Goal: Task Accomplishment & Management: Manage account settings

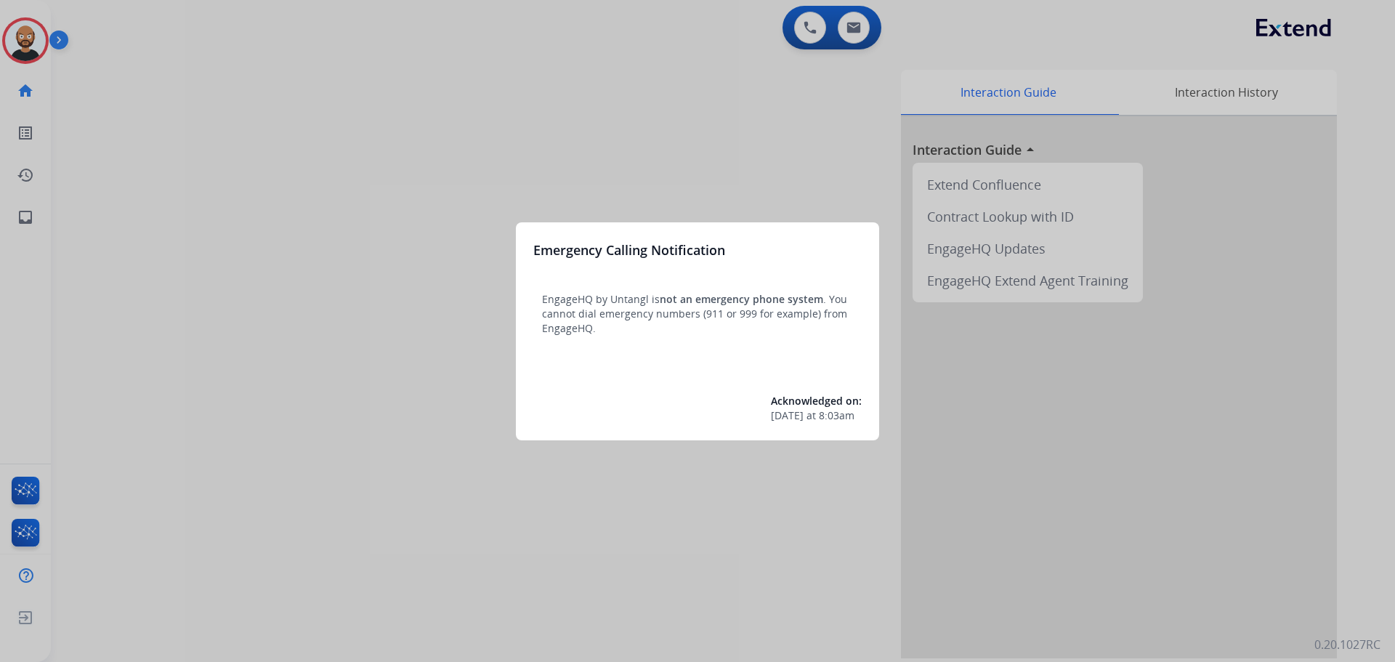
click at [536, 175] on div at bounding box center [697, 331] width 1395 height 662
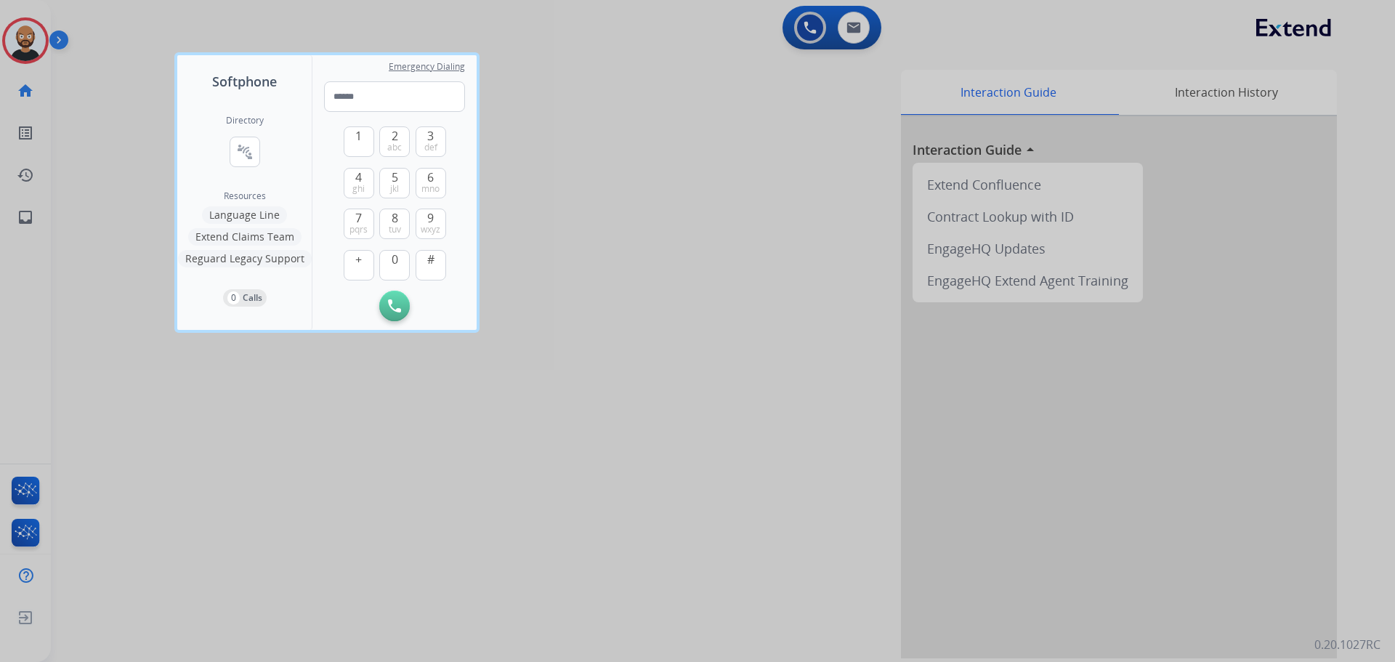
click at [351, 374] on div at bounding box center [697, 331] width 1395 height 662
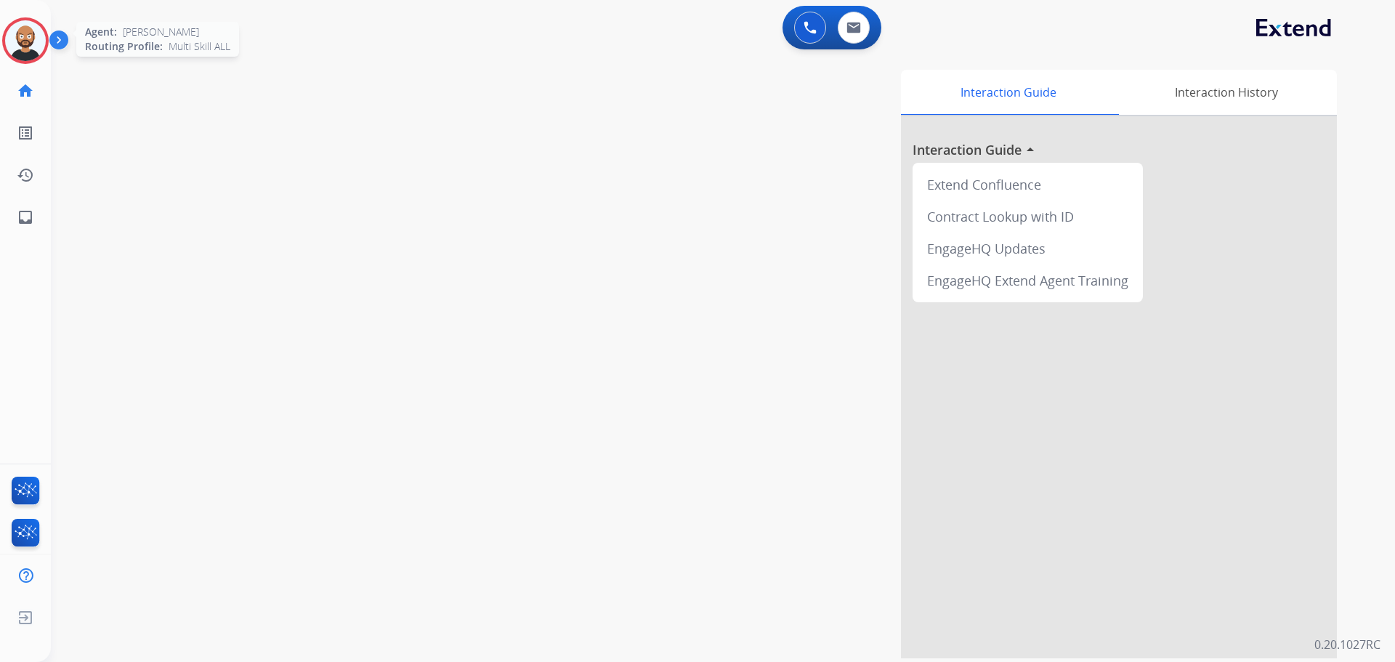
click at [40, 57] on div at bounding box center [25, 40] width 46 height 46
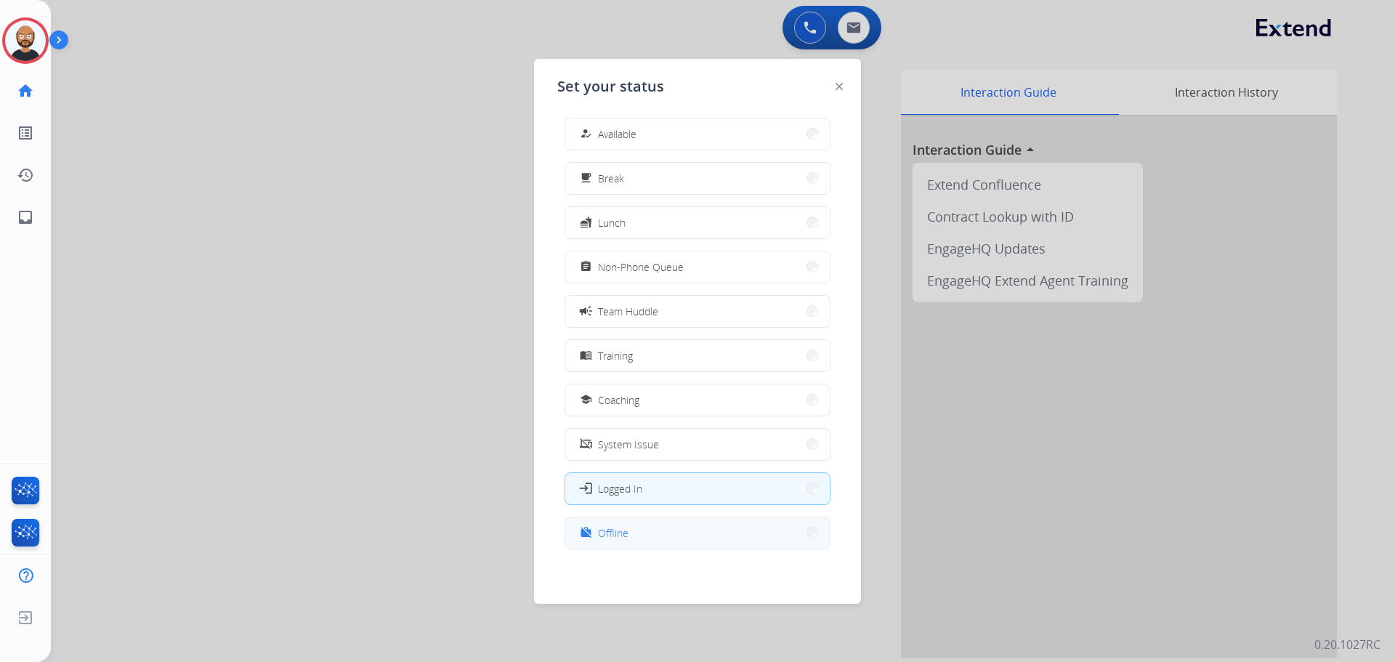
scroll to position [4, 0]
click at [647, 531] on button "work_off Offline" at bounding box center [697, 531] width 264 height 31
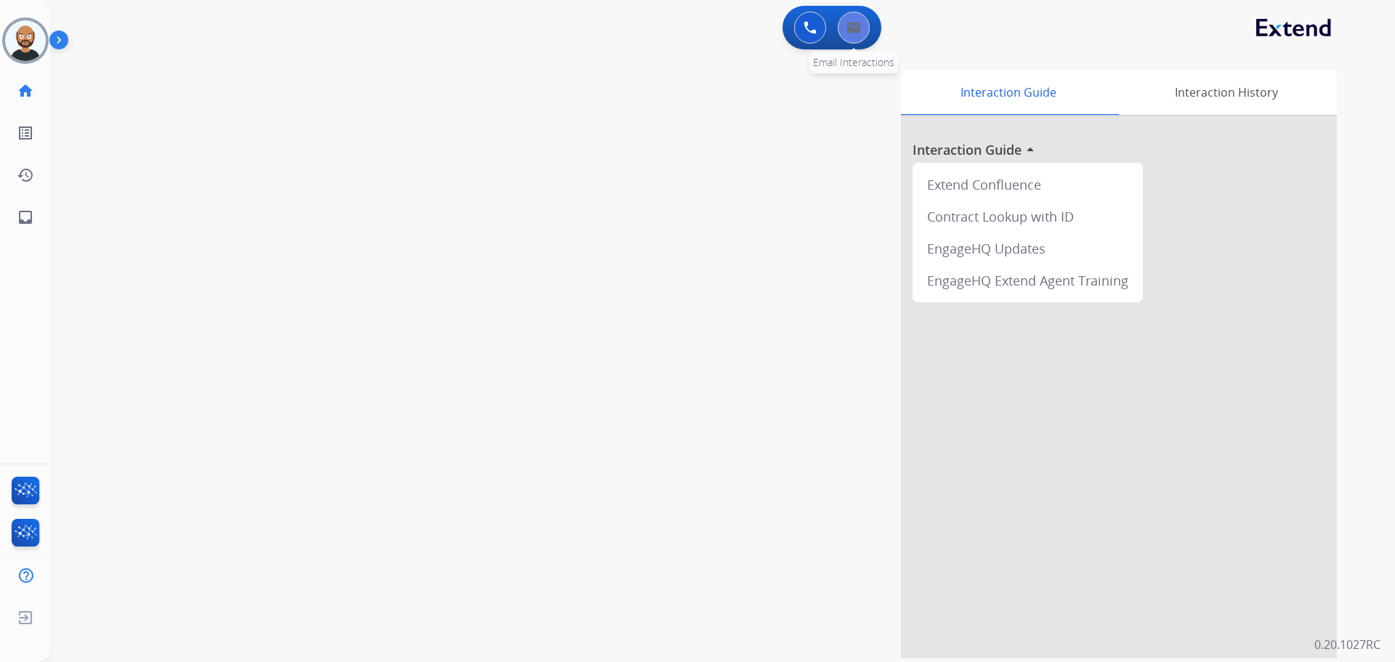
click at [854, 39] on button at bounding box center [854, 28] width 32 height 32
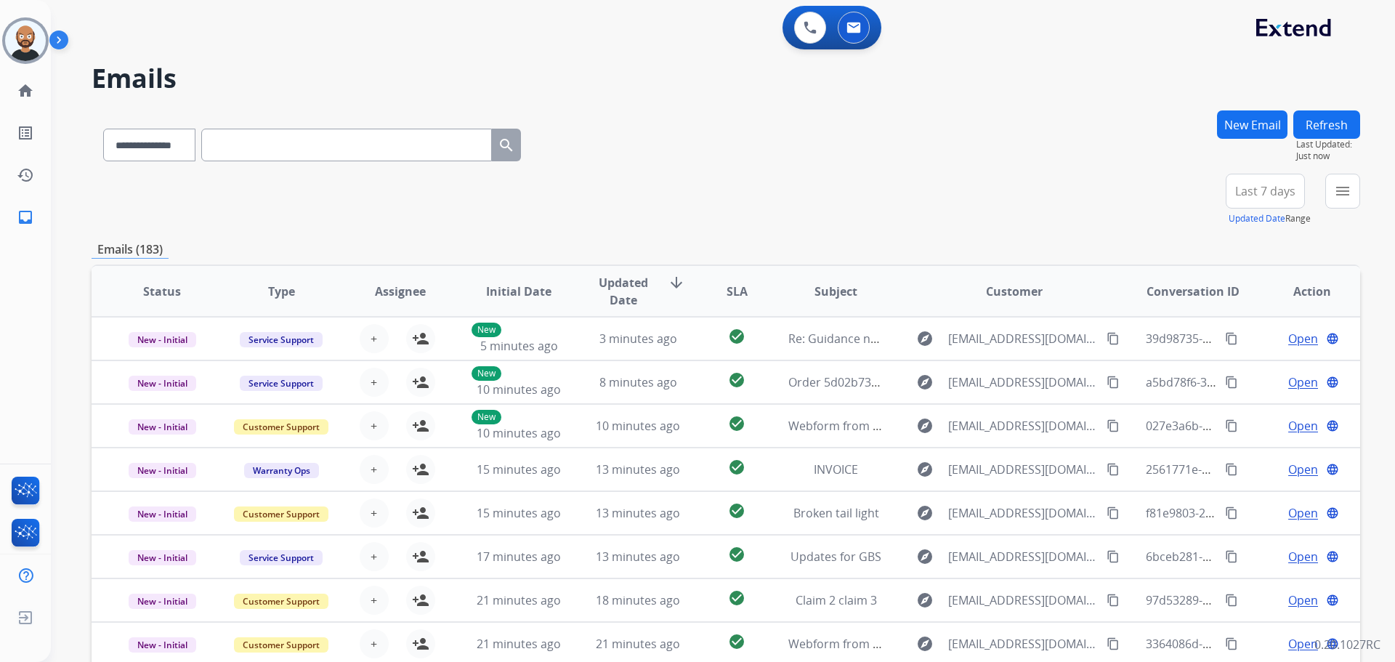
click at [1239, 200] on button "Last 7 days" at bounding box center [1264, 191] width 79 height 35
click at [1247, 370] on div "Last 90 days" at bounding box center [1260, 368] width 80 height 22
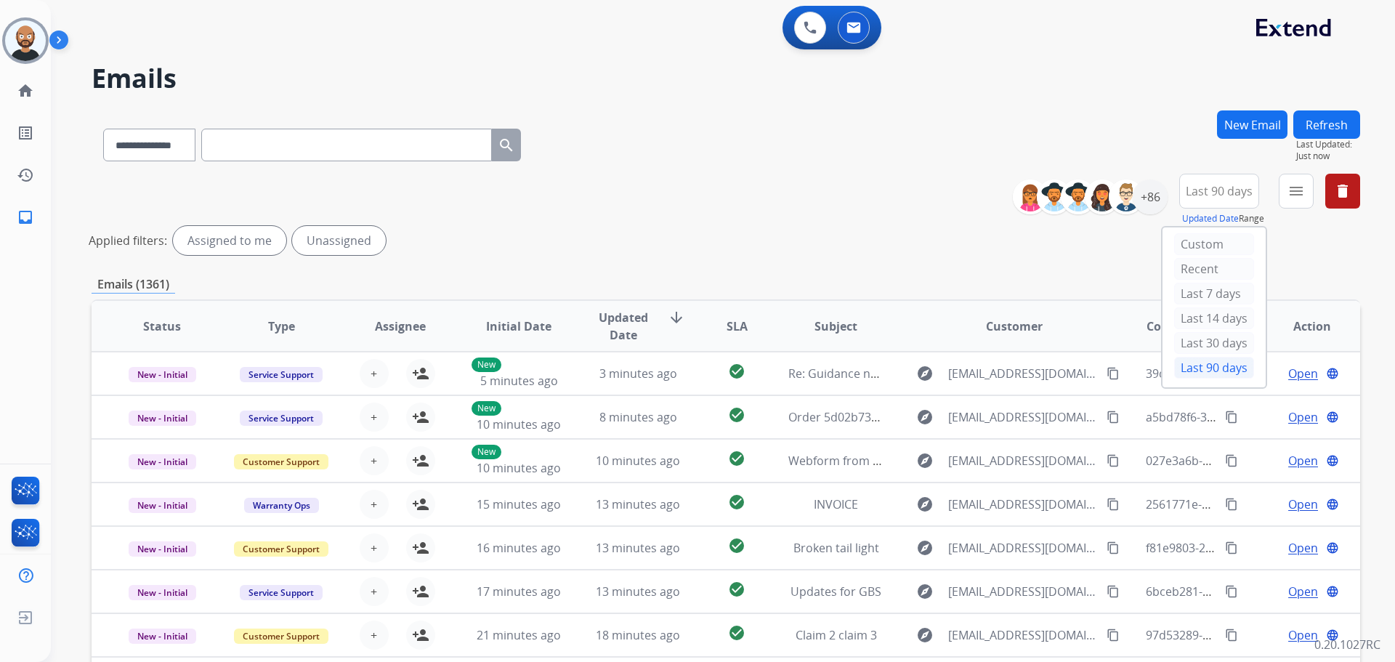
click at [1066, 278] on div "Emails (1361)" at bounding box center [726, 284] width 1268 height 18
click at [1150, 193] on div "+137" at bounding box center [1149, 196] width 35 height 35
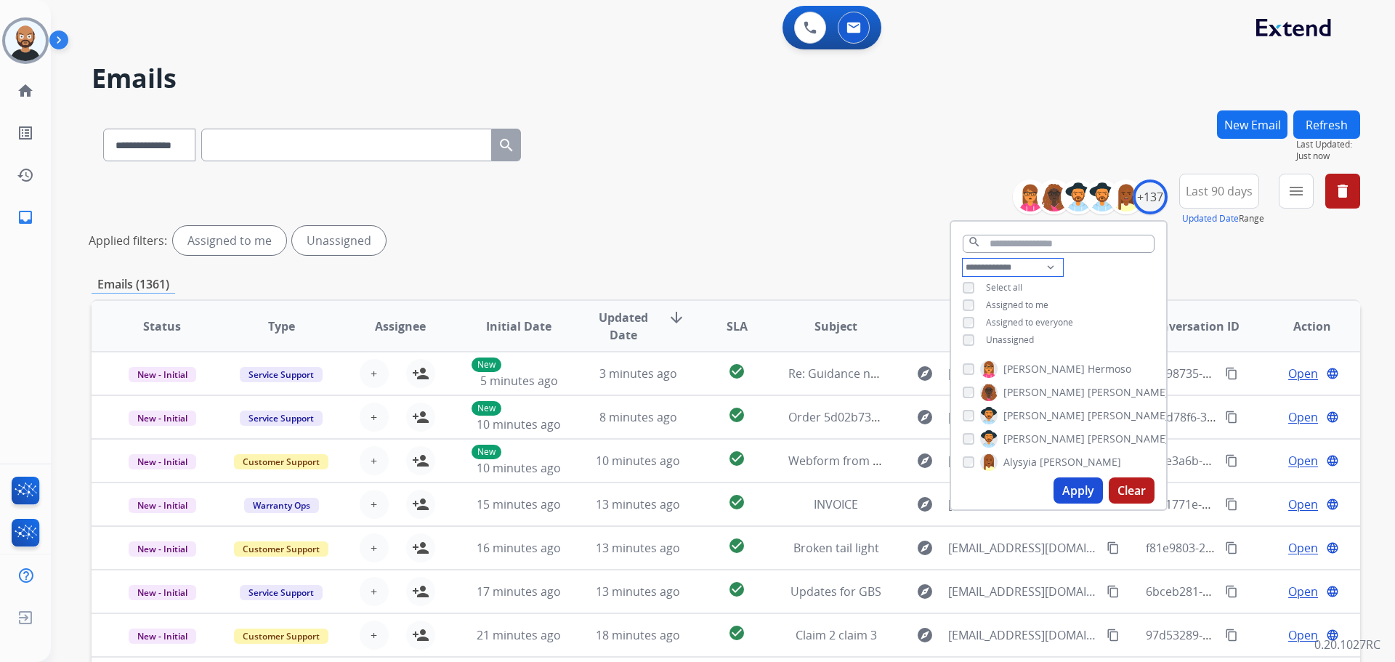
drag, startPoint x: 1030, startPoint y: 272, endPoint x: 1008, endPoint y: 269, distance: 22.7
drag, startPoint x: 1008, startPoint y: 269, endPoint x: 986, endPoint y: 283, distance: 25.8
drag, startPoint x: 986, startPoint y: 283, endPoint x: 960, endPoint y: 323, distance: 47.8
drag, startPoint x: 960, startPoint y: 323, endPoint x: 1121, endPoint y: 307, distance: 162.1
click at [1161, 285] on div "**********" at bounding box center [1058, 305] width 215 height 93
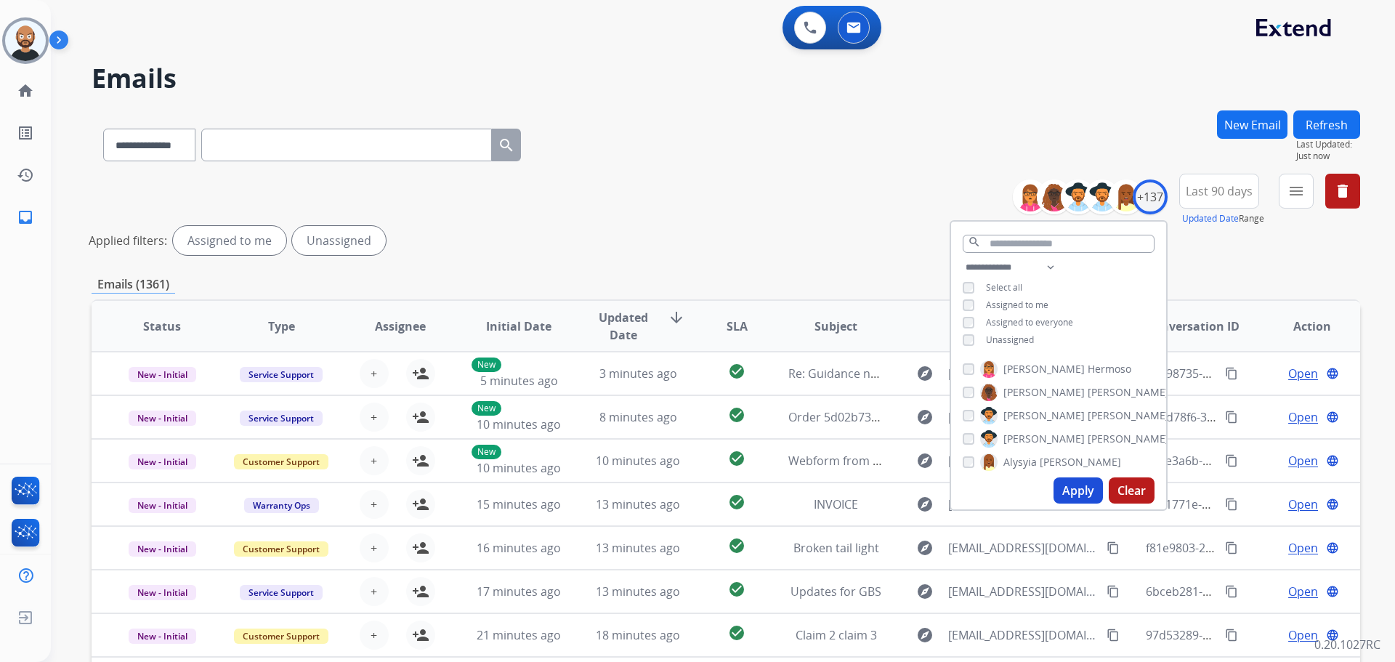
drag, startPoint x: 1013, startPoint y: 341, endPoint x: 1128, endPoint y: 281, distance: 130.0
click at [1128, 281] on div "**********" at bounding box center [1058, 305] width 215 height 93
click at [697, 264] on div "**********" at bounding box center [726, 485] width 1268 height 751
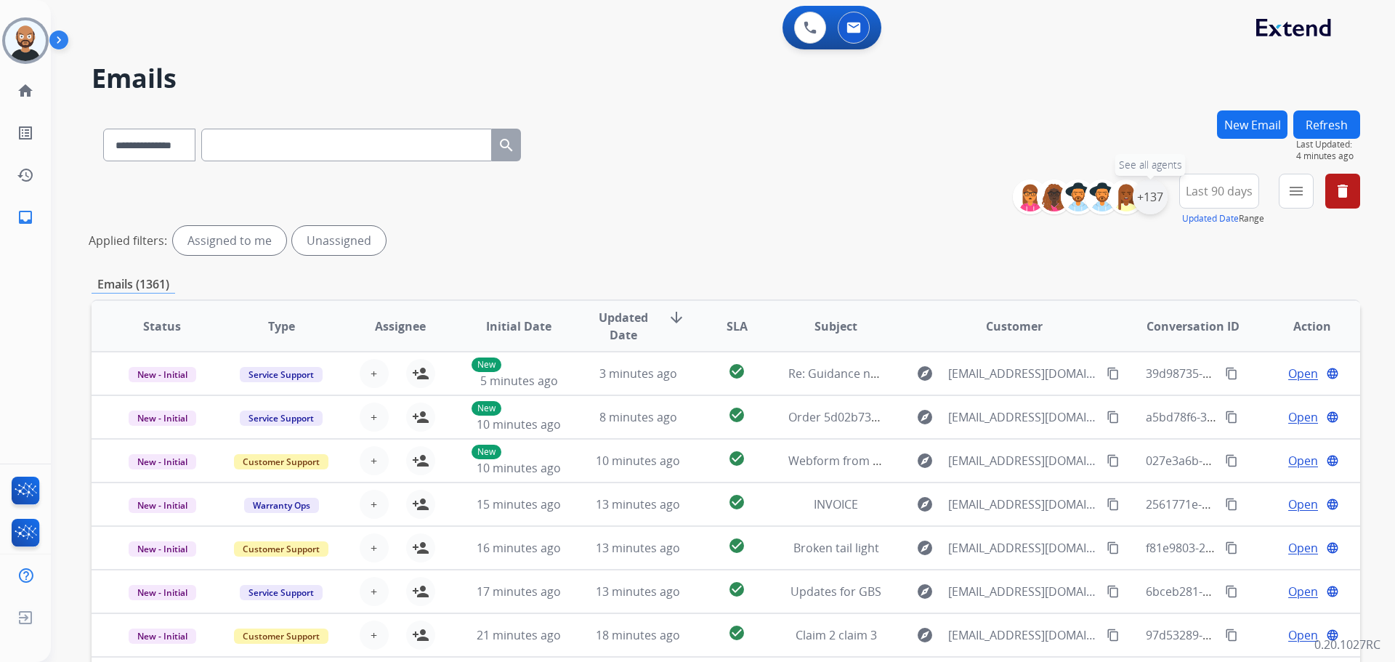
click at [1156, 200] on div "+137" at bounding box center [1149, 196] width 35 height 35
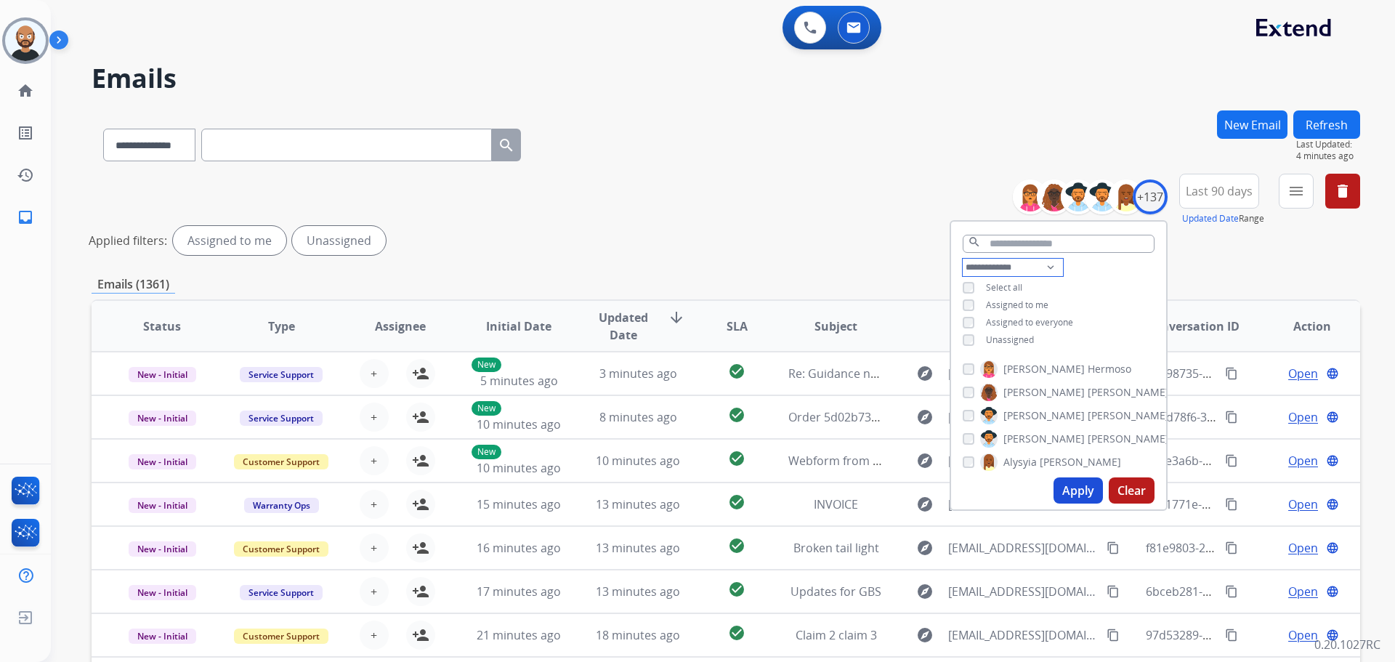
click at [980, 267] on select "**********" at bounding box center [1013, 267] width 100 height 17
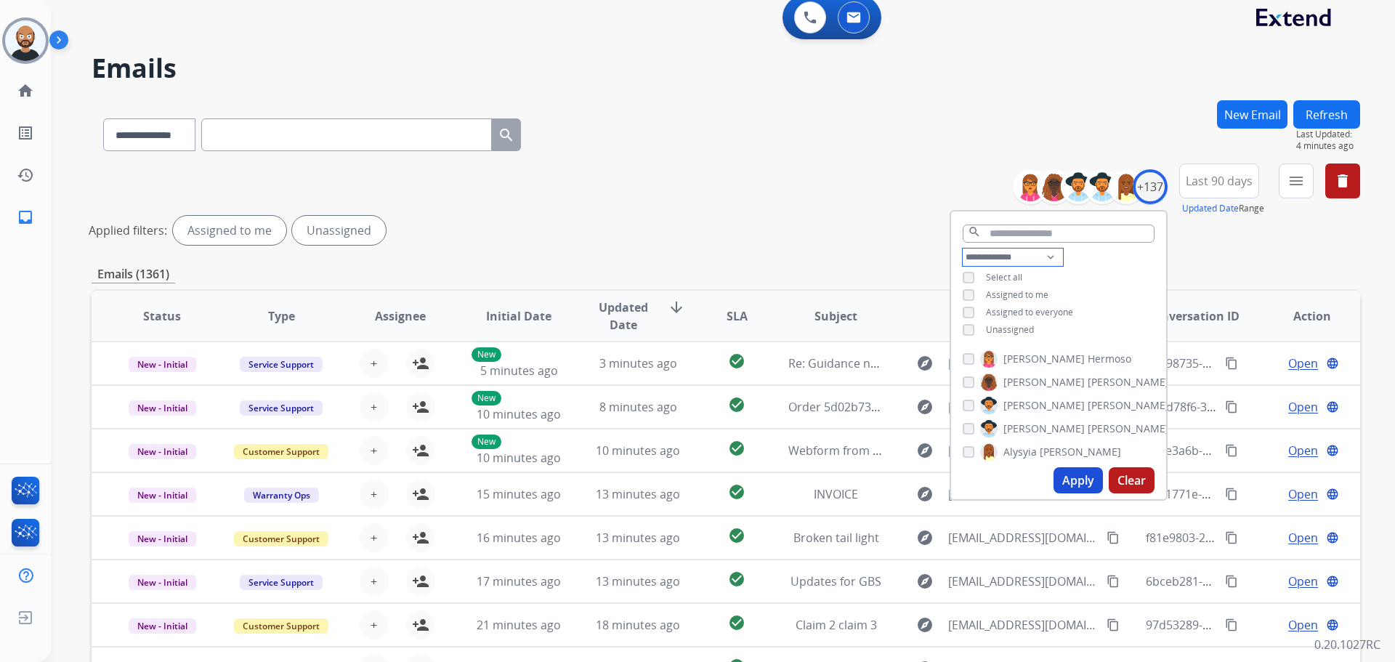
scroll to position [15, 0]
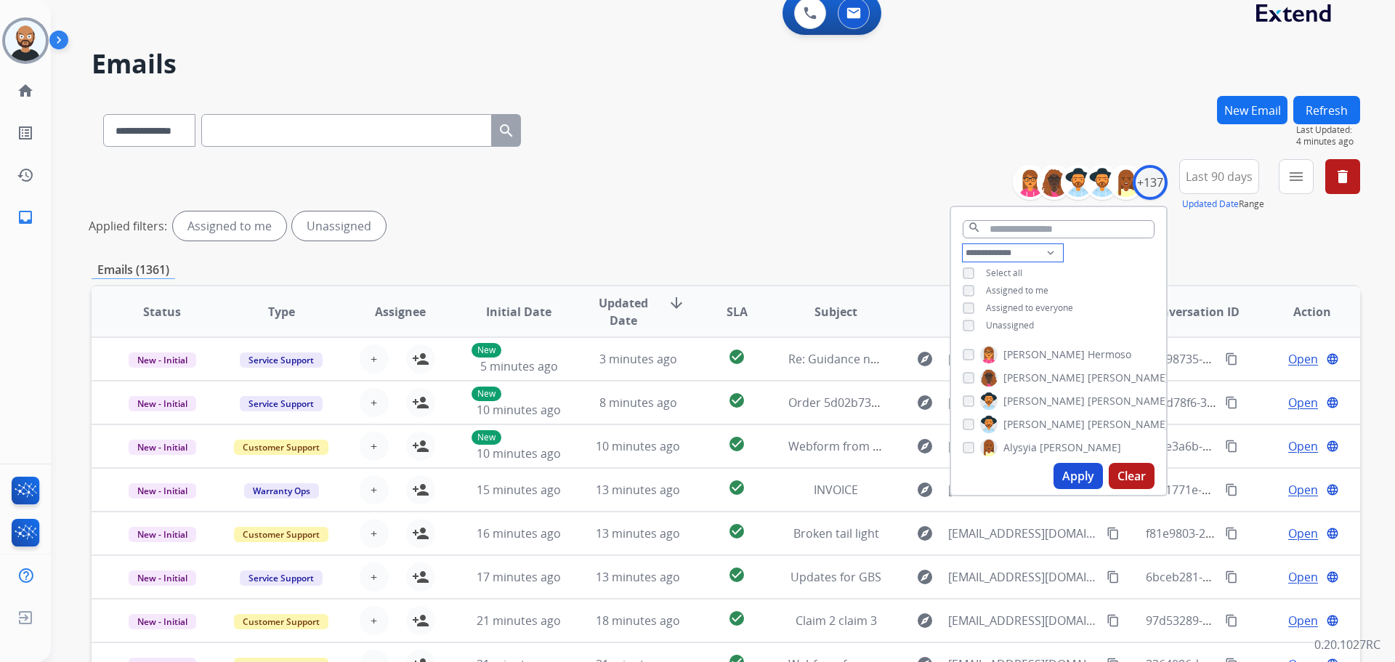
click at [1021, 256] on select "**********" at bounding box center [1013, 252] width 100 height 17
select select "**********"
click at [963, 244] on select "**********" at bounding box center [1013, 252] width 100 height 17
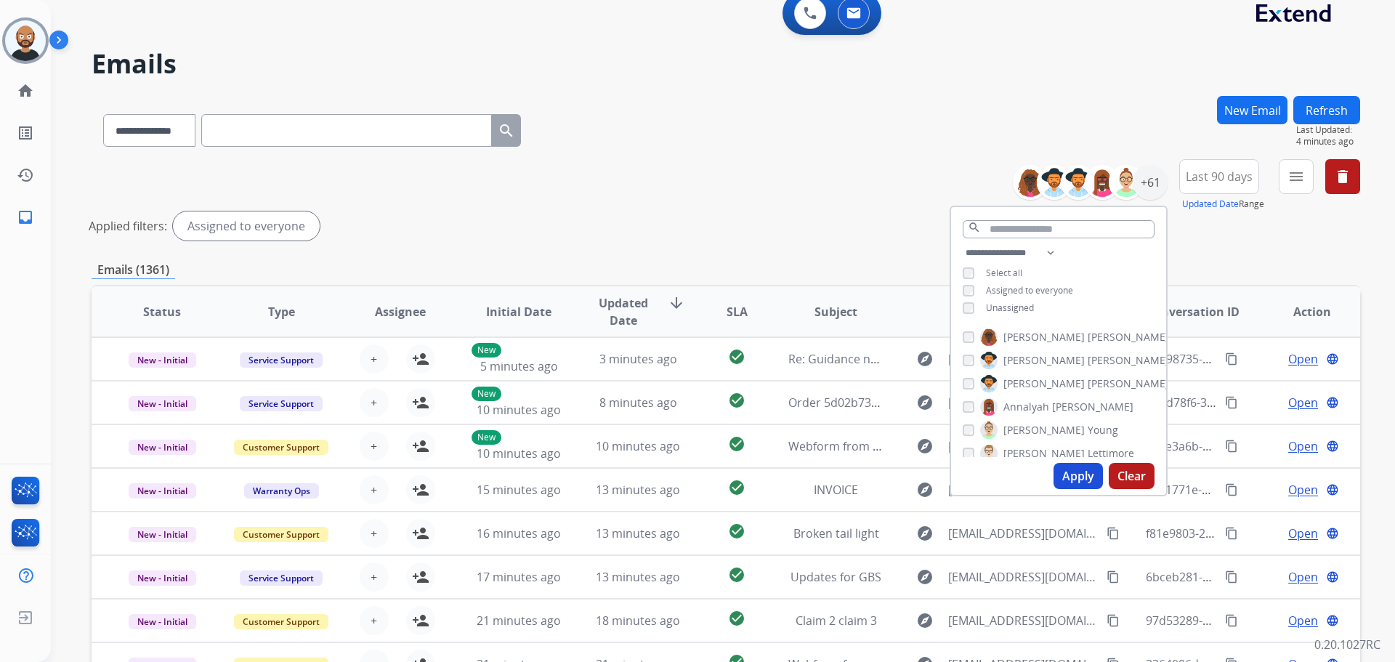
click at [1064, 480] on button "Apply" at bounding box center [1077, 476] width 49 height 26
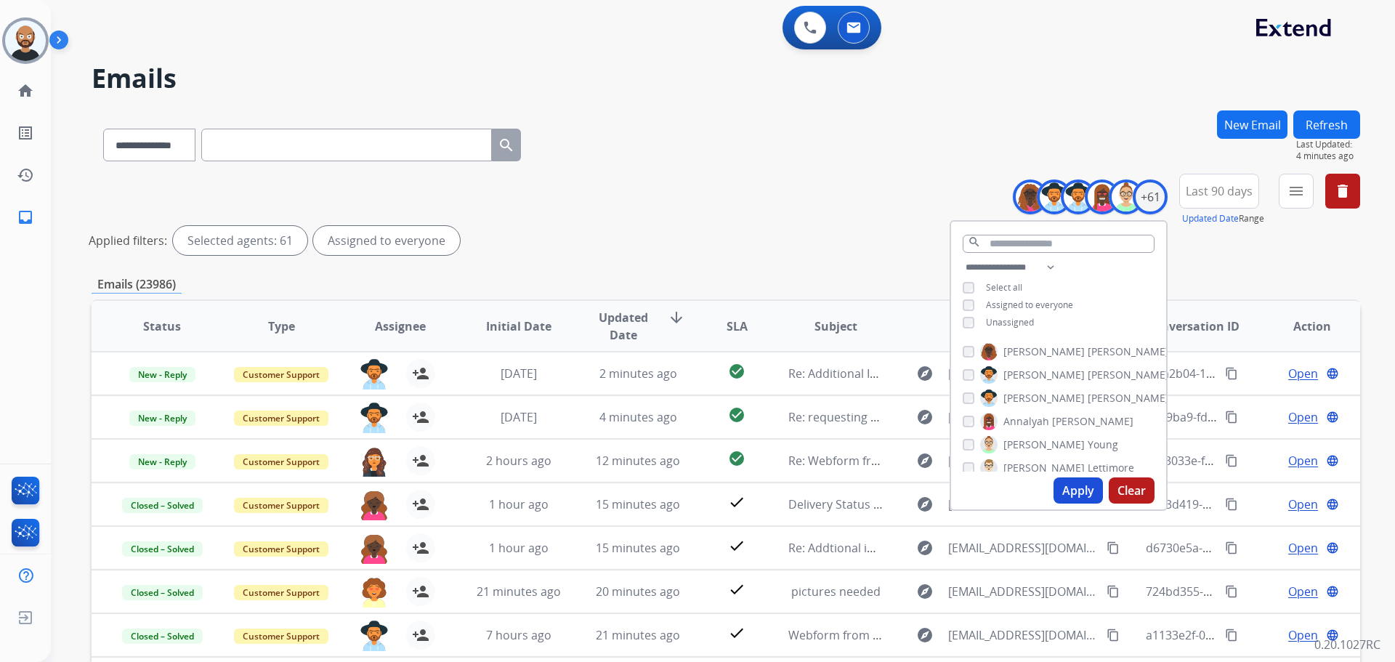
click at [774, 182] on div "**********" at bounding box center [726, 217] width 1268 height 87
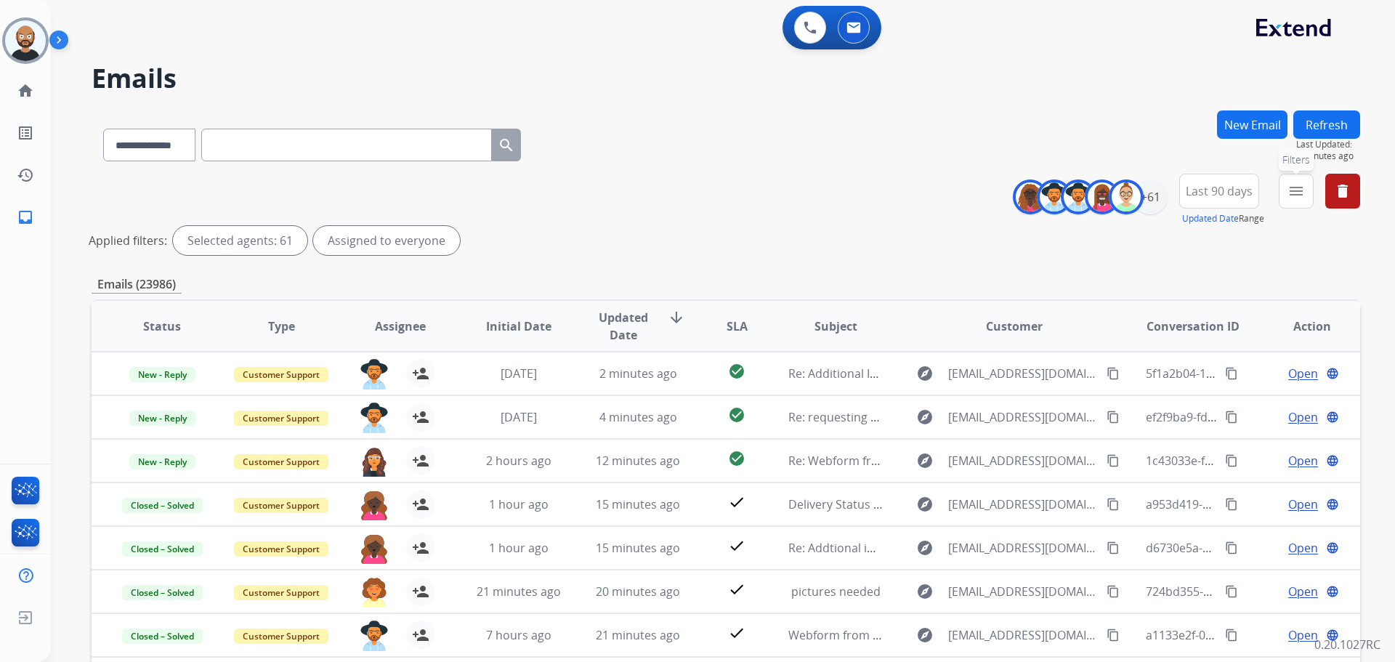
click at [1289, 193] on mat-icon "menu" at bounding box center [1295, 190] width 17 height 17
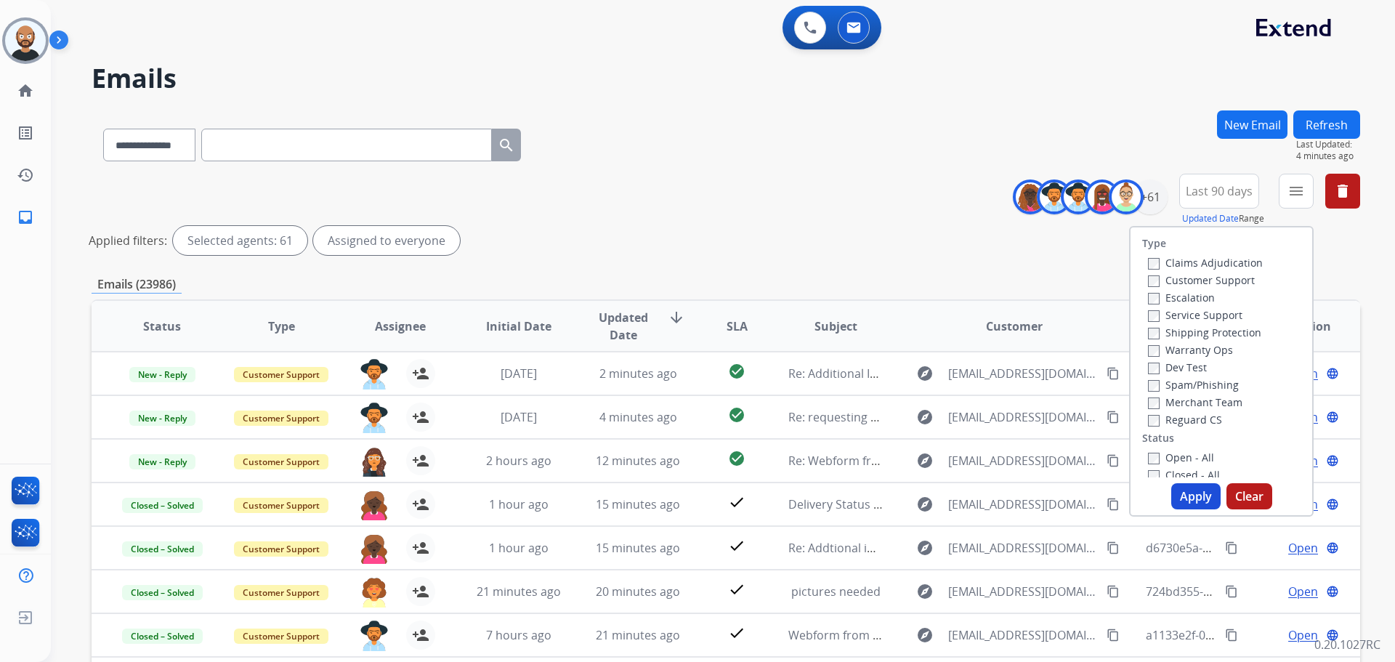
click at [1164, 283] on label "Customer Support" at bounding box center [1201, 280] width 107 height 14
click at [1167, 331] on label "Shipping Protection" at bounding box center [1204, 332] width 113 height 14
click at [1173, 420] on label "Reguard CS" at bounding box center [1185, 420] width 74 height 14
click at [1191, 365] on label "New - Reply" at bounding box center [1186, 364] width 76 height 14
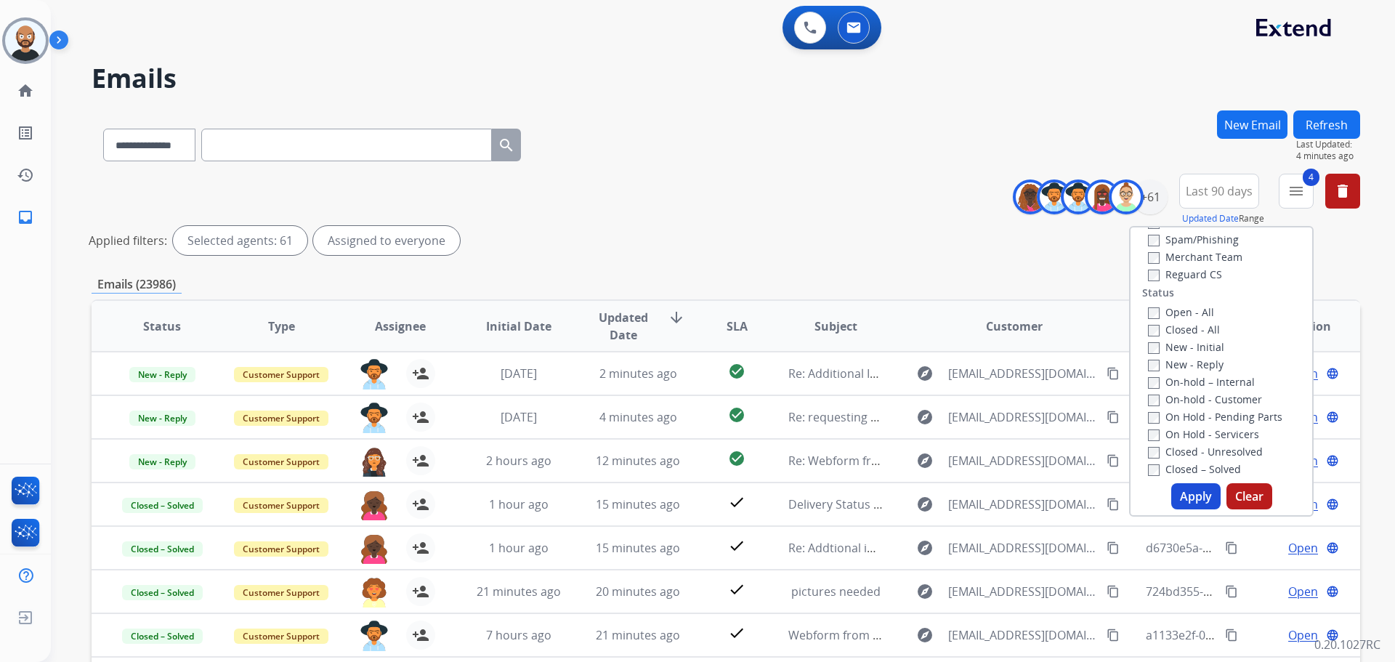
click at [1190, 491] on button "Apply" at bounding box center [1195, 496] width 49 height 26
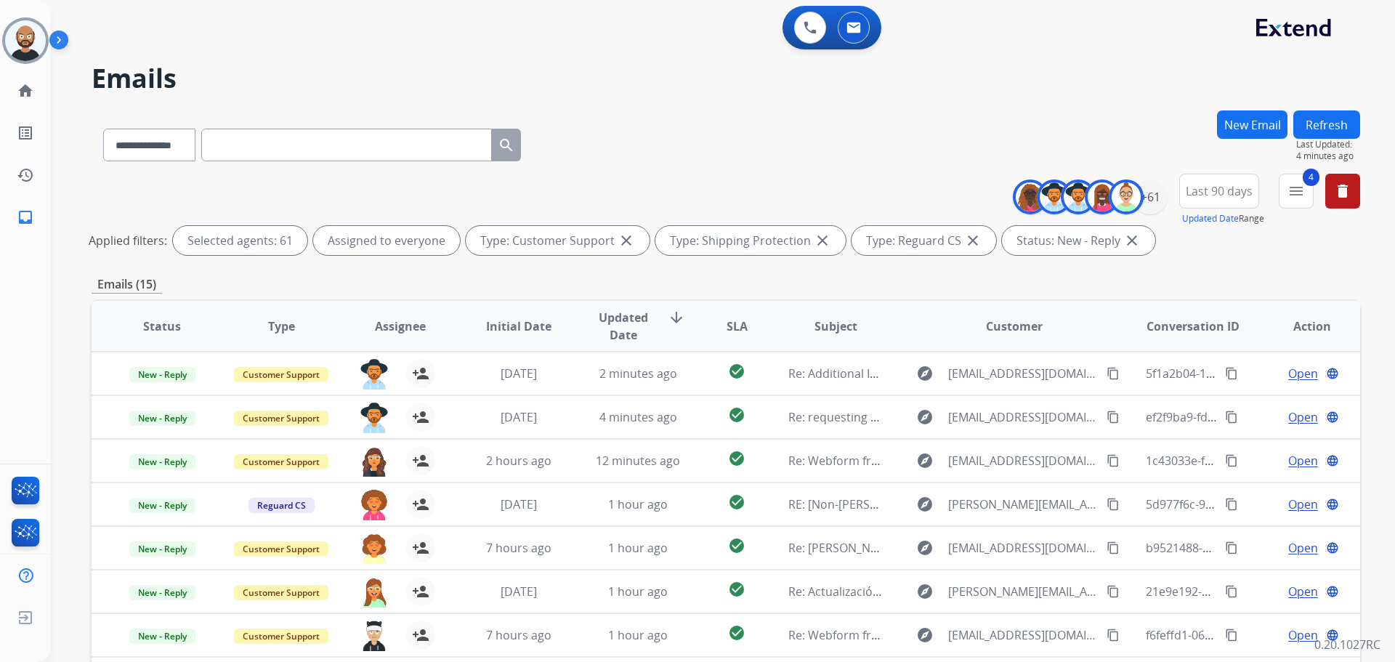
click at [813, 163] on div "**********" at bounding box center [726, 141] width 1268 height 63
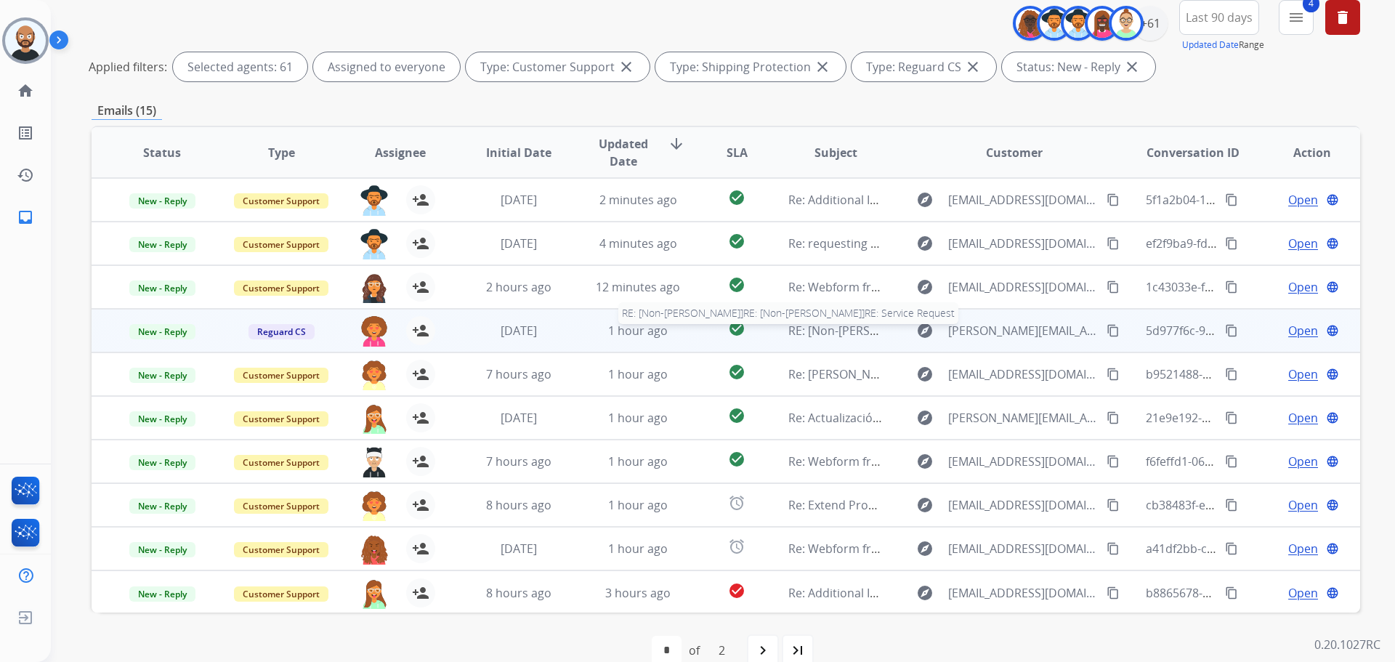
scroll to position [200, 0]
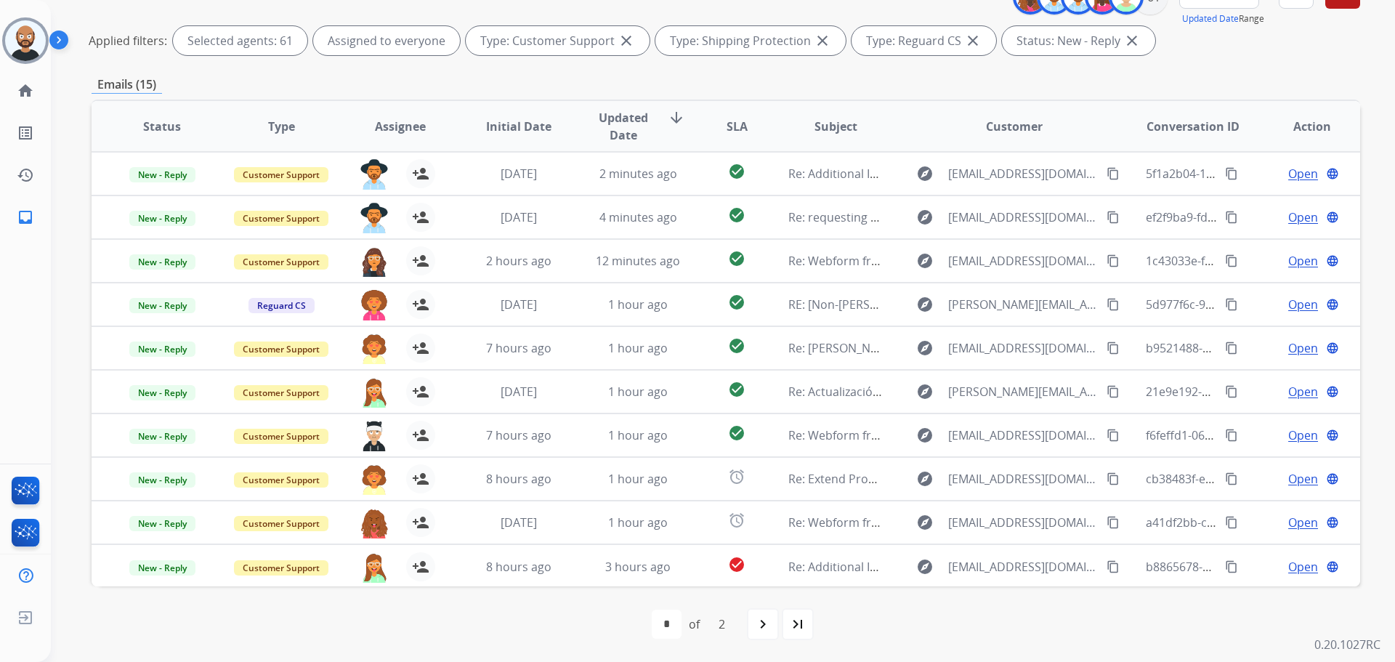
drag, startPoint x: 376, startPoint y: 307, endPoint x: 567, endPoint y: 607, distance: 354.7
click at [567, 607] on div "first_page navigate_before * * of 2 navigate_next last_page" at bounding box center [726, 624] width 1268 height 76
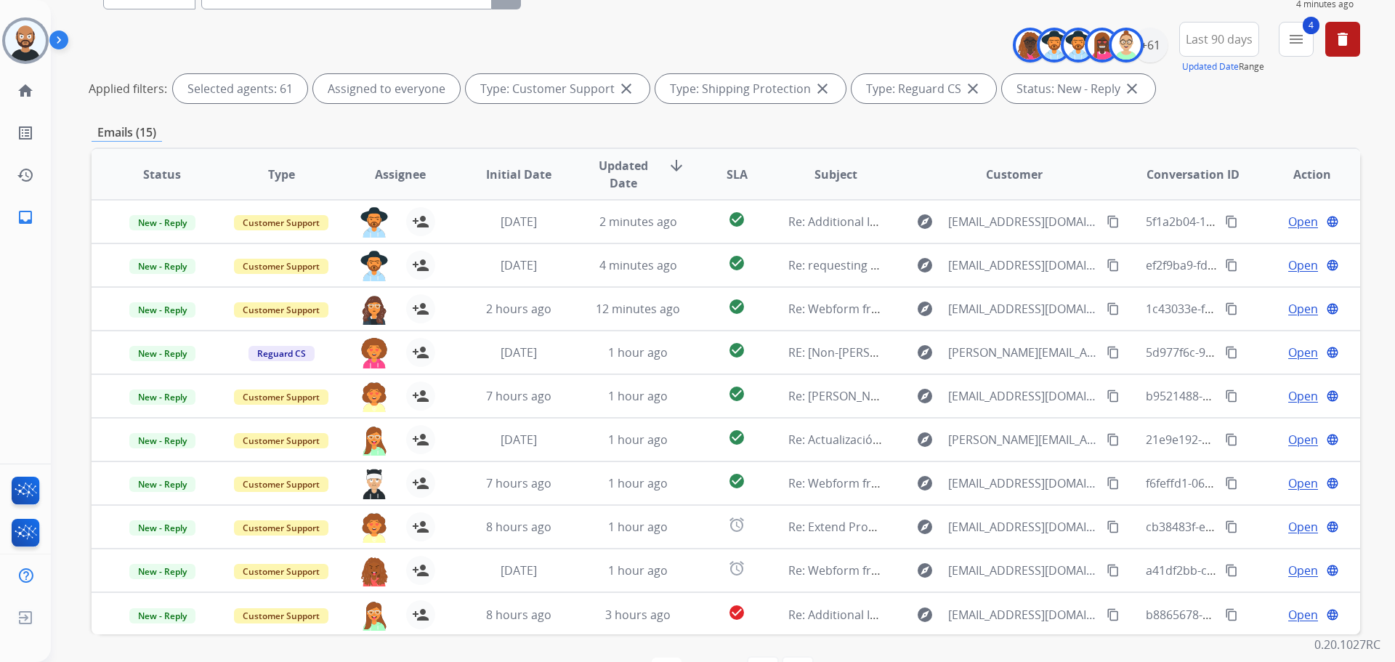
scroll to position [127, 0]
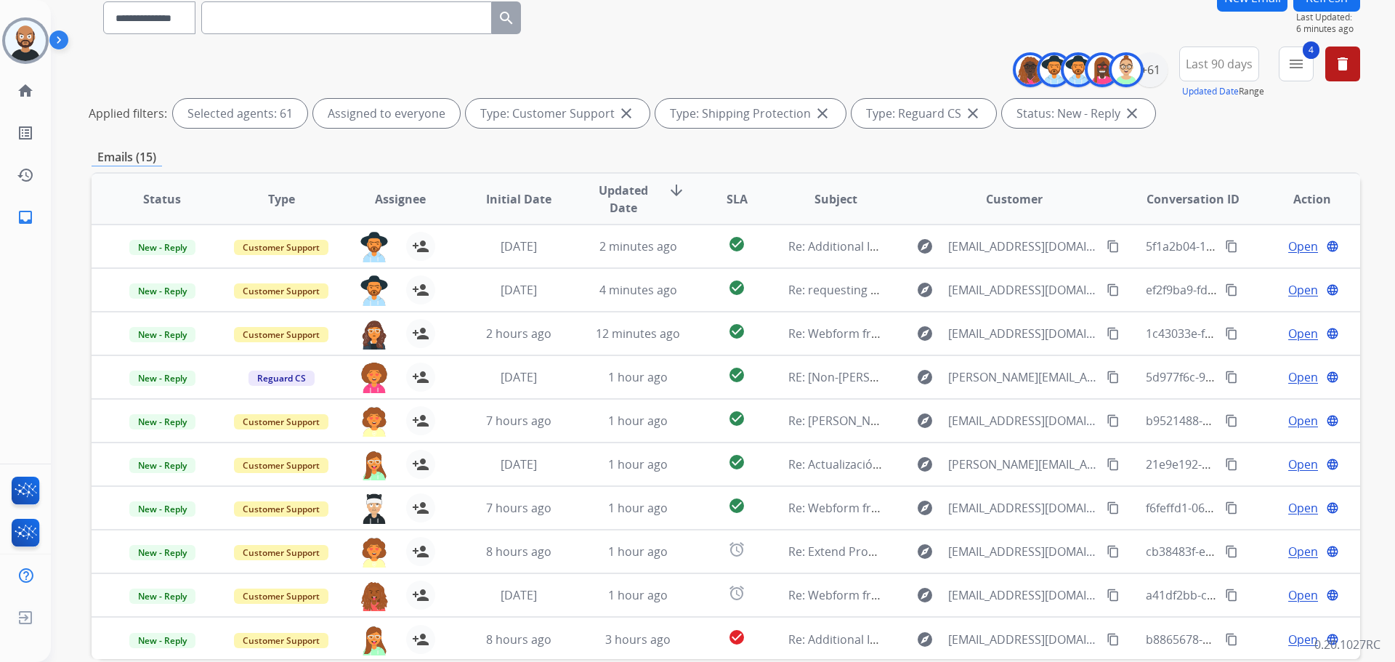
drag, startPoint x: 511, startPoint y: 206, endPoint x: 453, endPoint y: 148, distance: 81.7
drag, startPoint x: 453, startPoint y: 148, endPoint x: 410, endPoint y: 165, distance: 46.0
click at [410, 165] on div "Emails (15)" at bounding box center [726, 157] width 1268 height 18
drag, startPoint x: 402, startPoint y: 163, endPoint x: 374, endPoint y: 163, distance: 27.6
drag, startPoint x: 374, startPoint y: 163, endPoint x: 334, endPoint y: 155, distance: 40.9
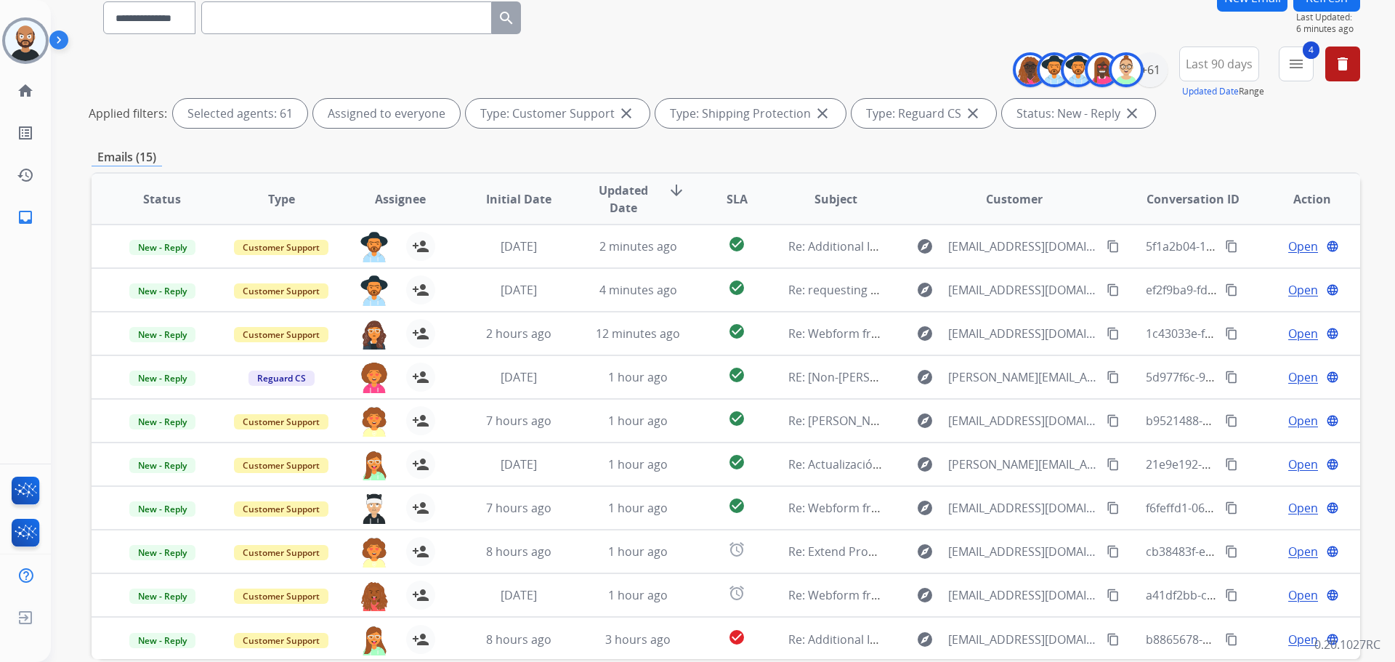
click at [334, 155] on div "Emails (15)" at bounding box center [726, 157] width 1268 height 18
drag, startPoint x: 272, startPoint y: 162, endPoint x: 246, endPoint y: 165, distance: 27.0
click at [246, 165] on div "Emails (15)" at bounding box center [726, 157] width 1268 height 18
drag, startPoint x: 153, startPoint y: 153, endPoint x: 421, endPoint y: 133, distance: 269.5
click at [421, 133] on div "**********" at bounding box center [726, 89] width 1268 height 87
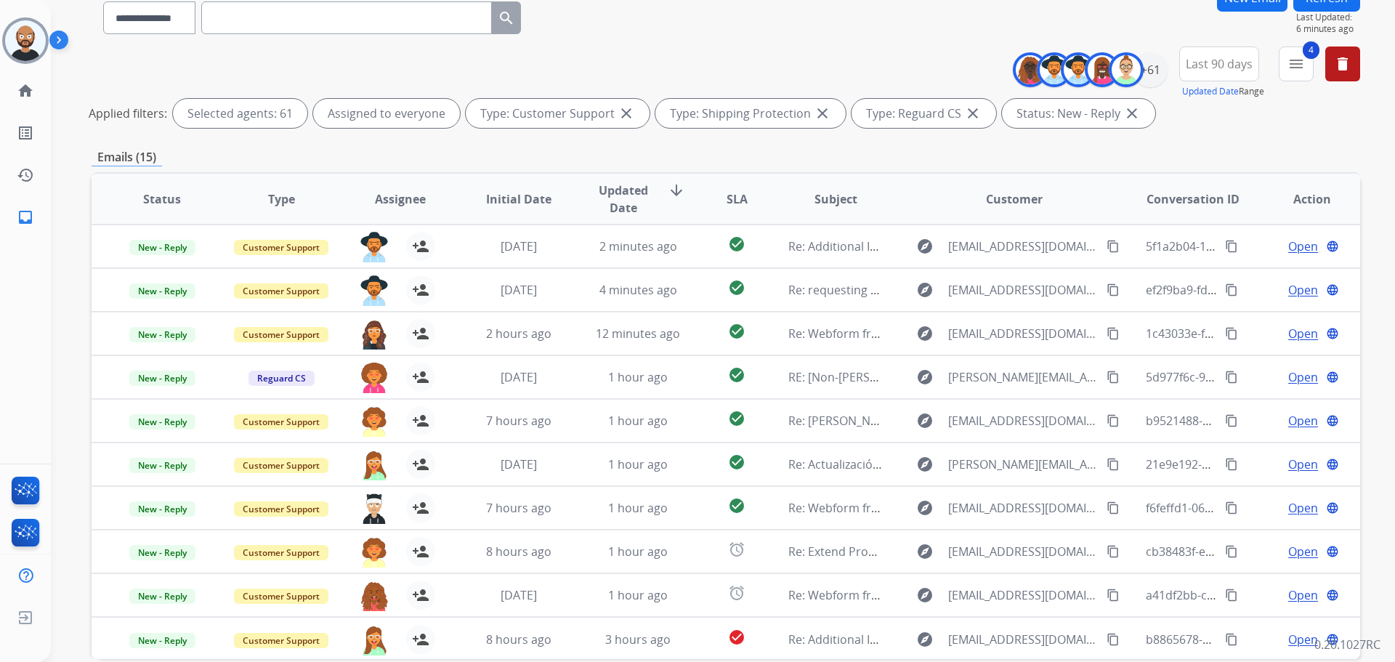
click at [662, 153] on div "Emails (15)" at bounding box center [726, 157] width 1268 height 18
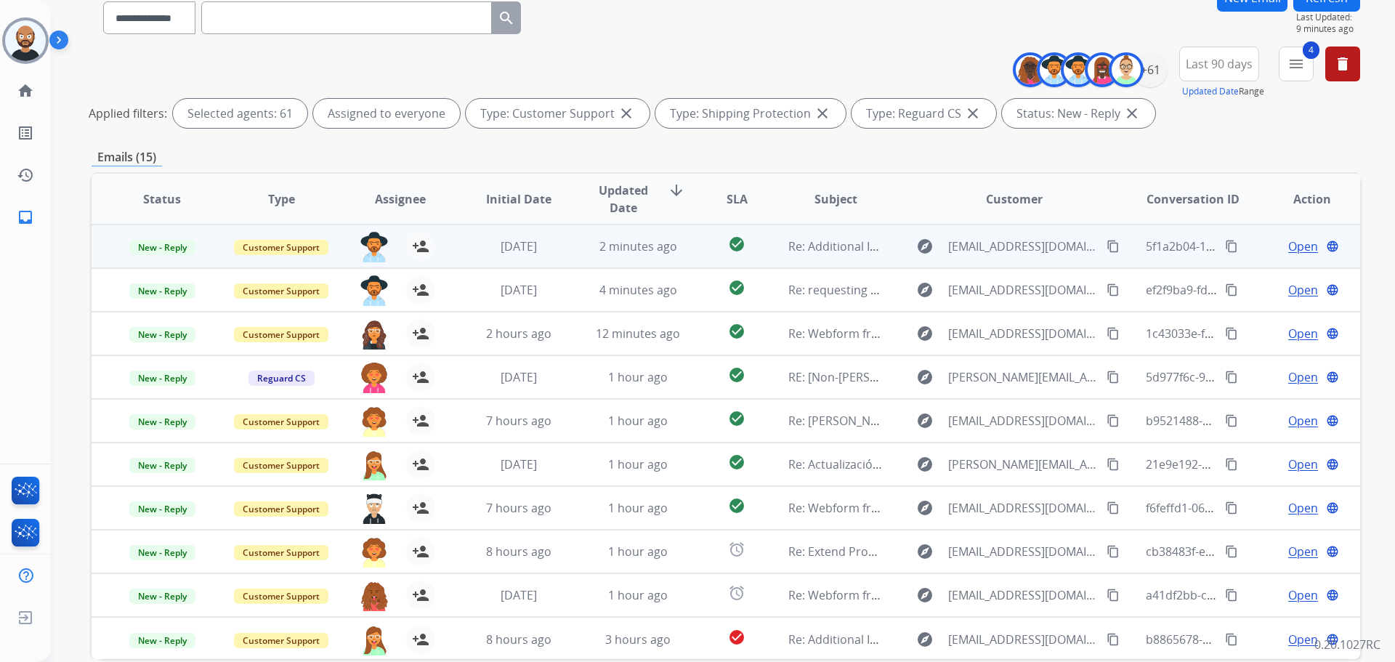
drag, startPoint x: 580, startPoint y: 325, endPoint x: 642, endPoint y: 262, distance: 89.4
click at [642, 262] on td "2 minutes ago" at bounding box center [626, 246] width 119 height 44
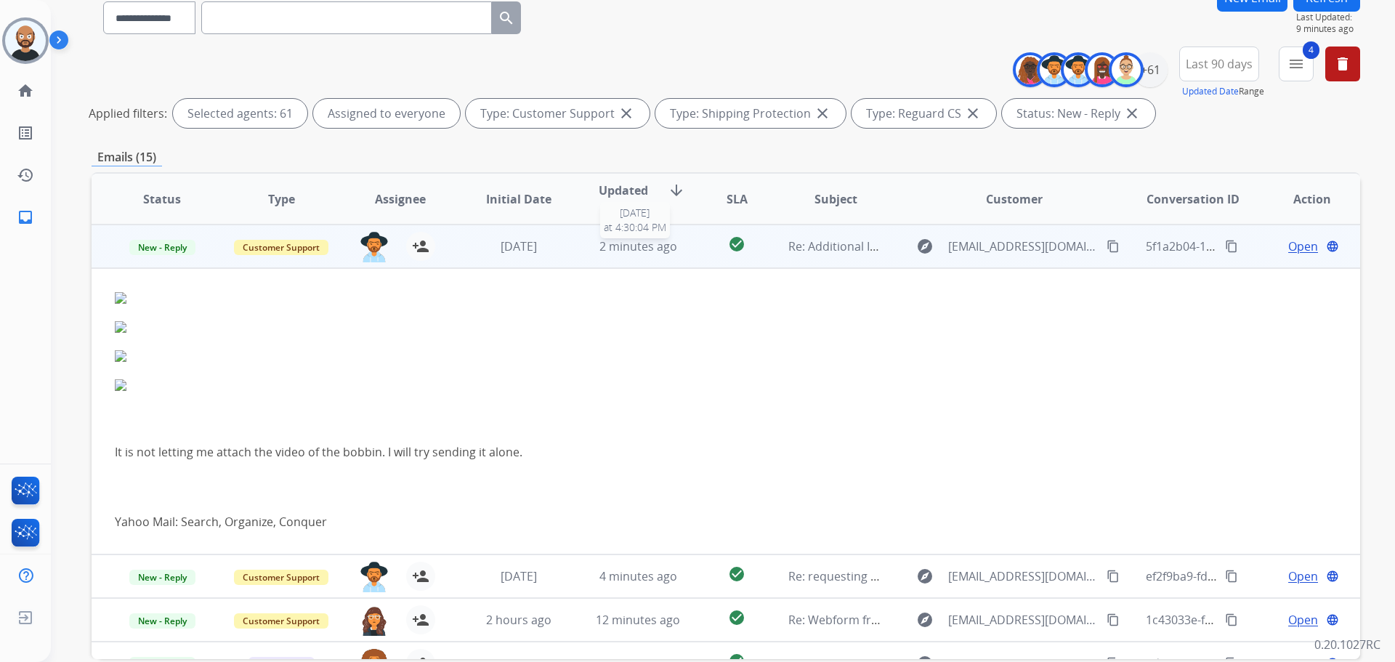
click at [649, 248] on span "2 minutes ago" at bounding box center [638, 246] width 78 height 16
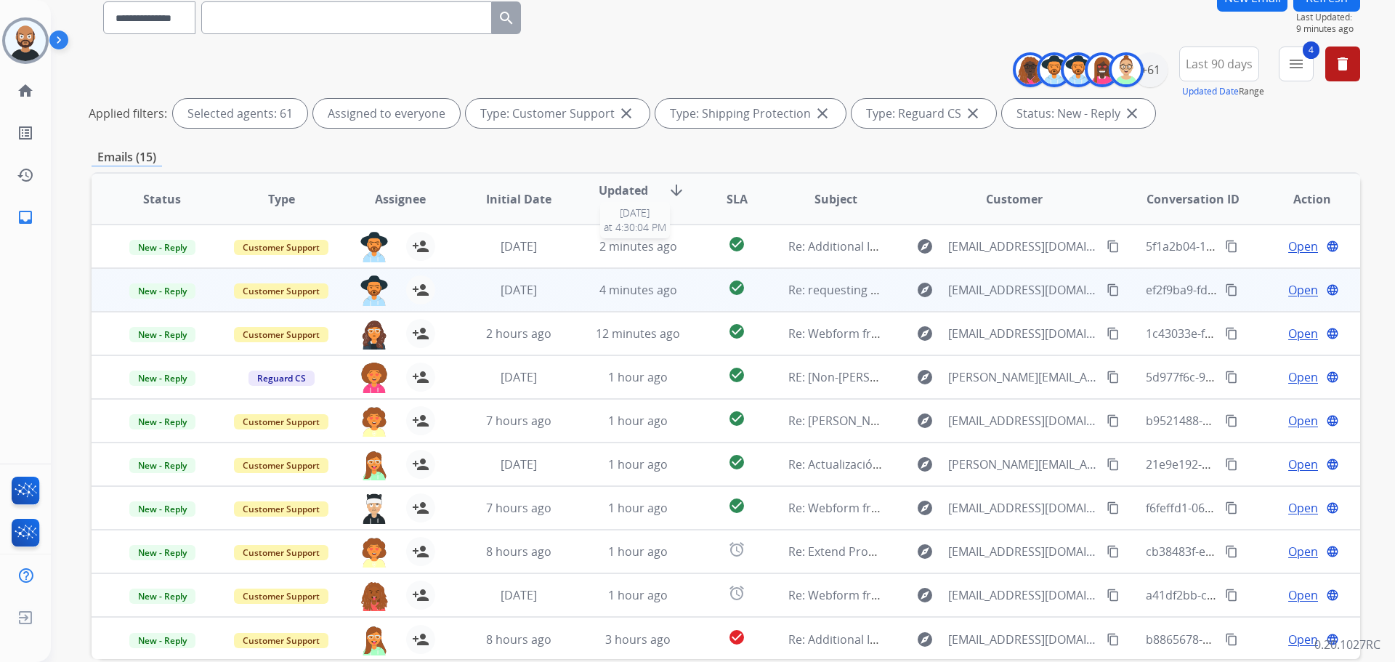
drag, startPoint x: 649, startPoint y: 248, endPoint x: 633, endPoint y: 283, distance: 39.0
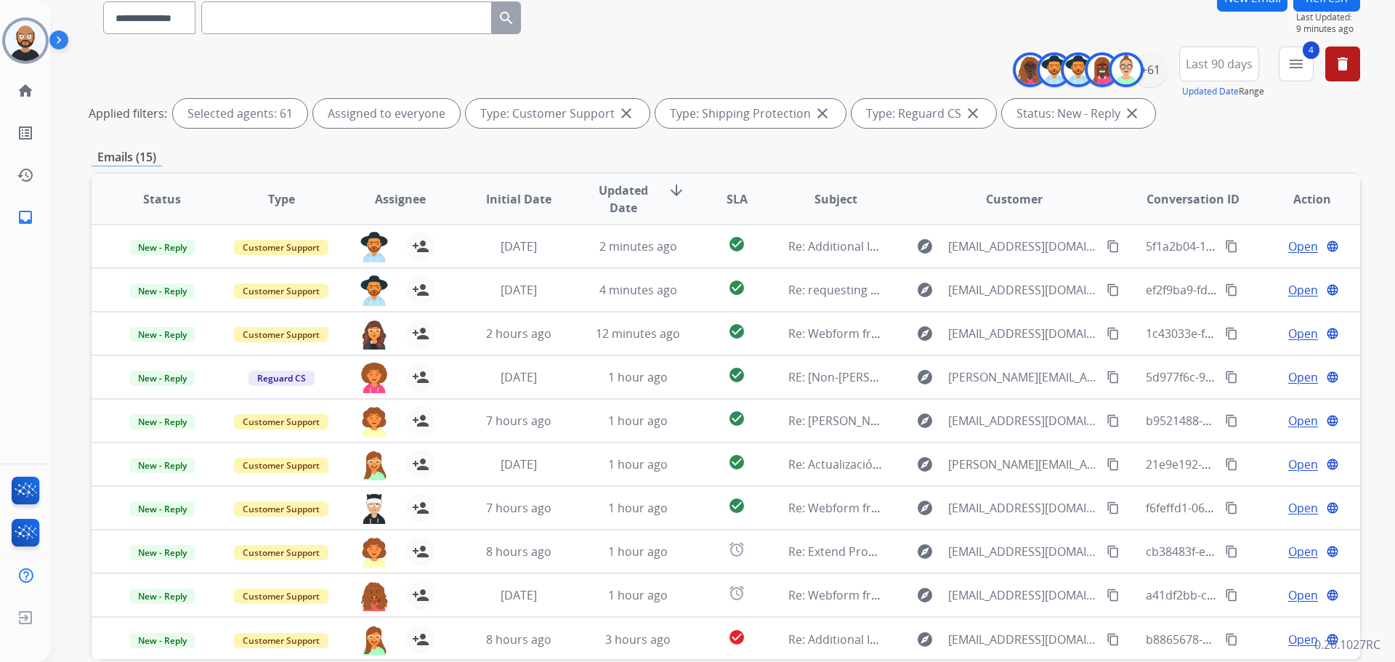
drag, startPoint x: 633, startPoint y: 283, endPoint x: 640, endPoint y: 147, distance: 136.8
click at [640, 147] on div "**********" at bounding box center [726, 358] width 1268 height 751
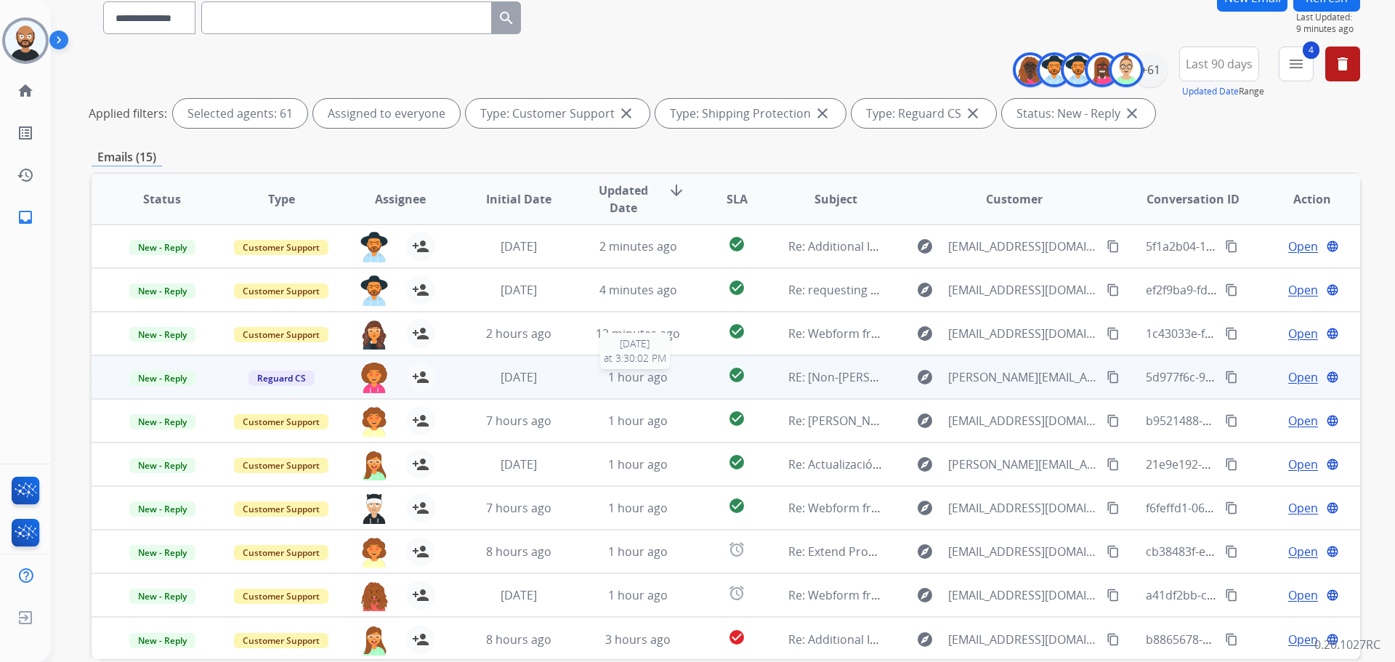
scroll to position [1, 0]
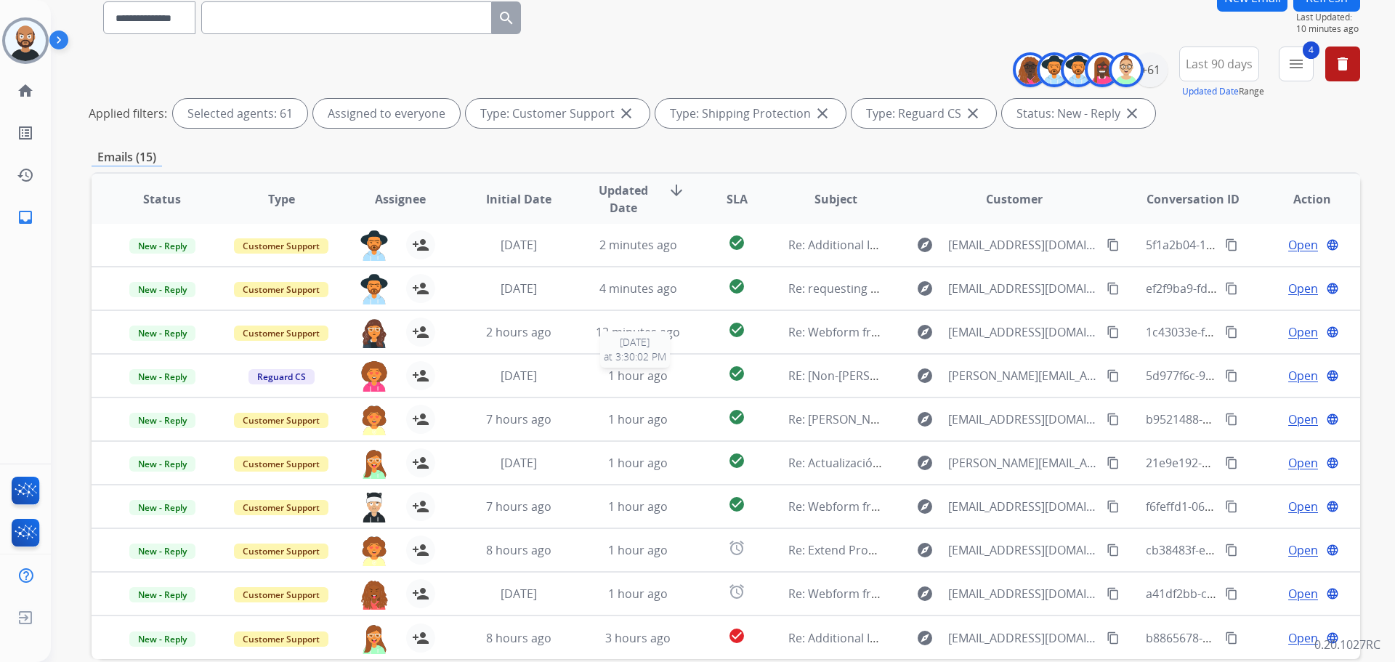
drag, startPoint x: 641, startPoint y: 367, endPoint x: 428, endPoint y: 149, distance: 304.6
click at [428, 149] on div "Emails (15)" at bounding box center [726, 157] width 1268 height 18
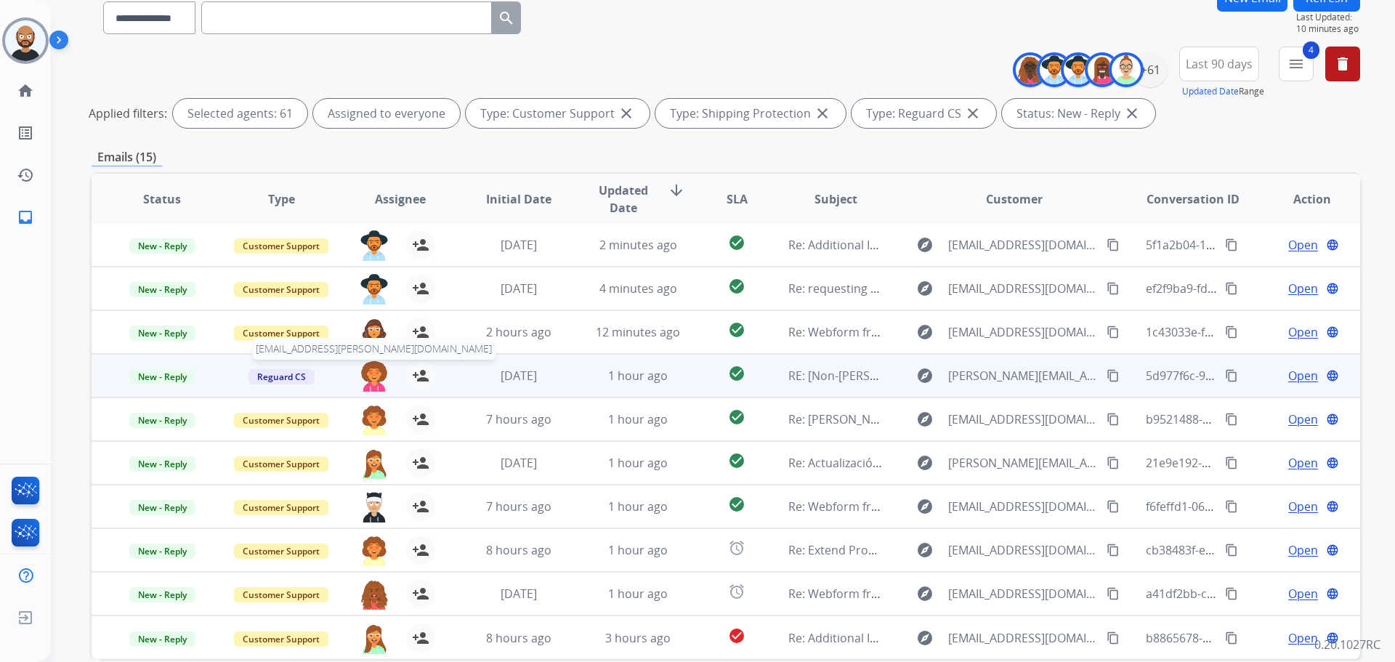
drag, startPoint x: 373, startPoint y: 418, endPoint x: 370, endPoint y: 362, distance: 56.0
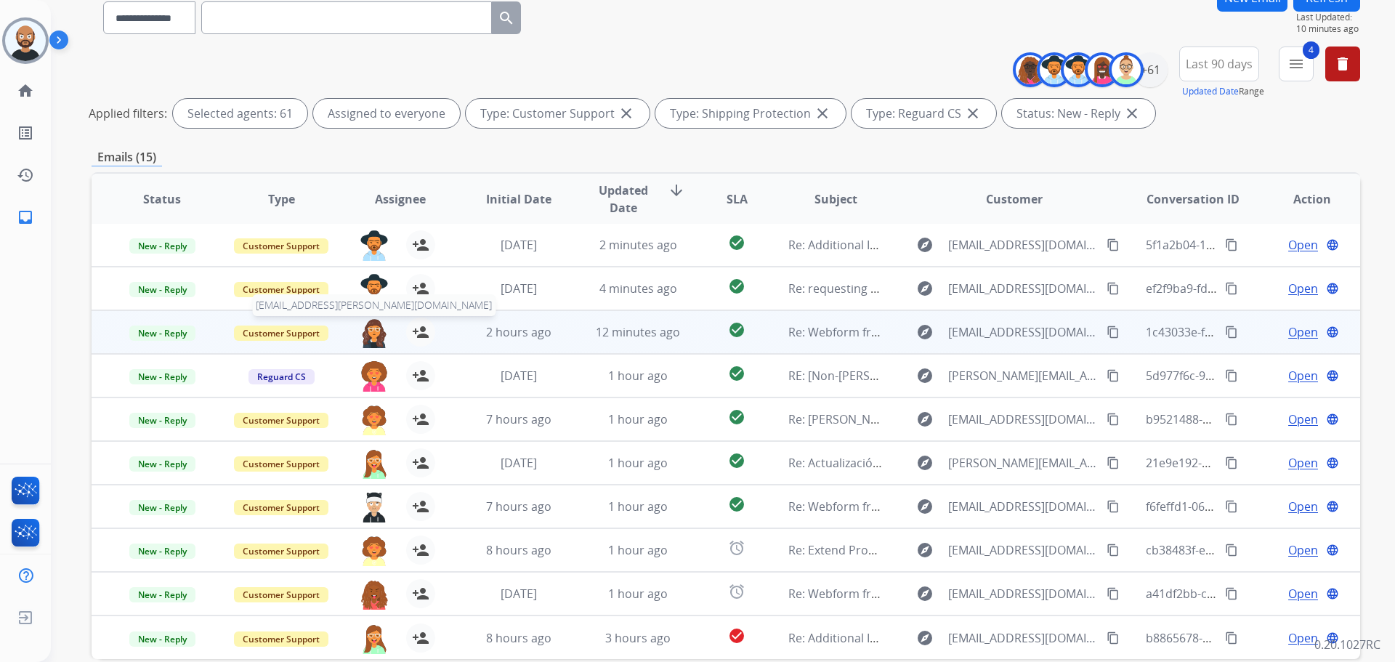
drag, startPoint x: 370, startPoint y: 362, endPoint x: 378, endPoint y: 329, distance: 34.2
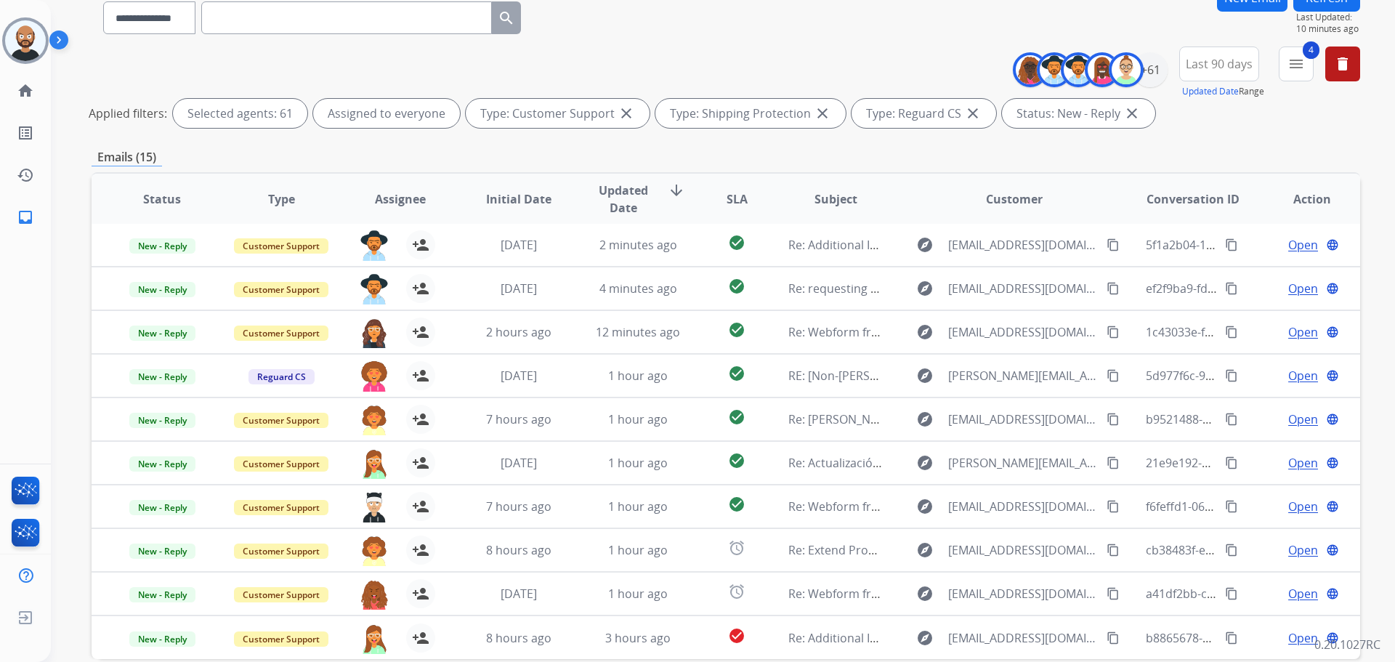
drag, startPoint x: 378, startPoint y: 329, endPoint x: 545, endPoint y: 150, distance: 244.6
click at [545, 150] on div "Emails (15)" at bounding box center [726, 157] width 1268 height 18
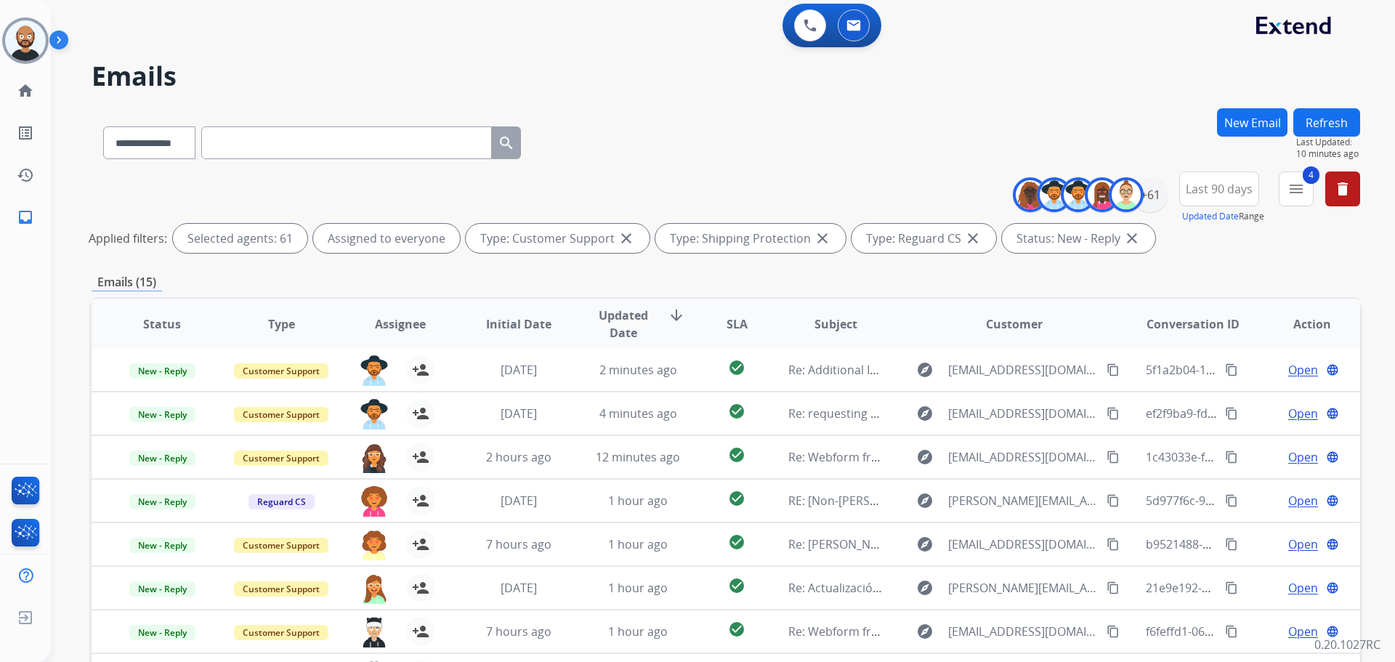
scroll to position [0, 0]
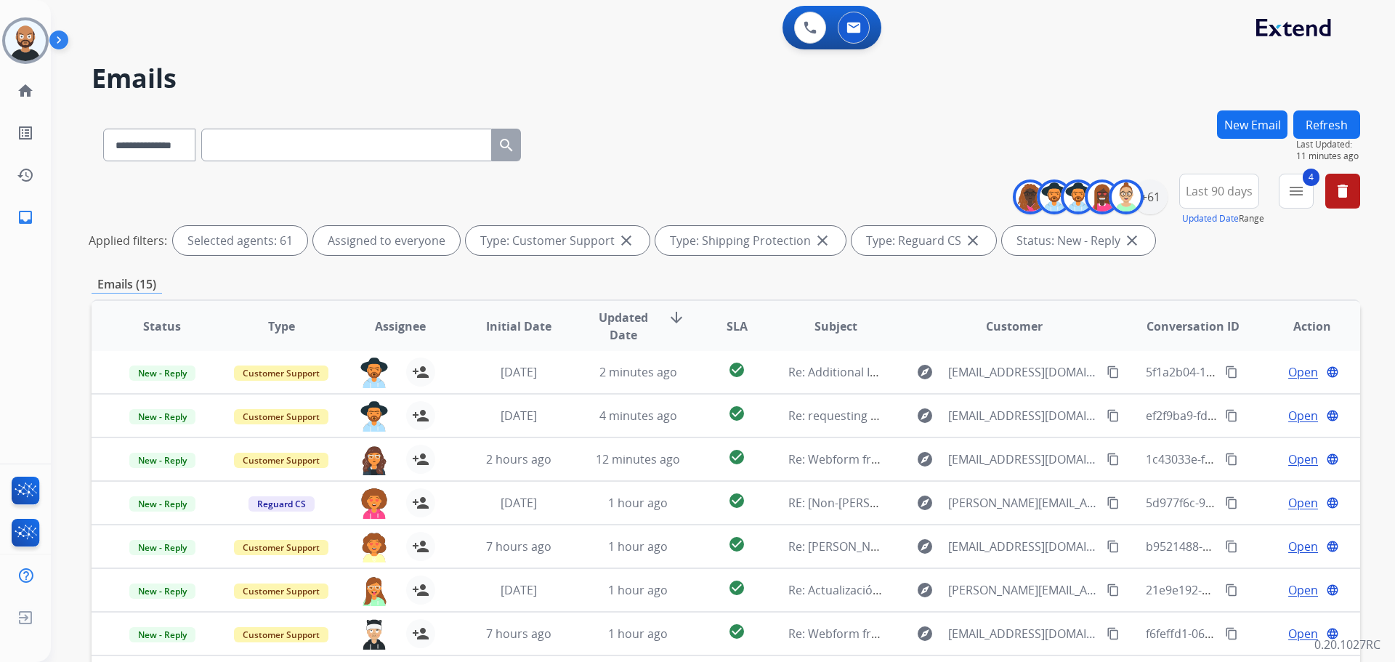
drag, startPoint x: 952, startPoint y: 240, endPoint x: 1272, endPoint y: 236, distance: 319.7
click at [1272, 236] on div "Applied filters: Selected agents: 61 Assigned to everyone Type: Customer Suppor…" at bounding box center [723, 240] width 1268 height 29
drag, startPoint x: 1256, startPoint y: 242, endPoint x: 1120, endPoint y: 234, distance: 136.1
drag, startPoint x: 1120, startPoint y: 234, endPoint x: 887, endPoint y: 192, distance: 237.0
click at [887, 192] on div "**********" at bounding box center [726, 217] width 1268 height 87
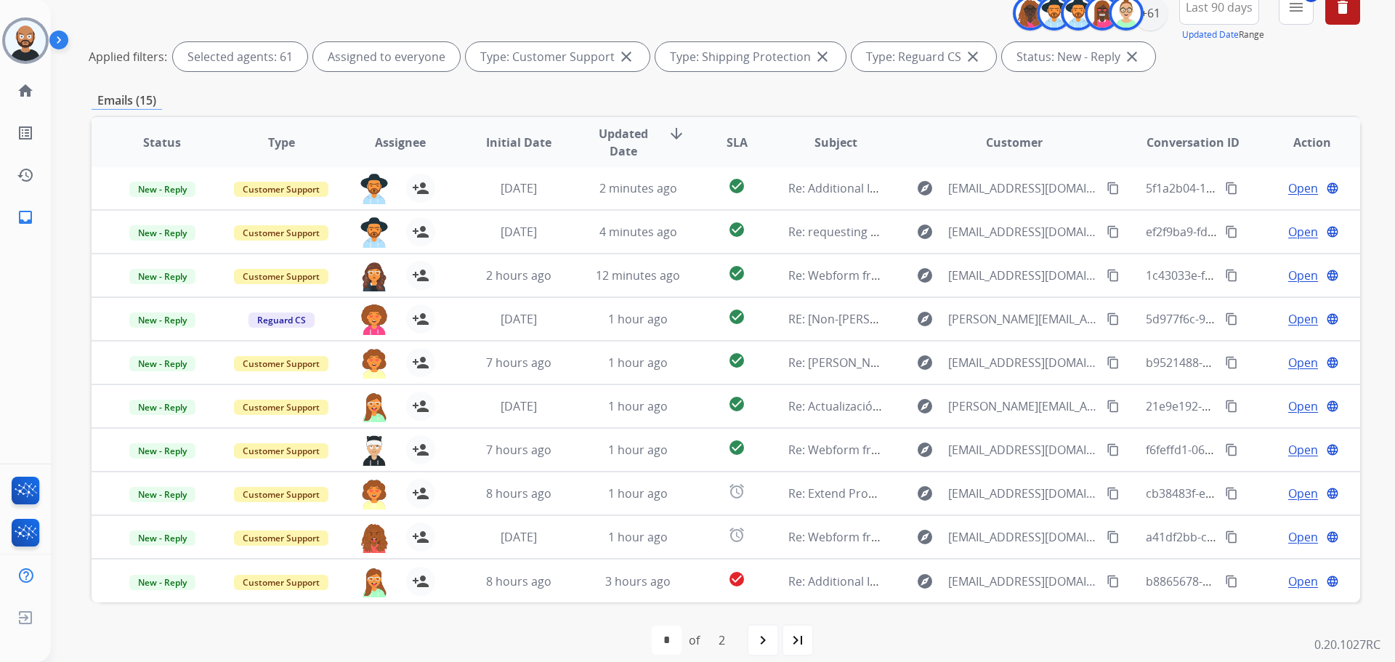
scroll to position [200, 0]
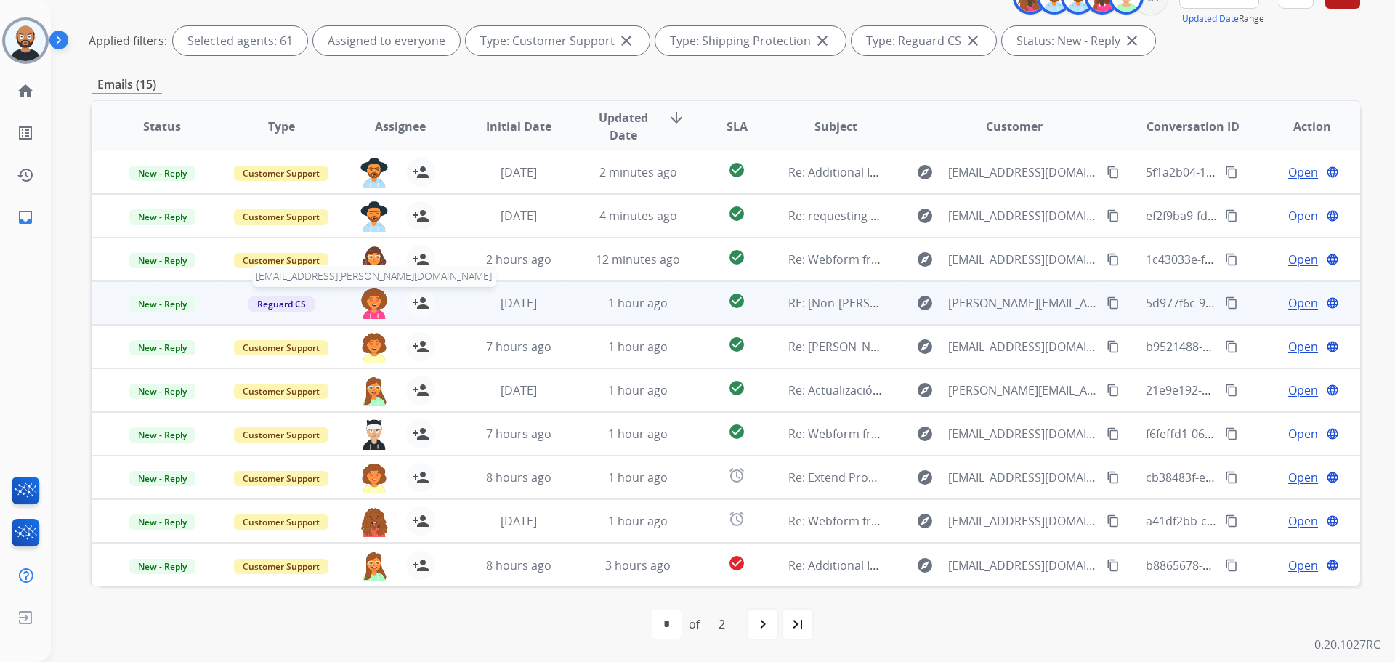
click at [376, 309] on img at bounding box center [374, 303] width 29 height 31
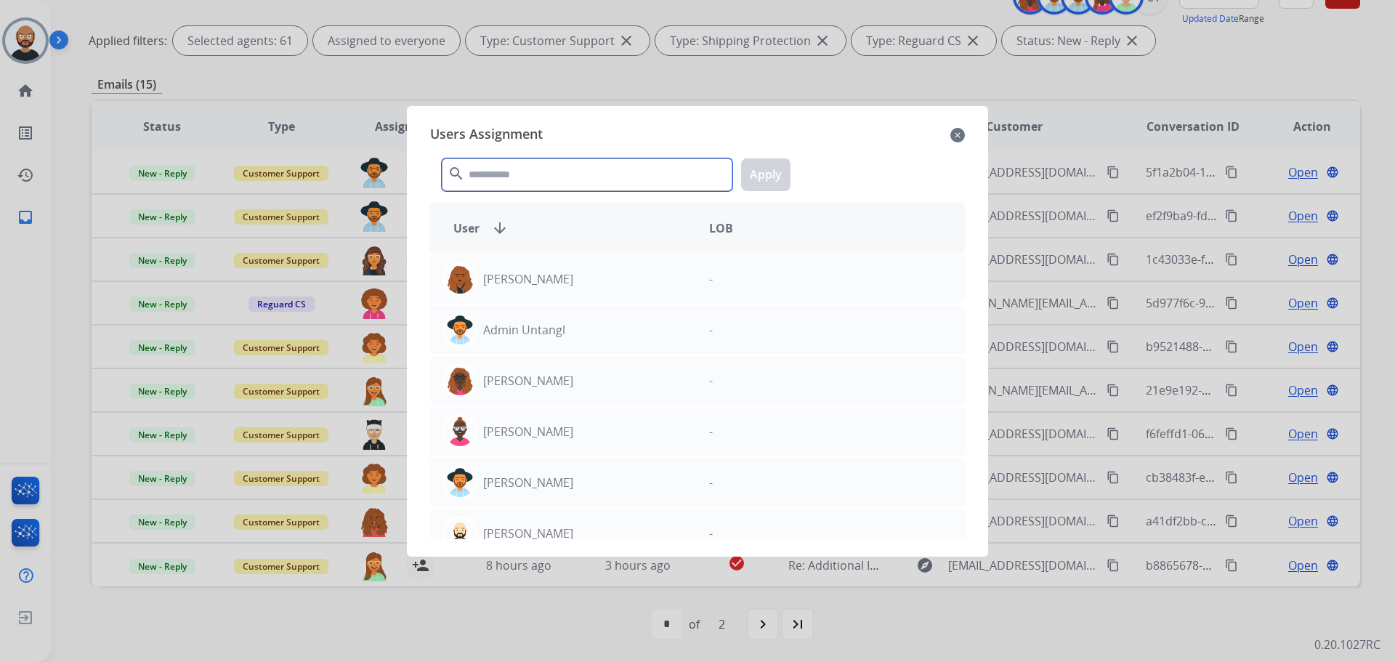
click at [626, 175] on input "text" at bounding box center [587, 174] width 291 height 33
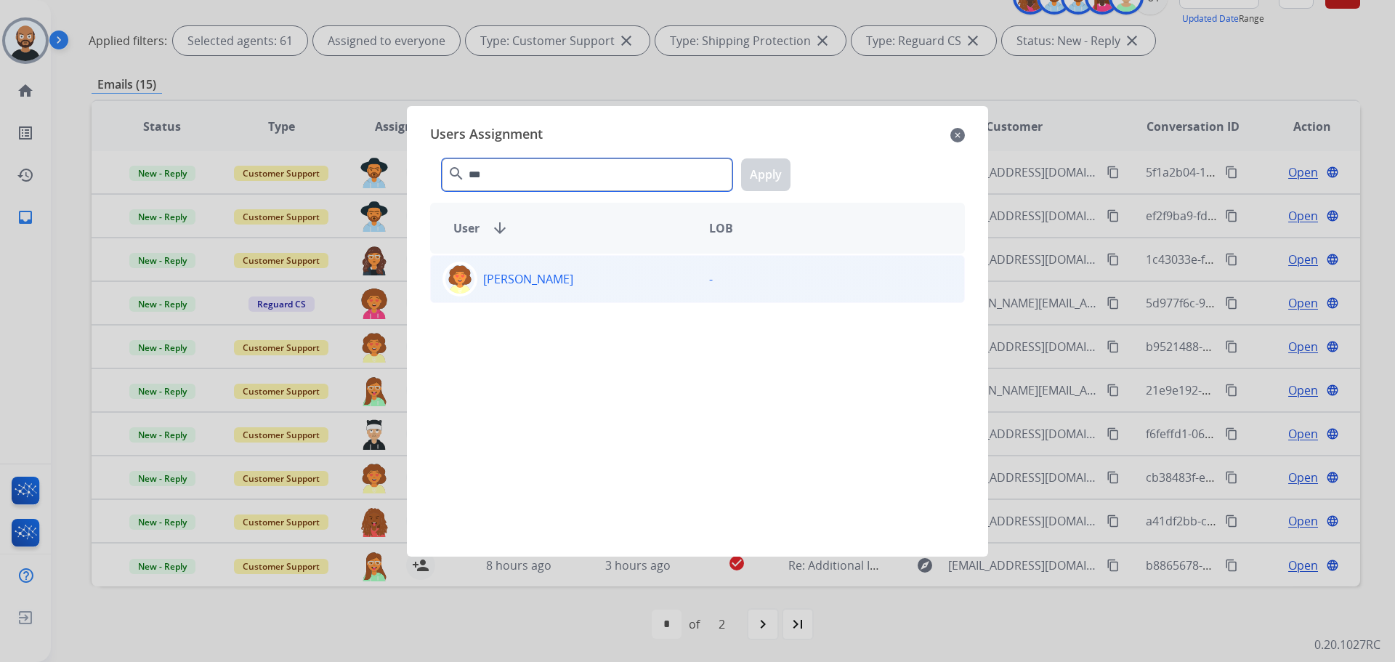
type input "***"
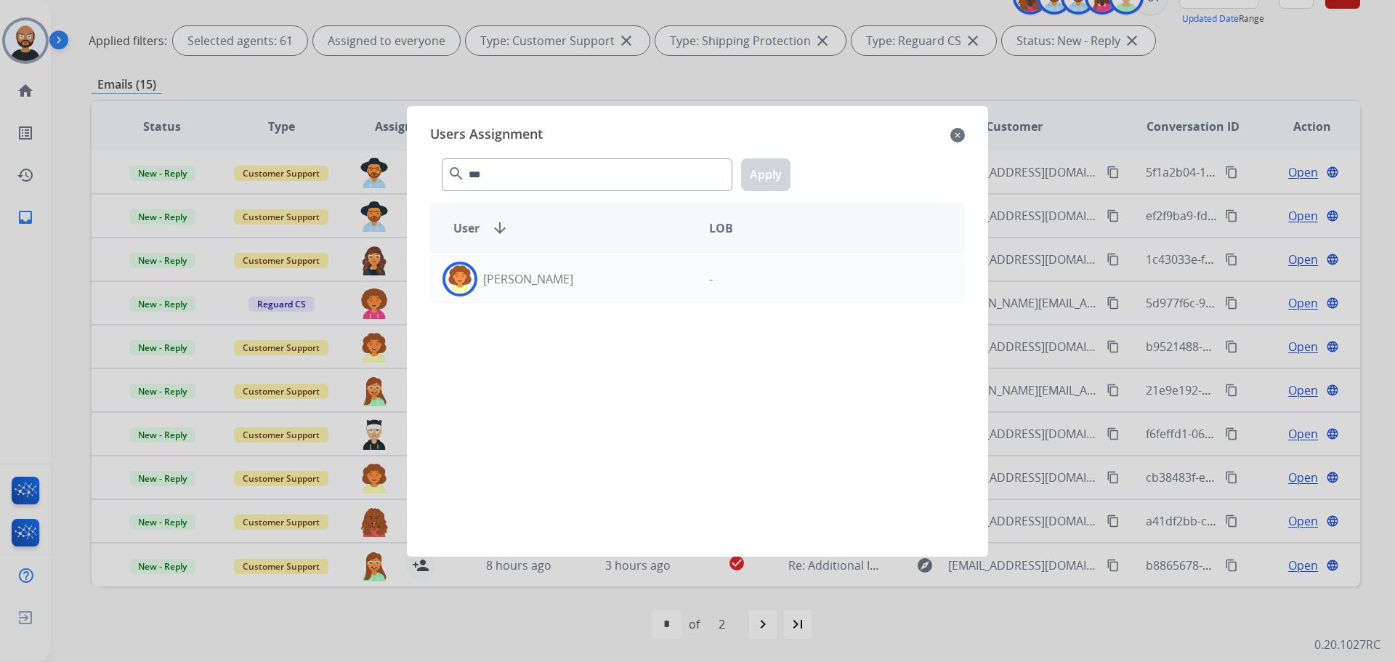
drag, startPoint x: 617, startPoint y: 280, endPoint x: 707, endPoint y: 217, distance: 109.0
click at [617, 280] on div "[PERSON_NAME]" at bounding box center [564, 279] width 267 height 35
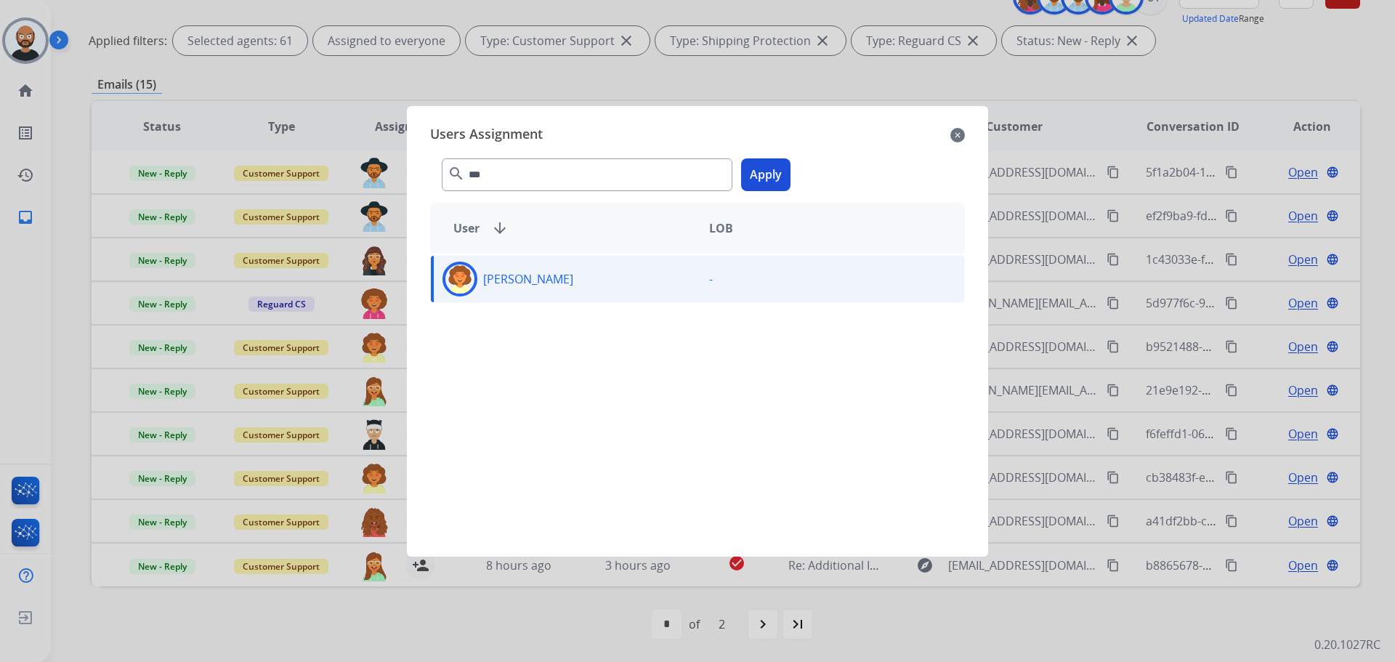
click at [755, 174] on button "Apply" at bounding box center [765, 174] width 49 height 33
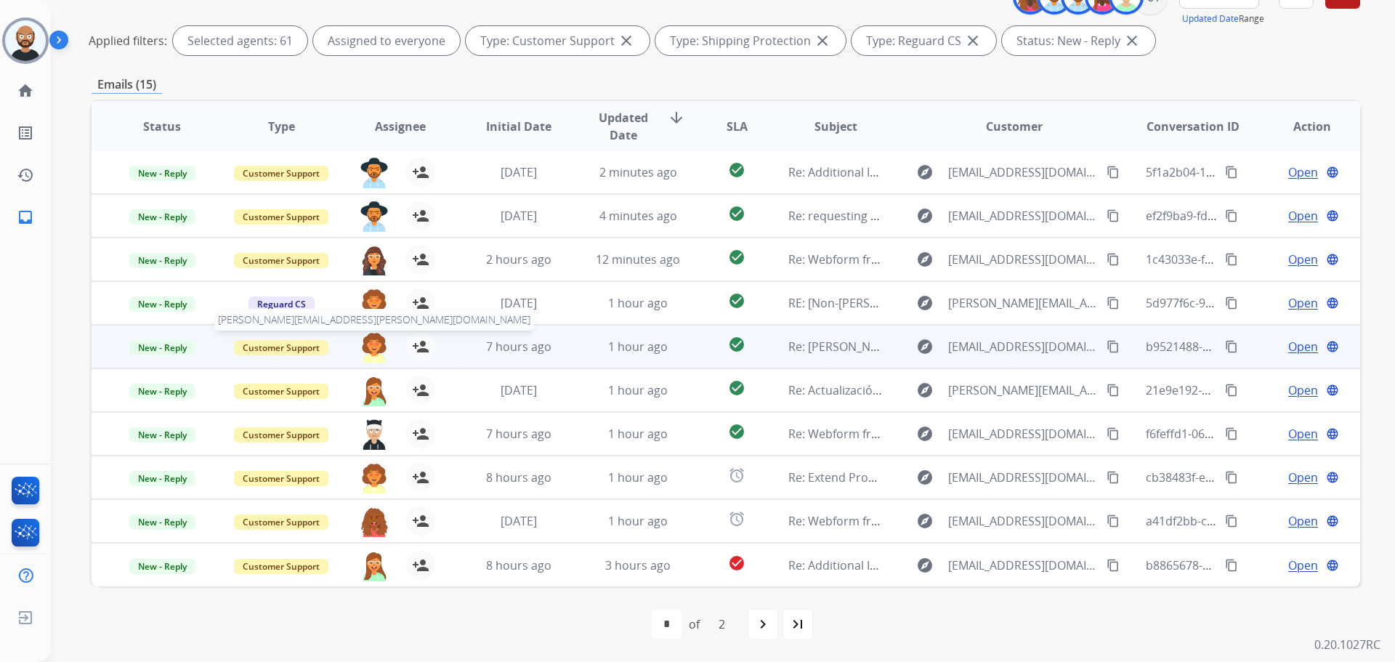
click at [371, 348] on img at bounding box center [374, 347] width 29 height 31
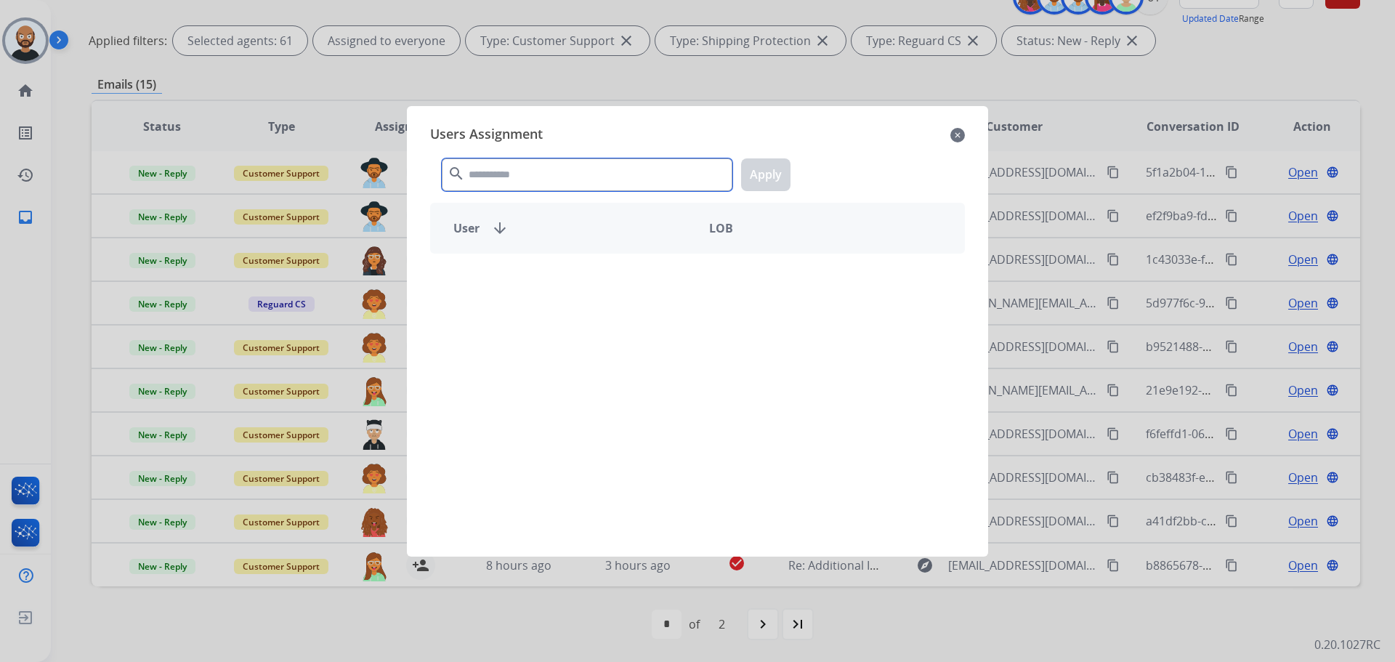
click at [557, 177] on input "text" at bounding box center [587, 174] width 291 height 33
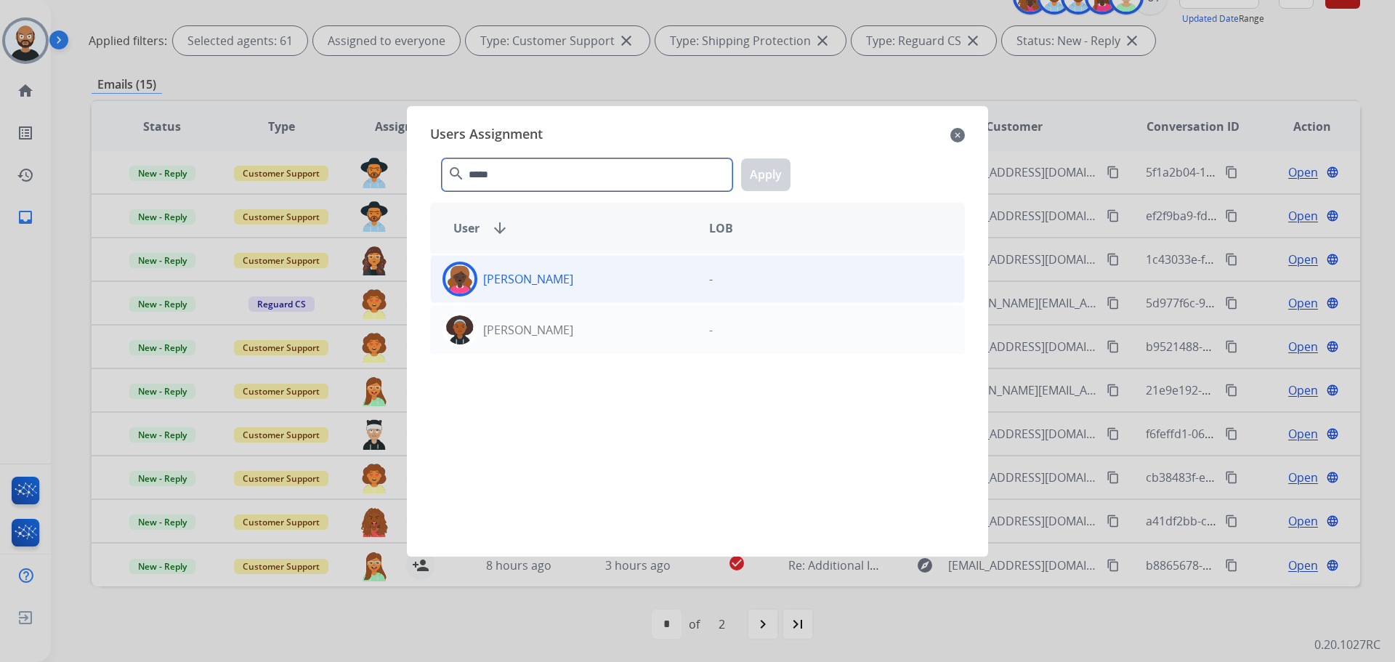
type input "*****"
click at [580, 282] on div "[PERSON_NAME]" at bounding box center [564, 279] width 267 height 35
click at [780, 174] on button "Apply" at bounding box center [765, 174] width 49 height 33
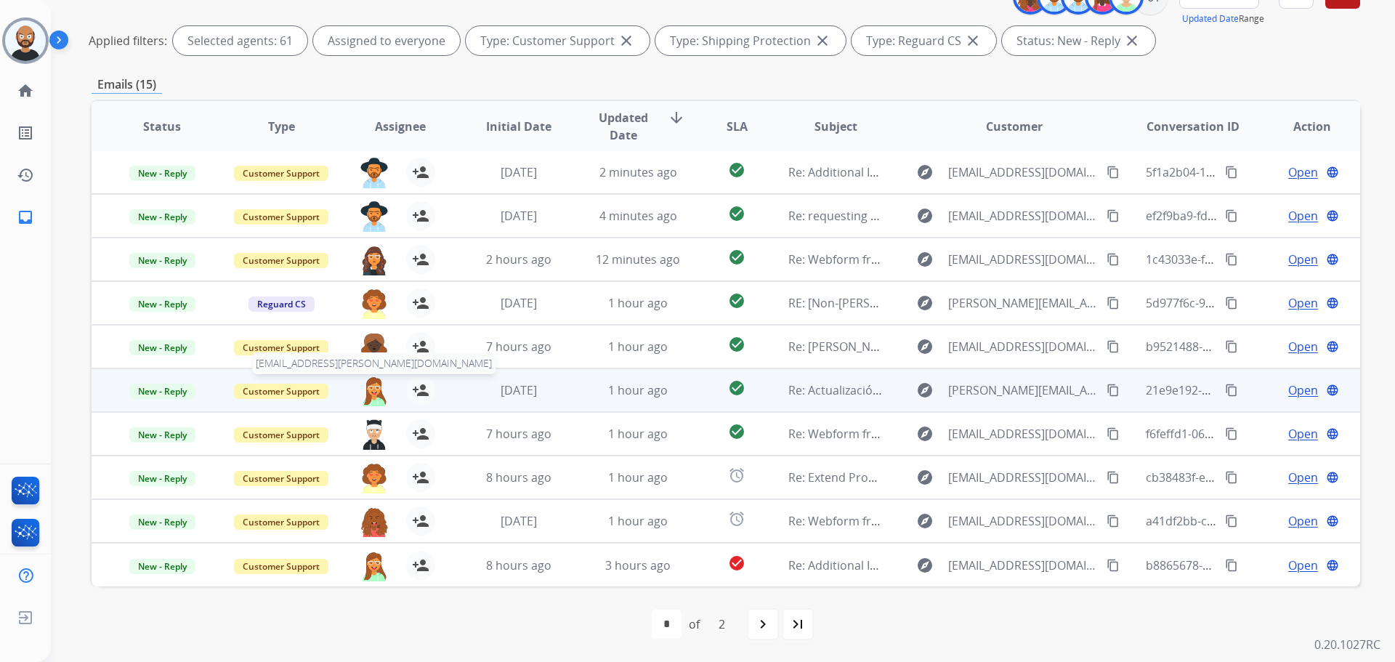
click at [375, 392] on img at bounding box center [374, 391] width 29 height 31
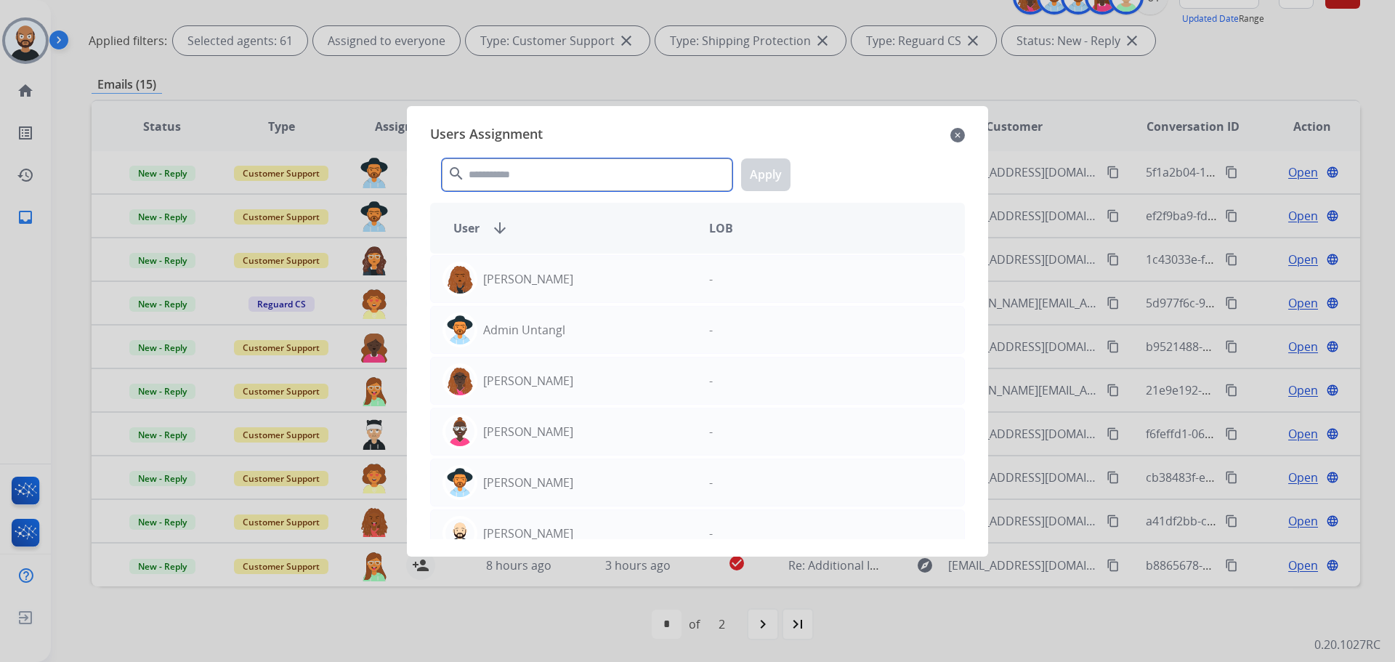
click at [582, 177] on input "text" at bounding box center [587, 174] width 291 height 33
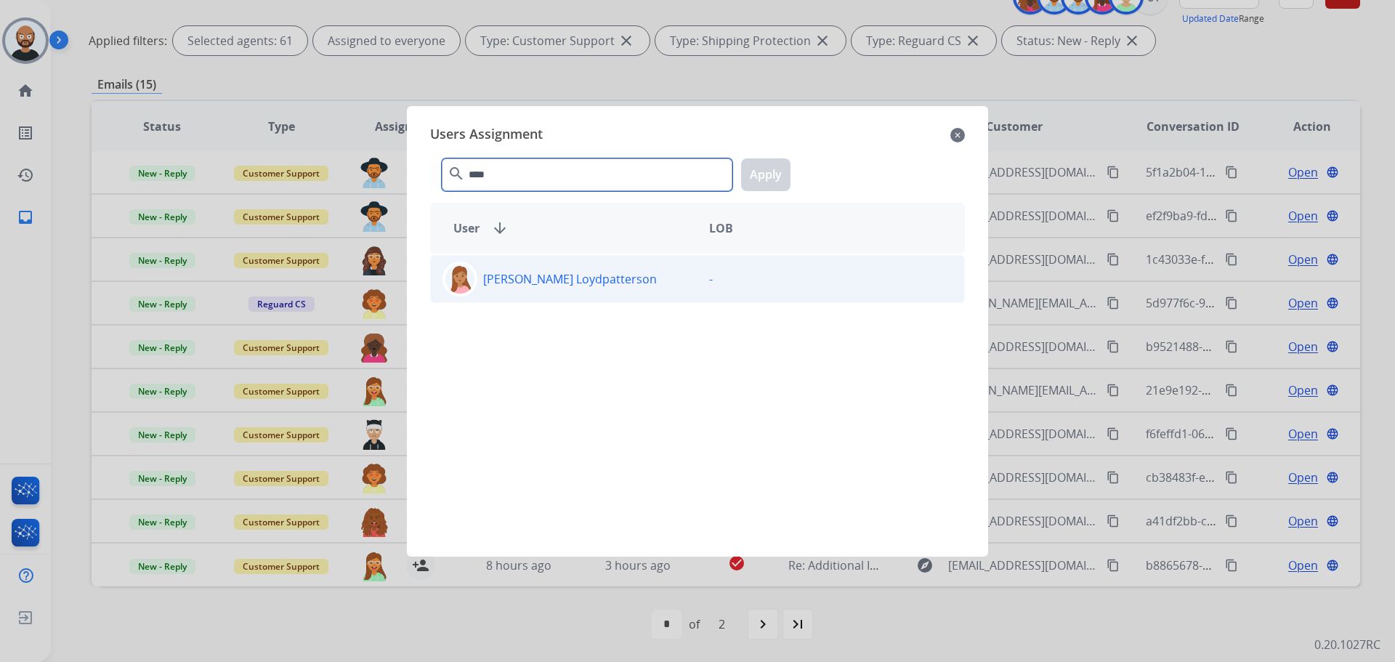
type input "****"
click at [597, 275] on div "[PERSON_NAME] Loydpatterson" at bounding box center [564, 279] width 267 height 35
click at [776, 169] on button "Apply" at bounding box center [765, 174] width 49 height 33
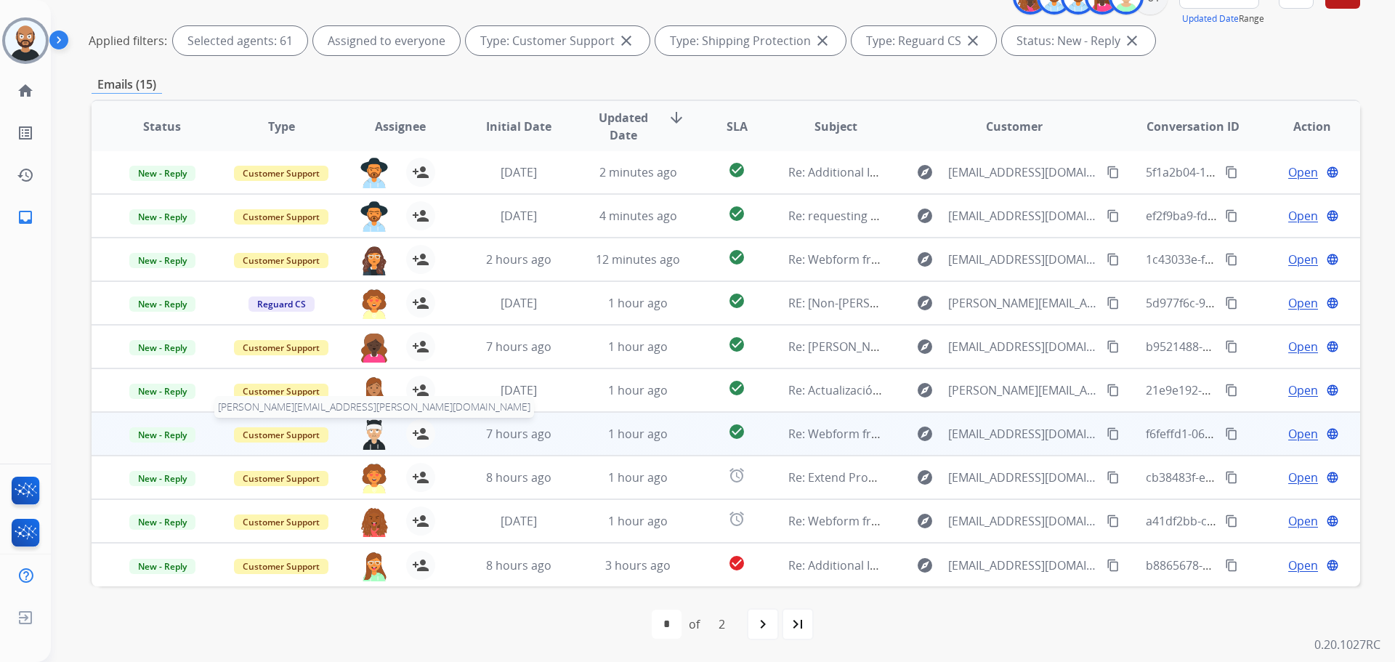
click at [376, 430] on img at bounding box center [374, 434] width 29 height 31
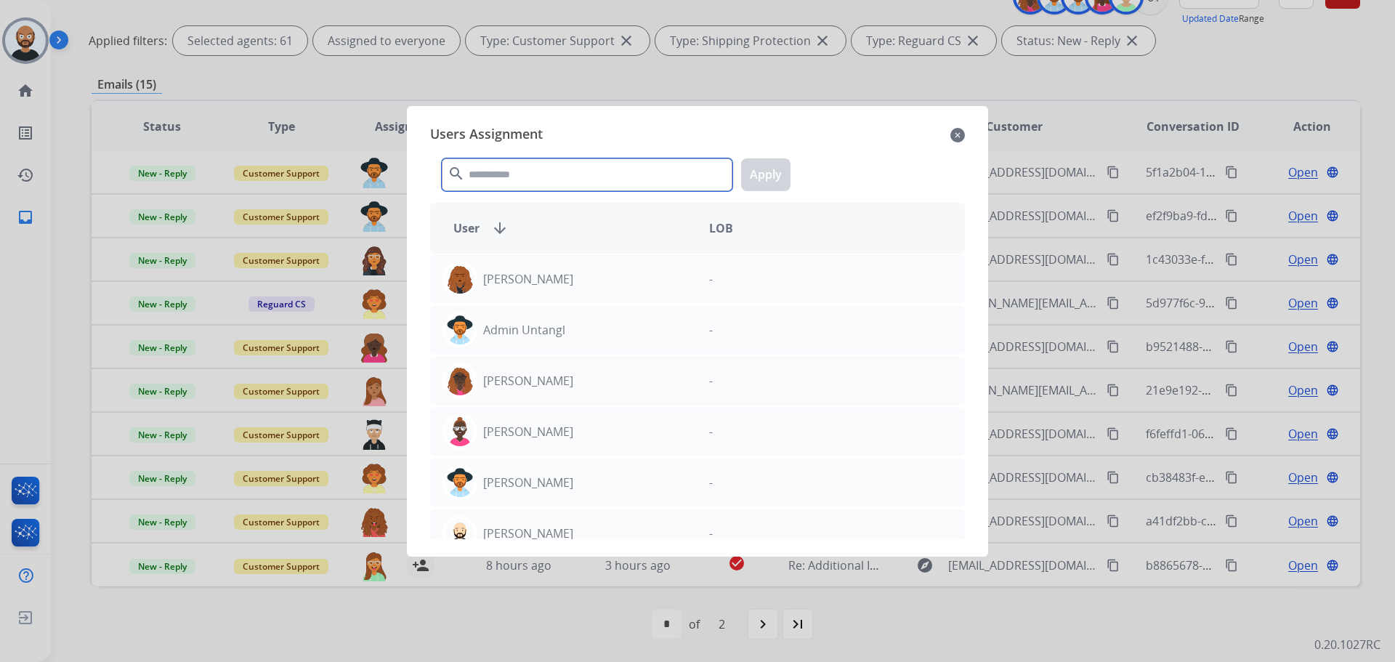
click at [551, 177] on input "text" at bounding box center [587, 174] width 291 height 33
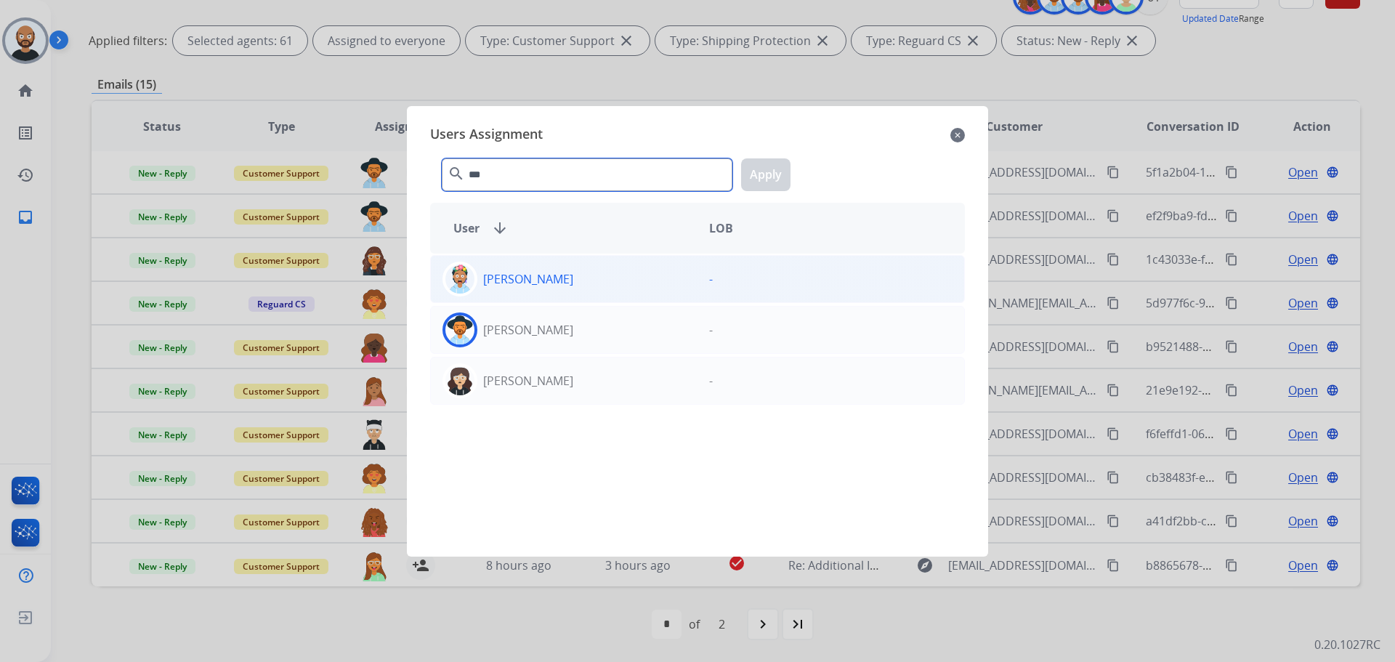
type input "***"
click at [588, 285] on div "[PERSON_NAME]" at bounding box center [564, 279] width 267 height 35
click at [775, 176] on button "Apply" at bounding box center [765, 174] width 49 height 33
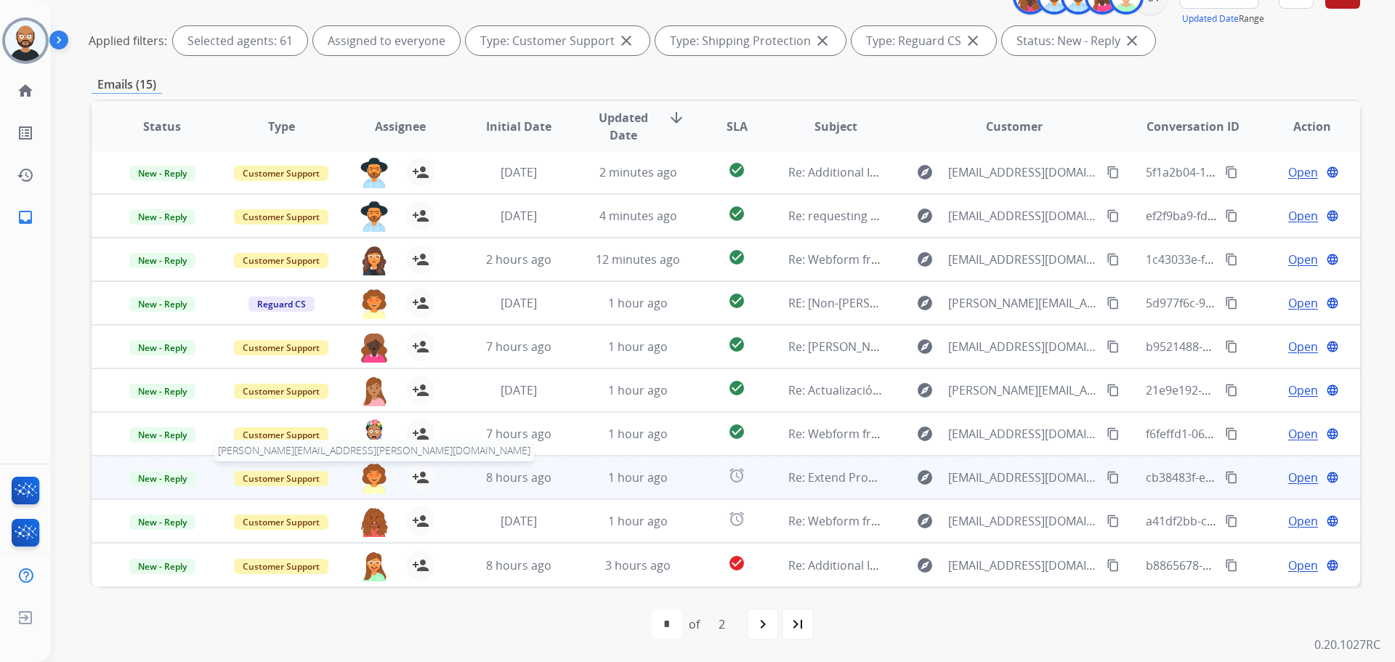
click at [367, 476] on img at bounding box center [374, 478] width 29 height 31
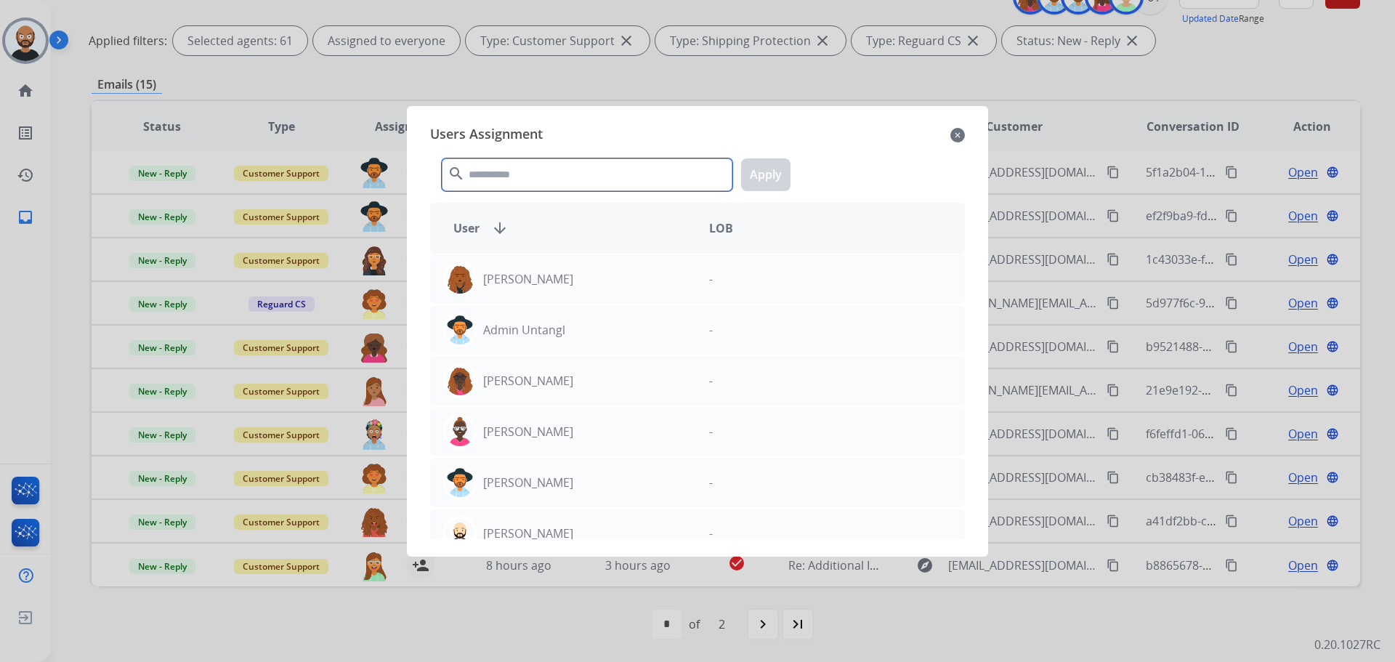
click at [564, 165] on input "text" at bounding box center [587, 174] width 291 height 33
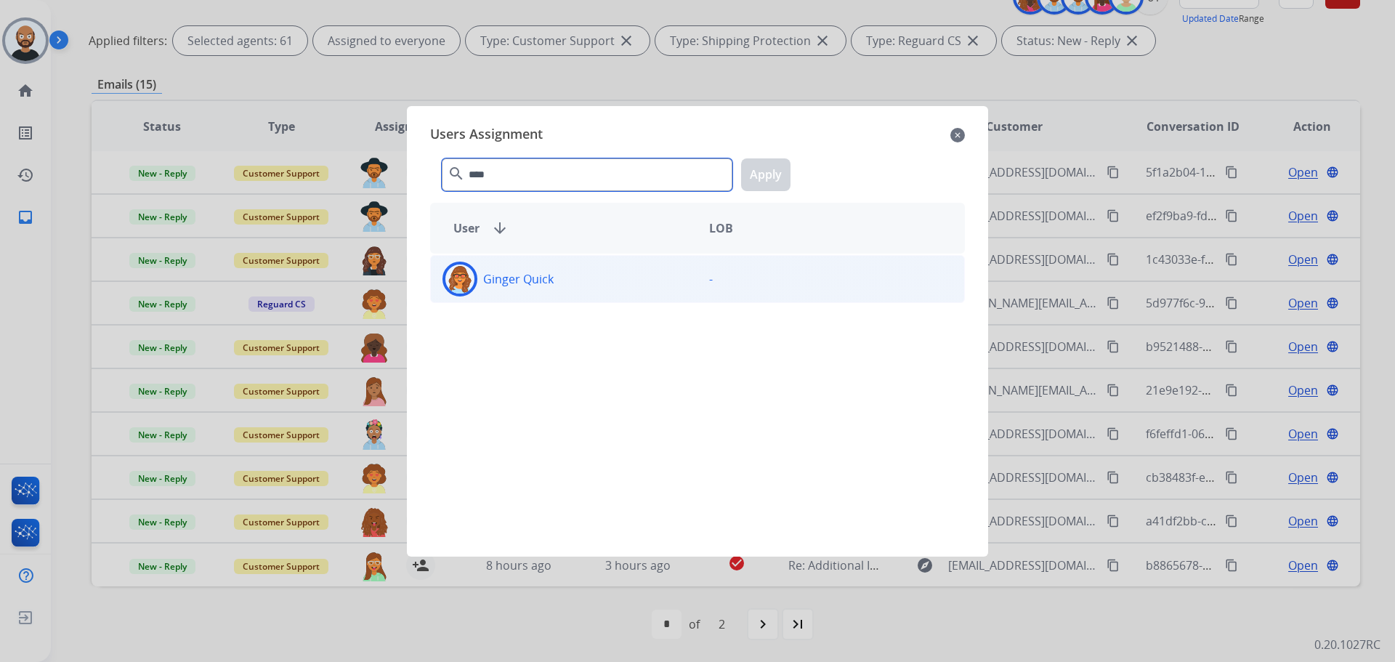
type input "****"
click at [581, 281] on div "Ginger Quick" at bounding box center [564, 279] width 267 height 35
click at [766, 177] on button "Apply" at bounding box center [765, 174] width 49 height 33
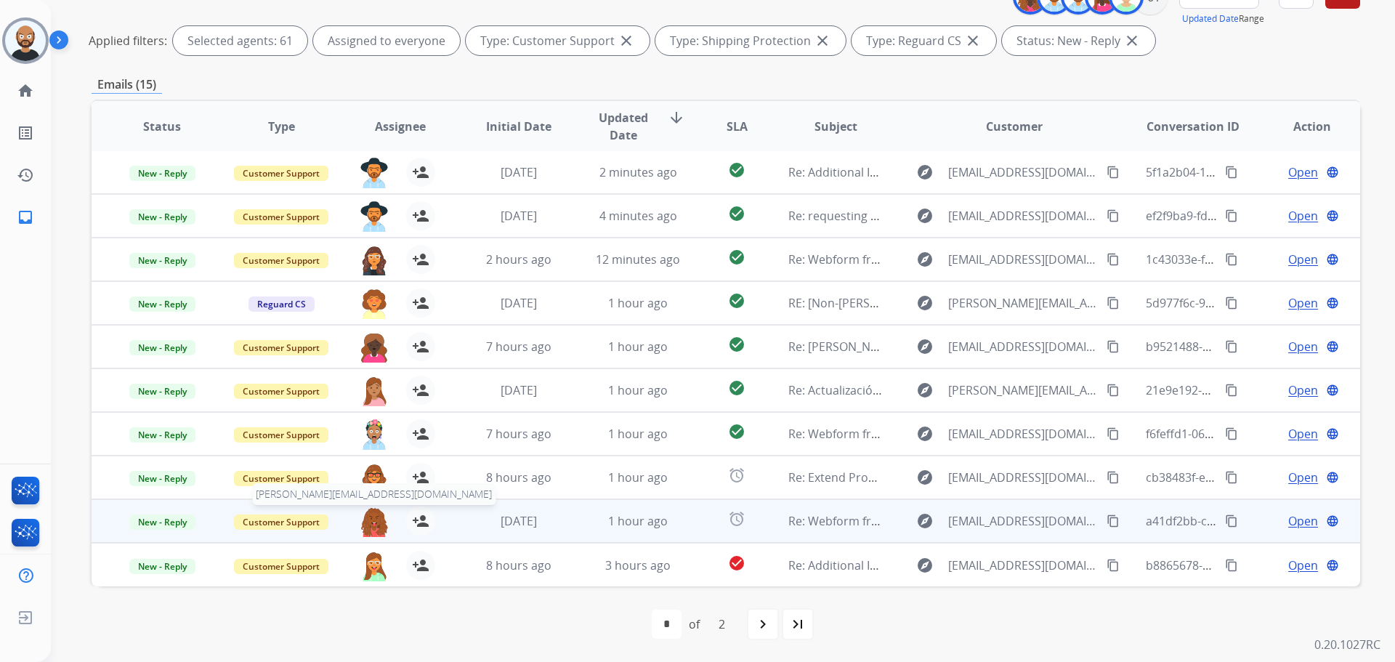
click at [371, 519] on img at bounding box center [374, 521] width 29 height 31
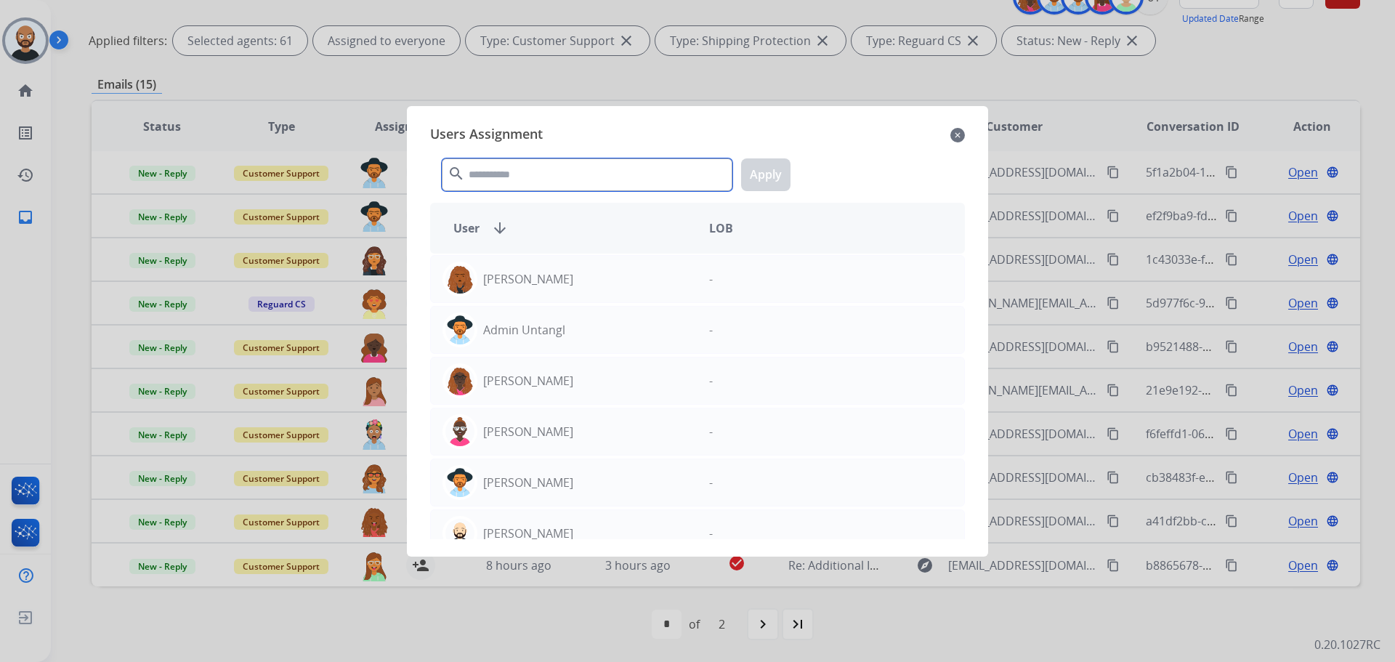
click at [605, 174] on input "text" at bounding box center [587, 174] width 291 height 33
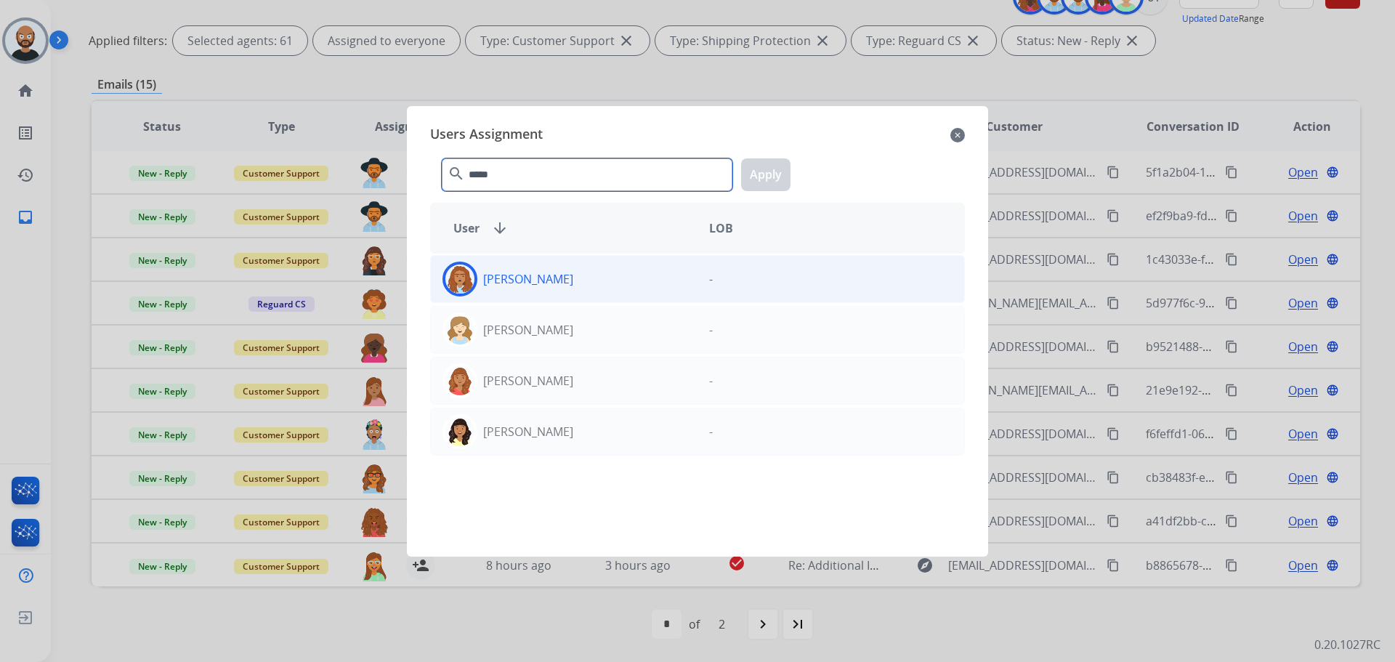
type input "*****"
click at [612, 288] on div "[PERSON_NAME]" at bounding box center [564, 279] width 267 height 35
click at [766, 177] on button "Apply" at bounding box center [765, 174] width 49 height 33
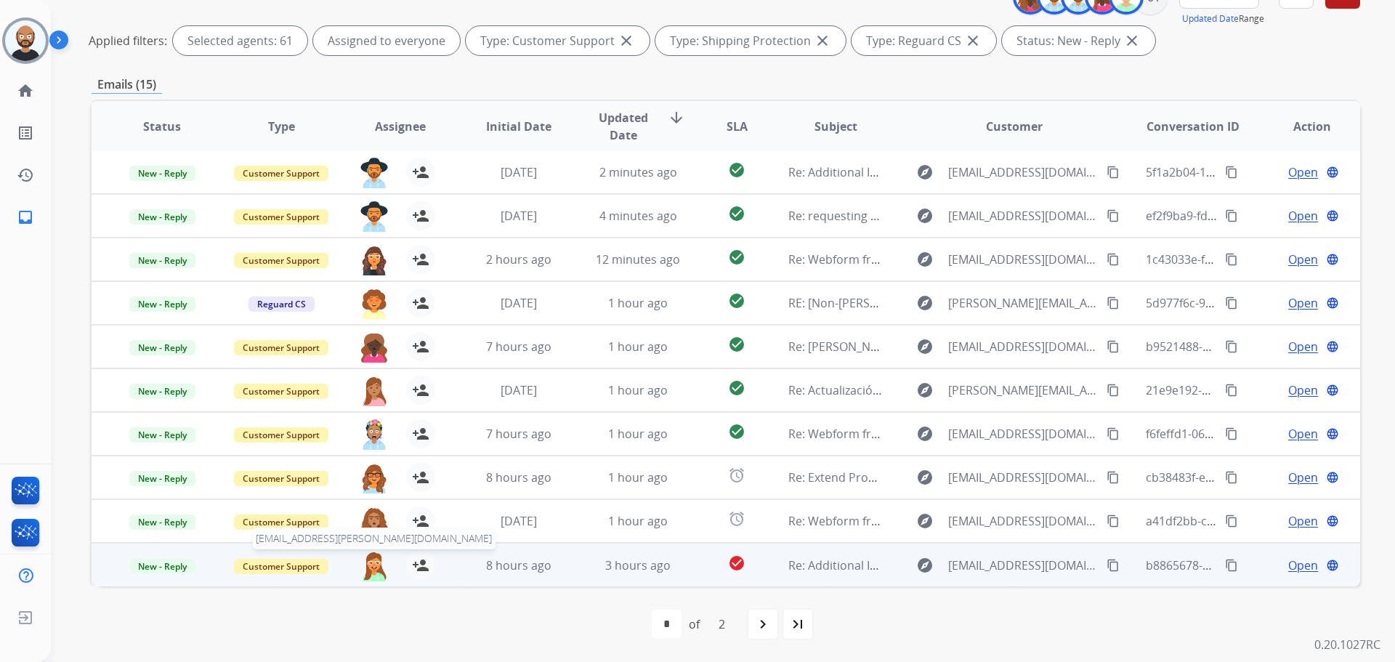
click at [380, 564] on img at bounding box center [374, 566] width 29 height 31
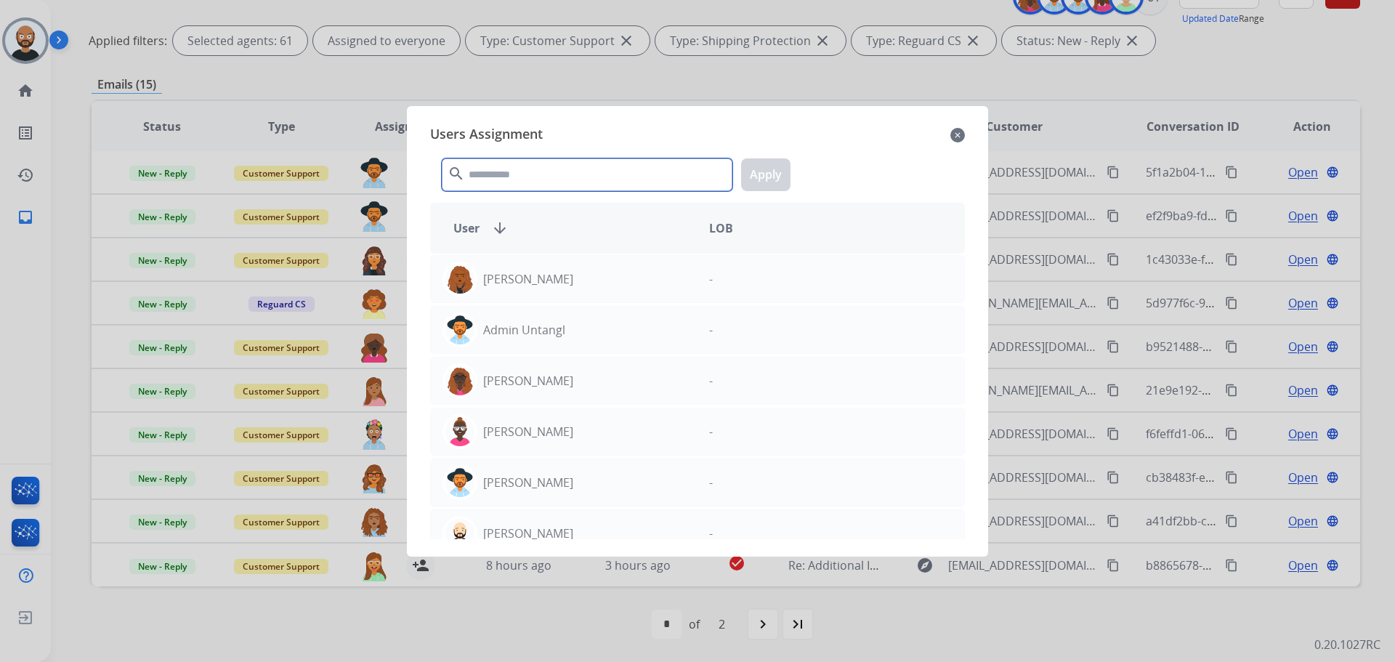
click at [637, 177] on input "text" at bounding box center [587, 174] width 291 height 33
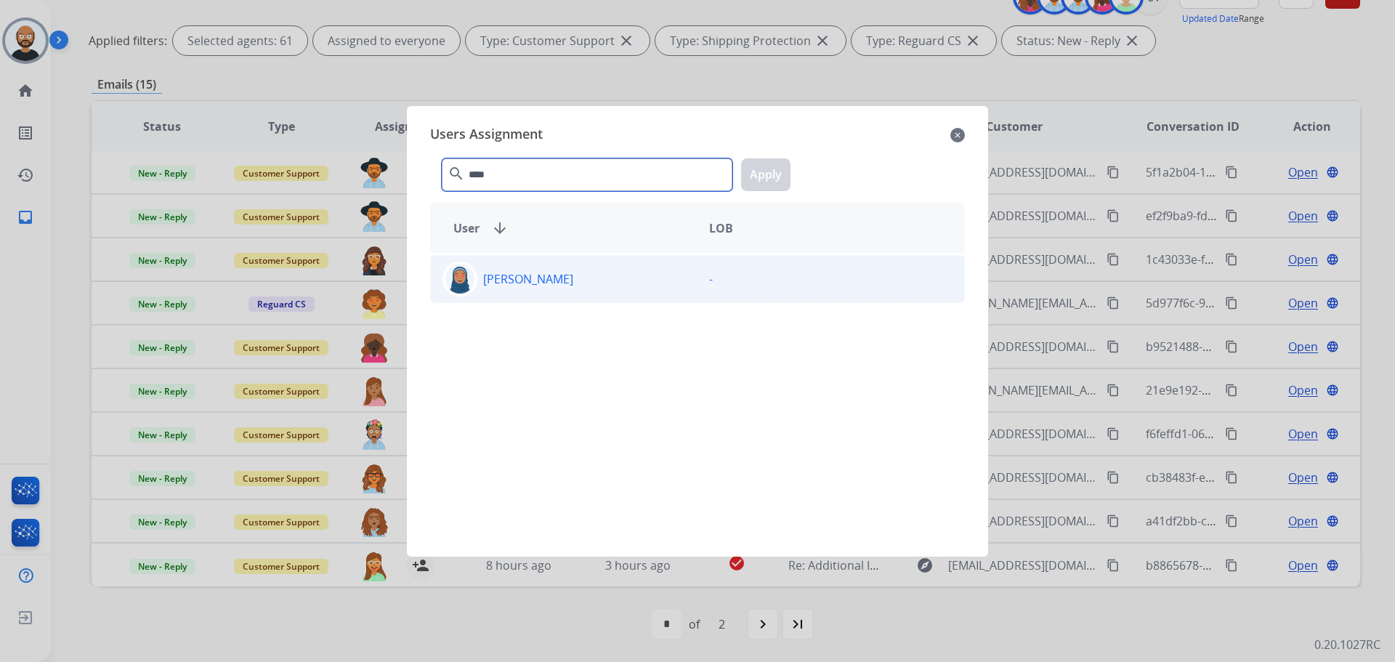
type input "****"
click at [648, 285] on div "[PERSON_NAME]" at bounding box center [564, 279] width 267 height 35
click at [766, 171] on button "Apply" at bounding box center [765, 174] width 49 height 33
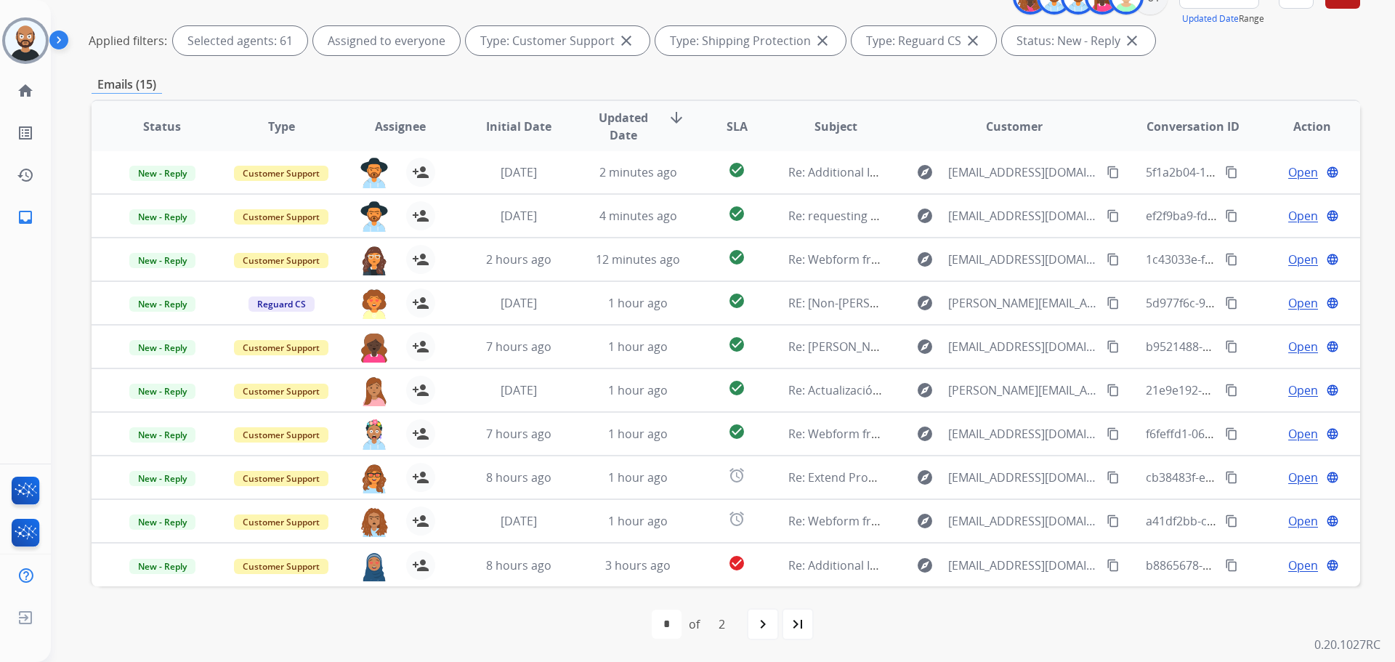
click at [769, 618] on mat-icon "navigate_next" at bounding box center [762, 623] width 17 height 17
select select "*"
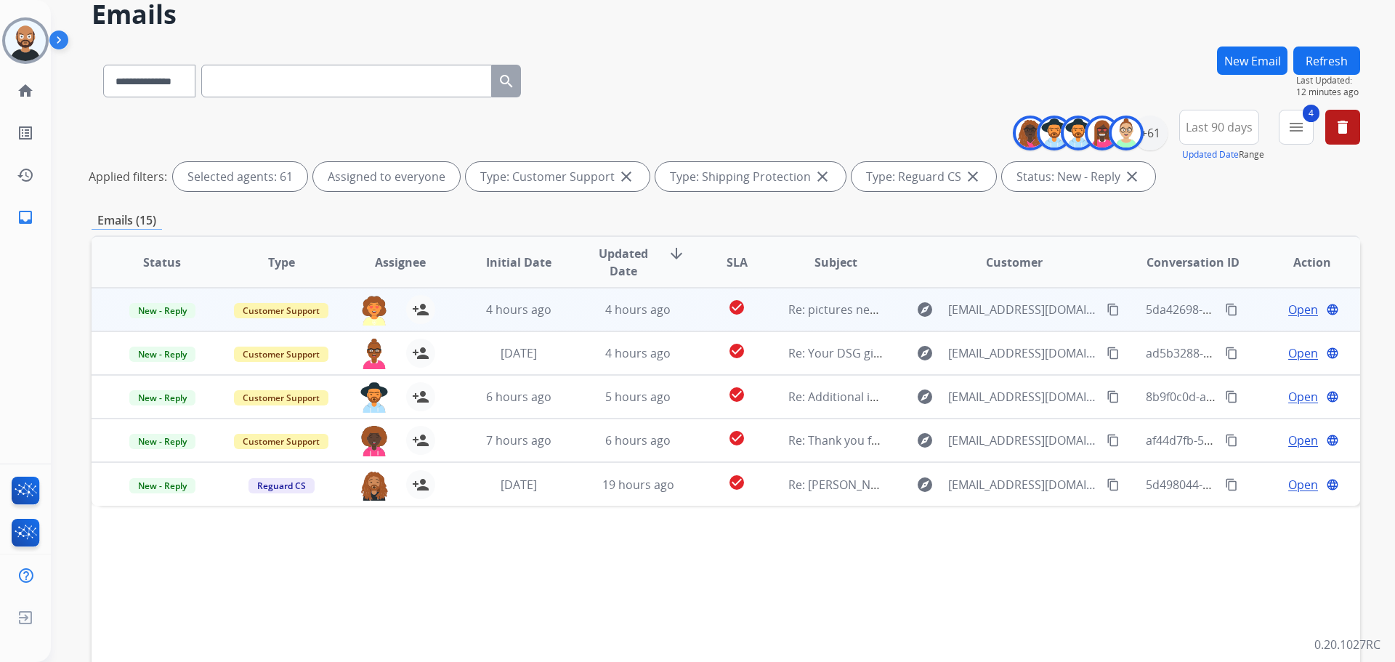
scroll to position [73, 0]
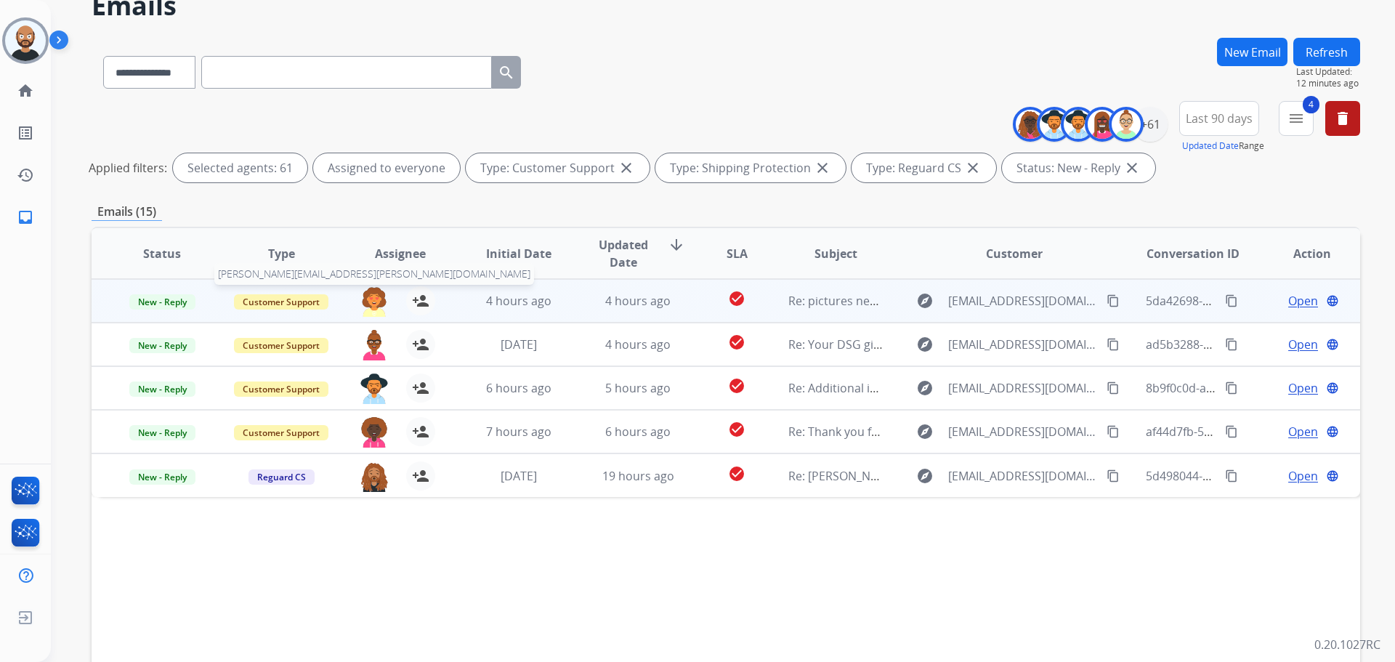
click at [368, 299] on img at bounding box center [374, 301] width 29 height 31
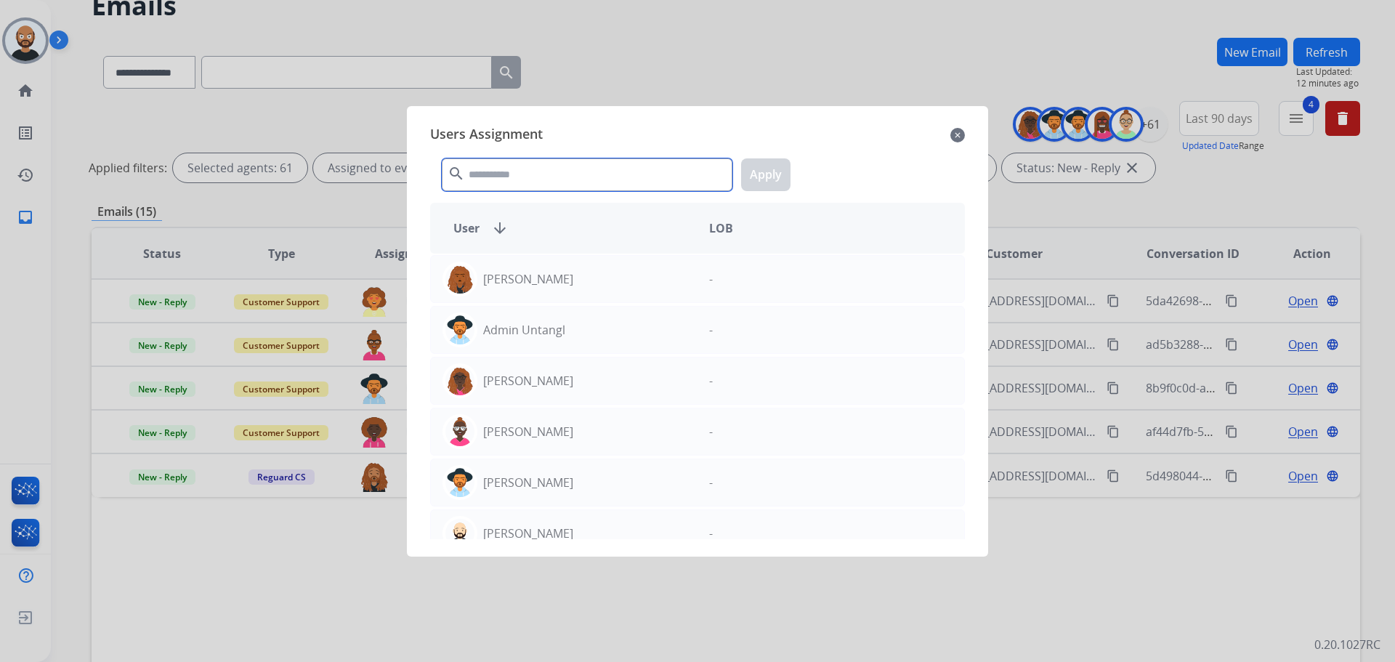
click at [610, 167] on input "text" at bounding box center [587, 174] width 291 height 33
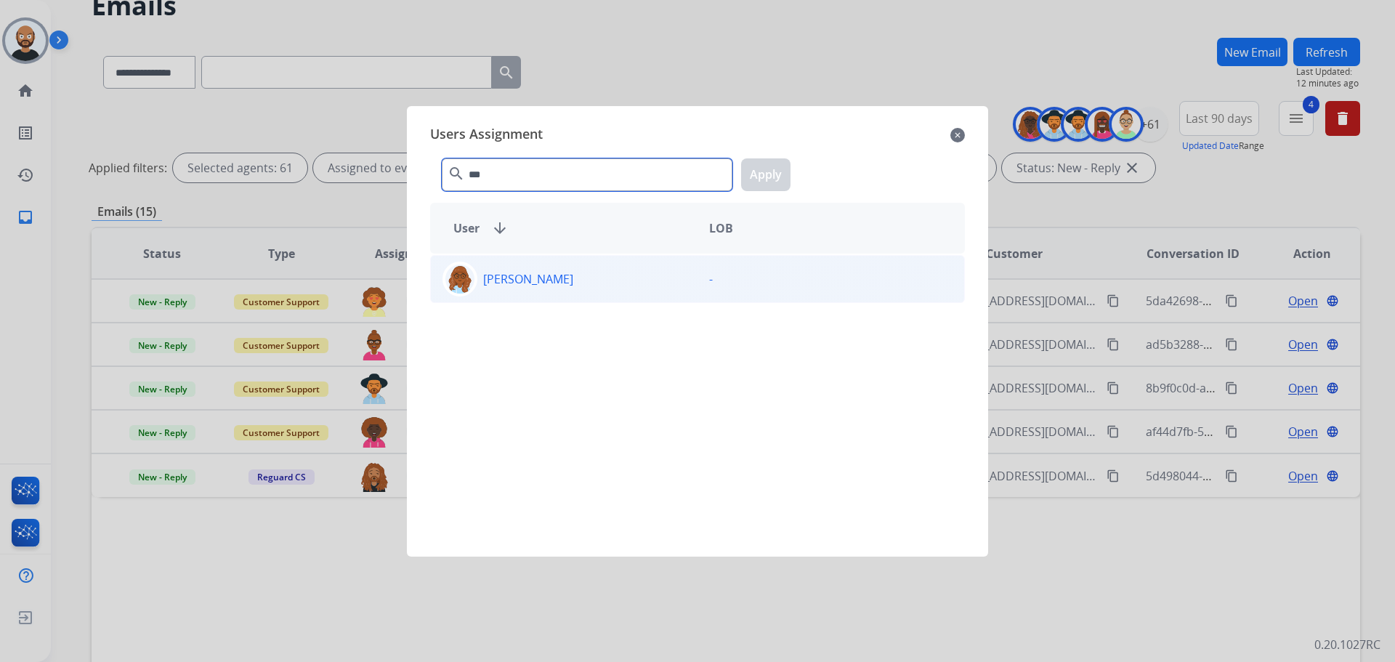
type input "***"
click at [619, 274] on div "[PERSON_NAME]" at bounding box center [564, 279] width 267 height 35
click at [756, 175] on button "Apply" at bounding box center [765, 174] width 49 height 33
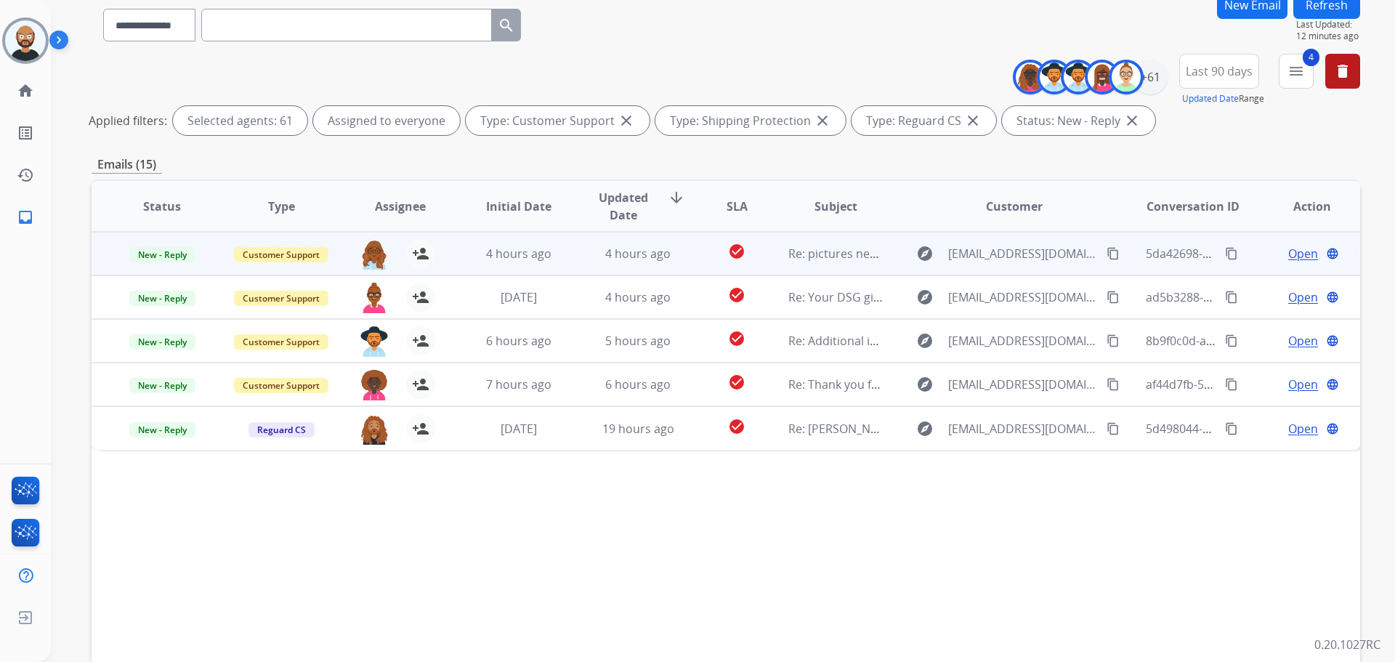
scroll to position [145, 0]
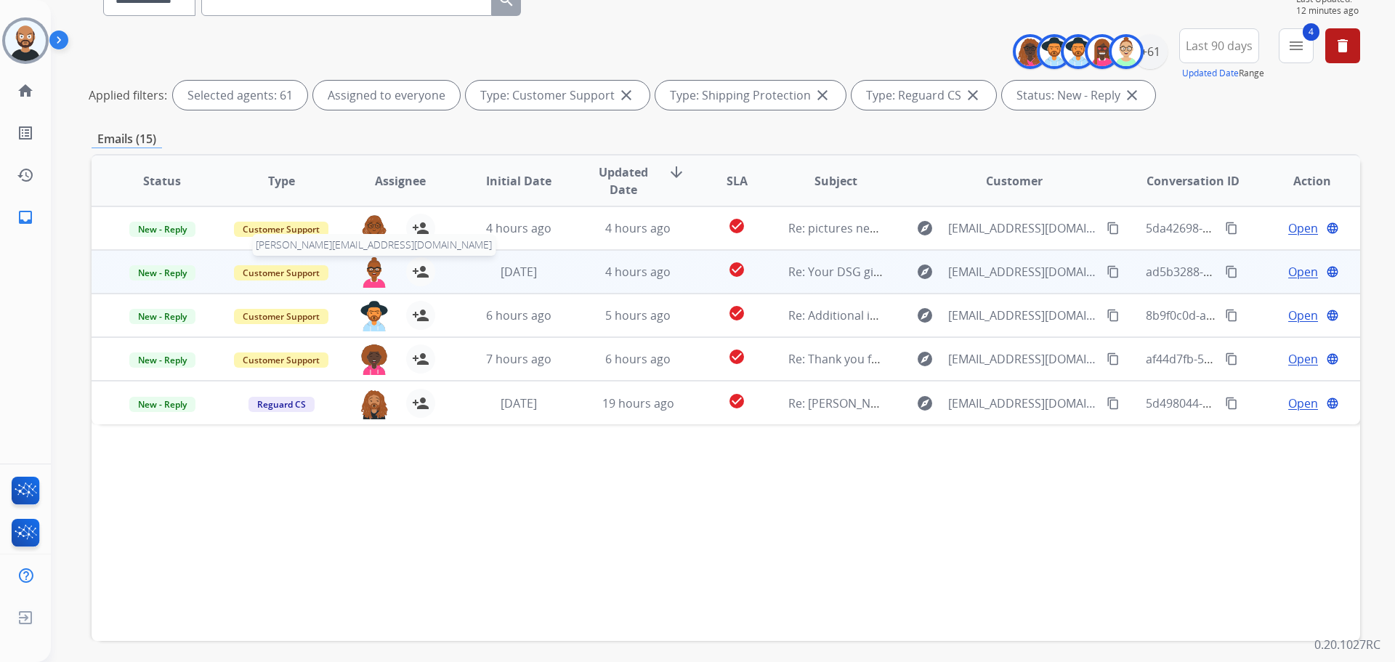
click at [374, 270] on img at bounding box center [374, 272] width 29 height 31
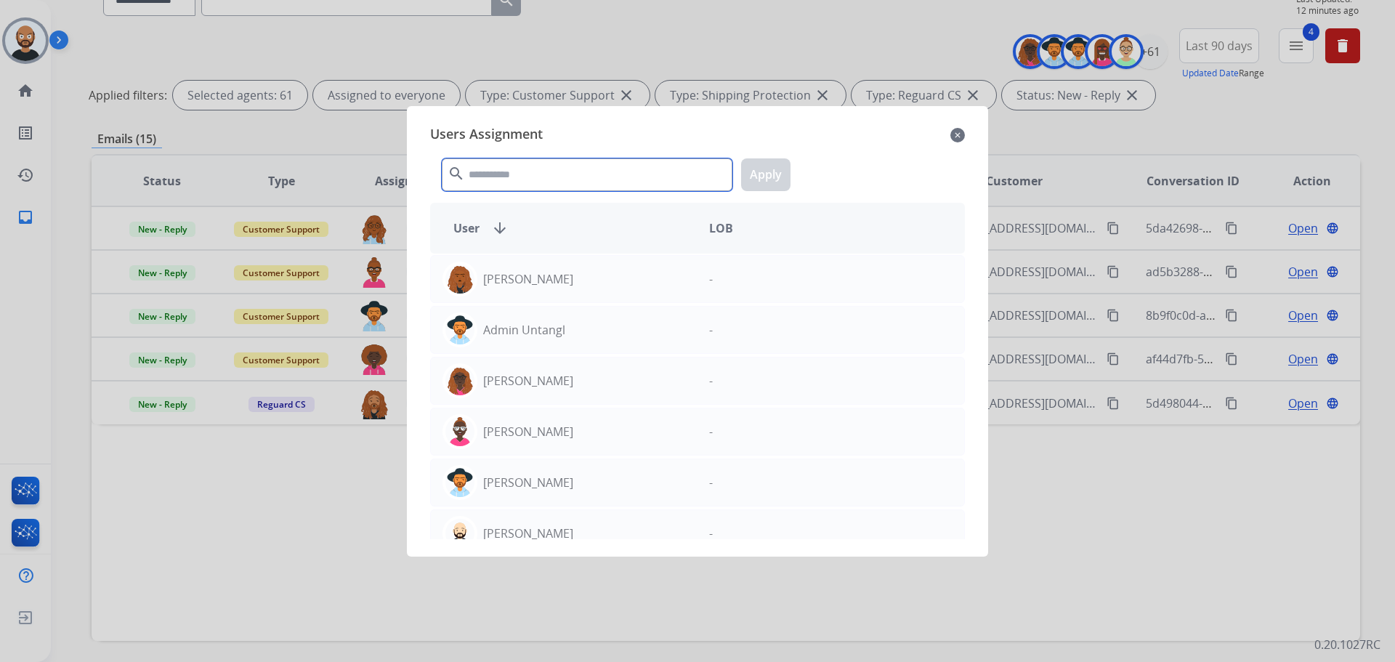
click at [533, 179] on input "text" at bounding box center [587, 174] width 291 height 33
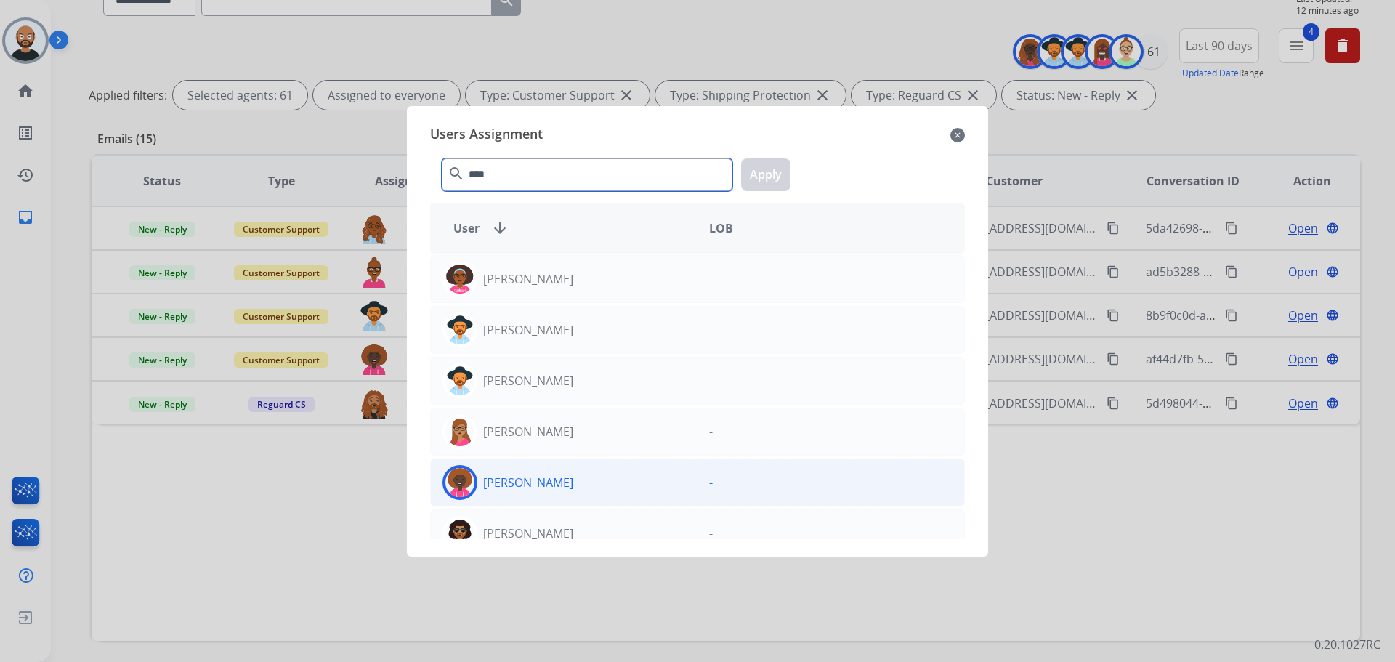
type input "****"
click at [600, 471] on div "[PERSON_NAME]" at bounding box center [564, 482] width 267 height 35
click at [758, 176] on button "Apply" at bounding box center [765, 174] width 49 height 33
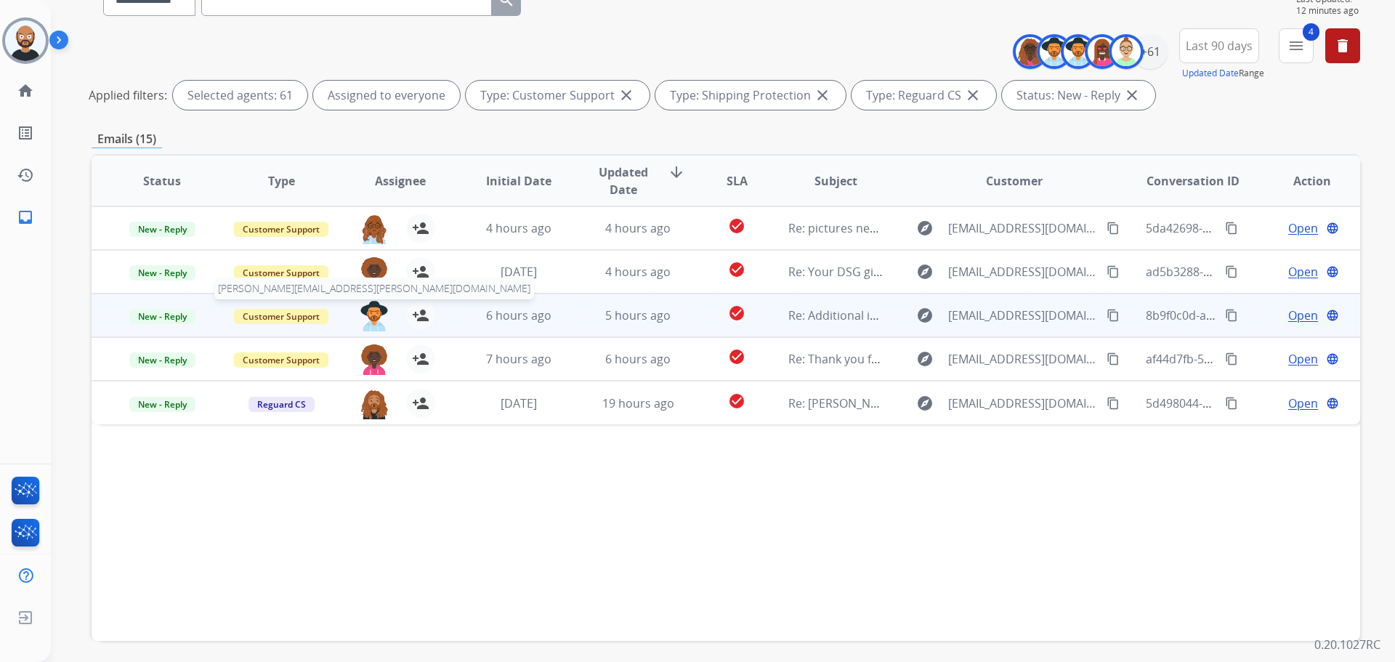
click at [375, 309] on img at bounding box center [374, 316] width 29 height 31
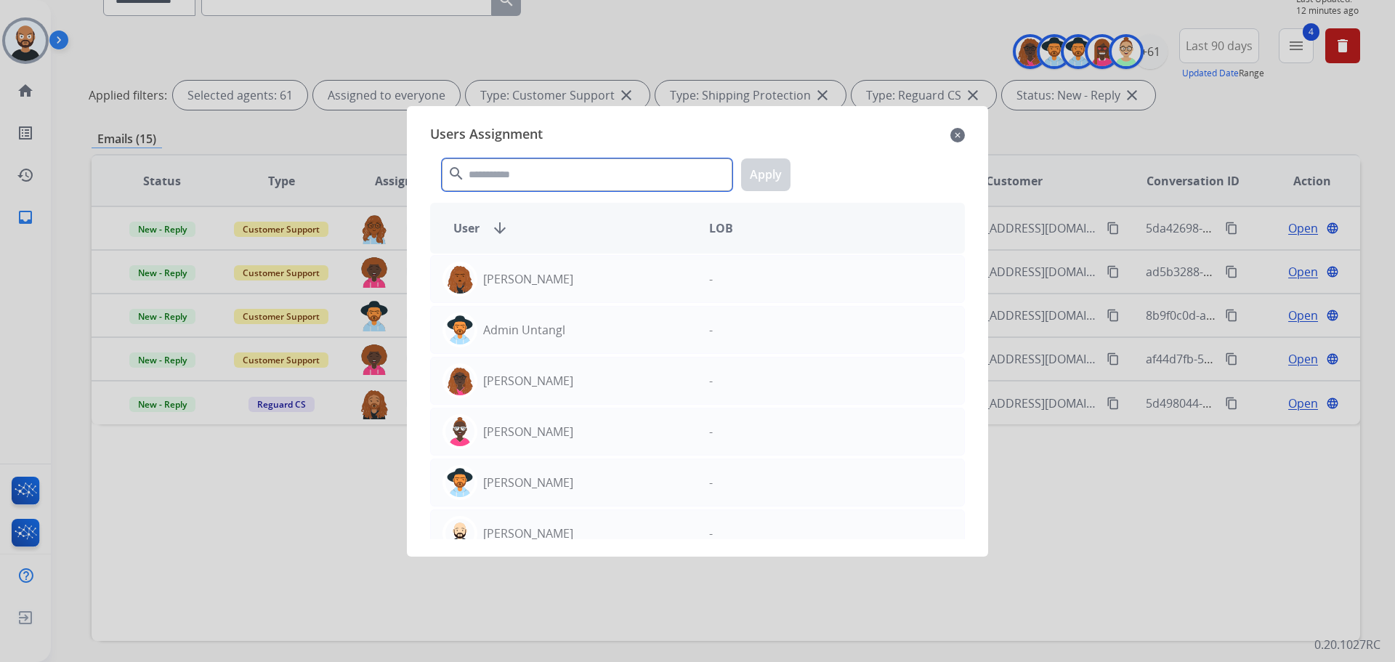
click at [569, 172] on input "text" at bounding box center [587, 174] width 291 height 33
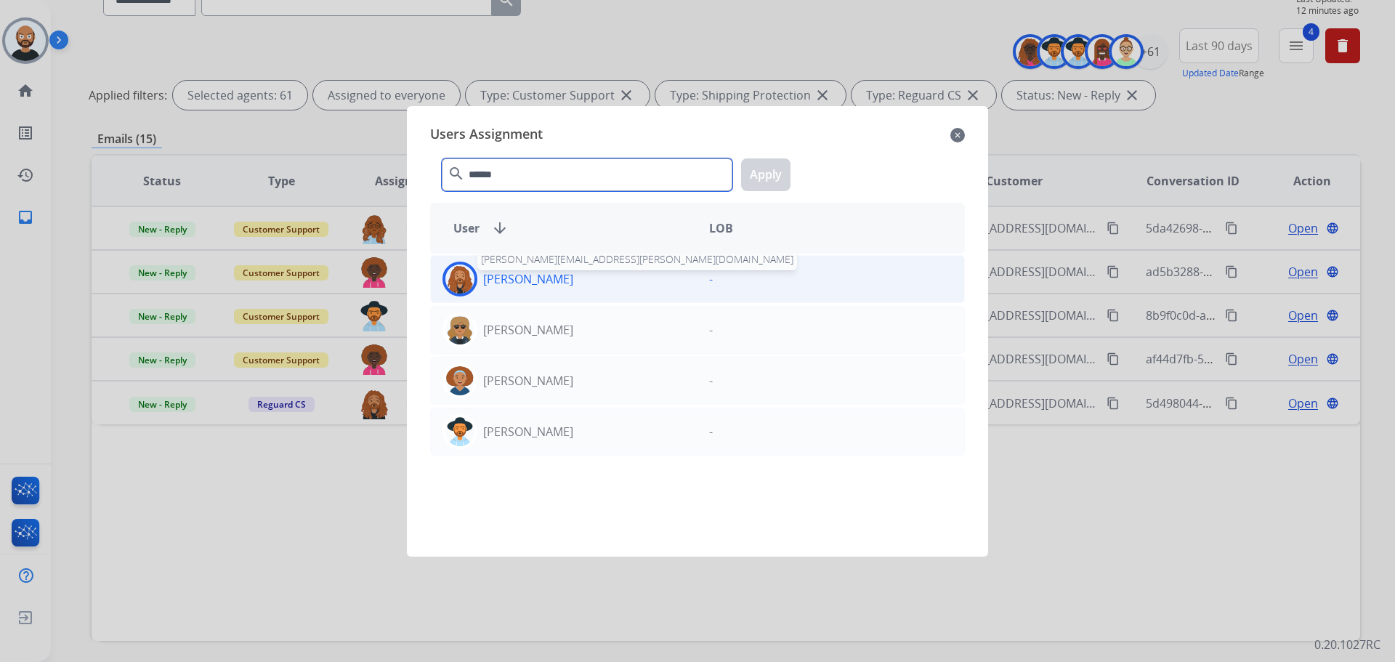
type input "******"
click at [573, 277] on p "[PERSON_NAME]" at bounding box center [528, 278] width 90 height 17
click at [761, 185] on button "Apply" at bounding box center [765, 174] width 49 height 33
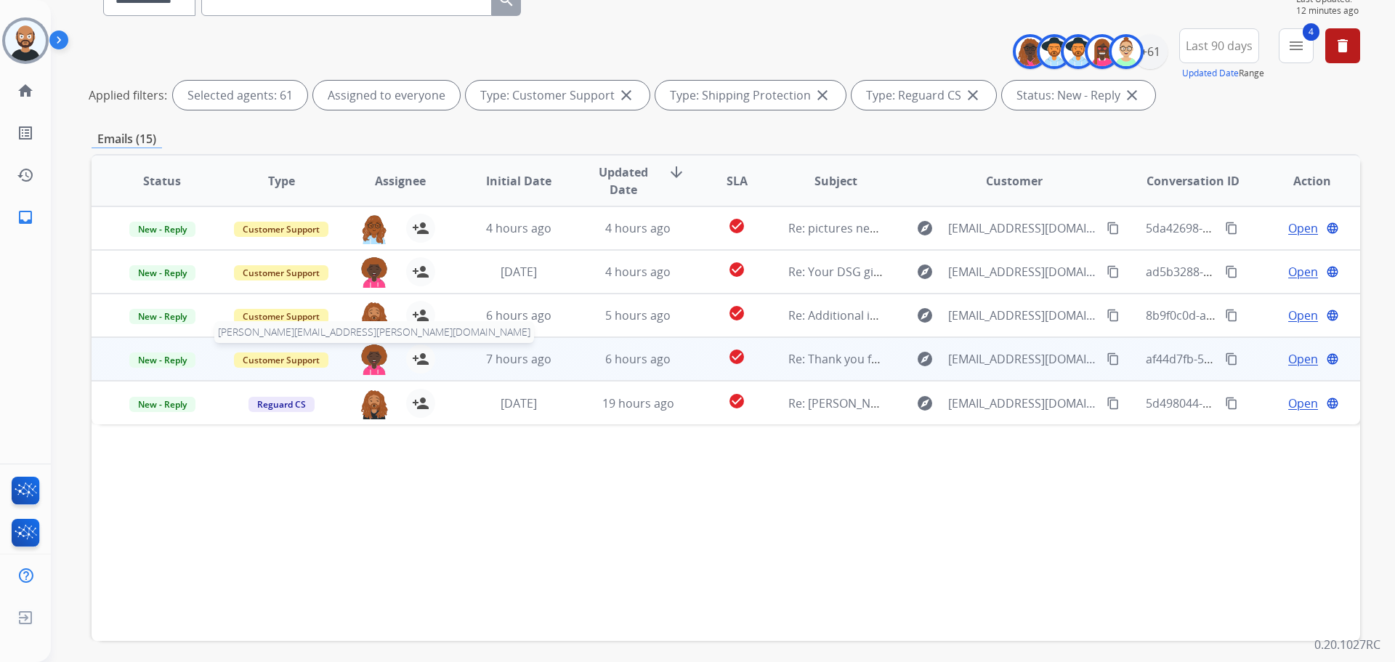
click at [374, 363] on img at bounding box center [374, 359] width 29 height 31
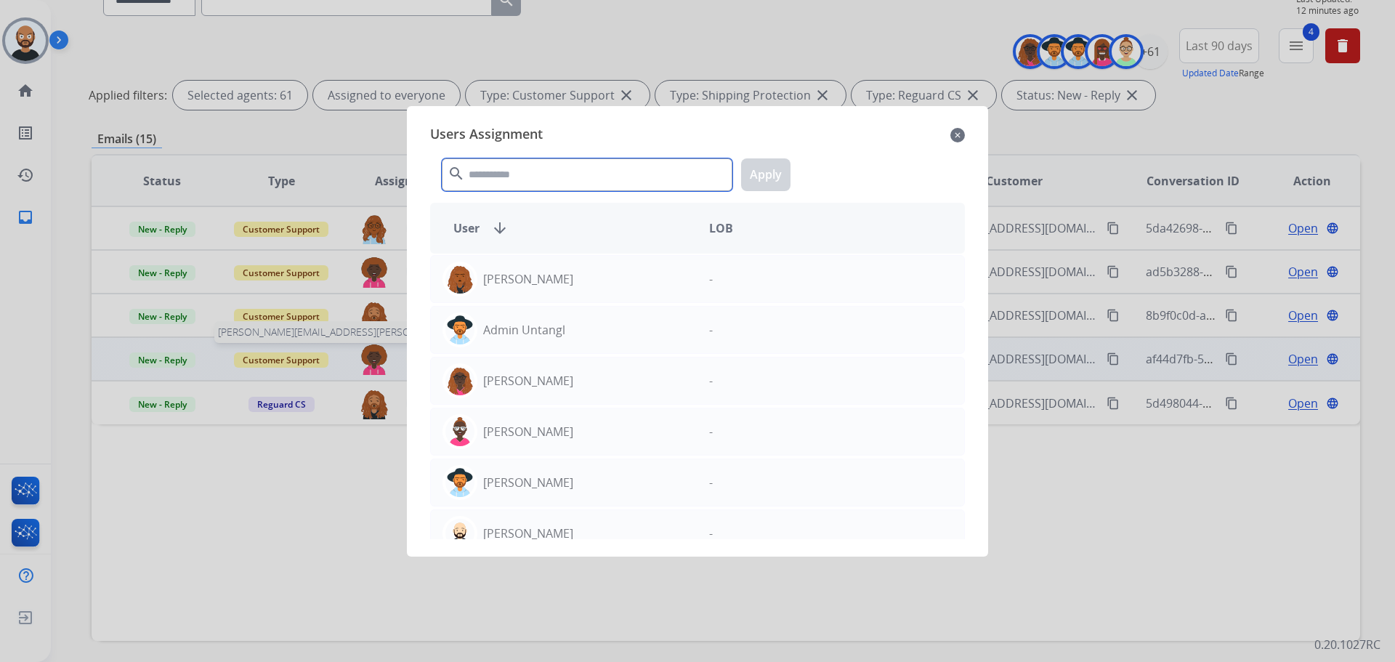
click at [601, 180] on input "text" at bounding box center [587, 174] width 291 height 33
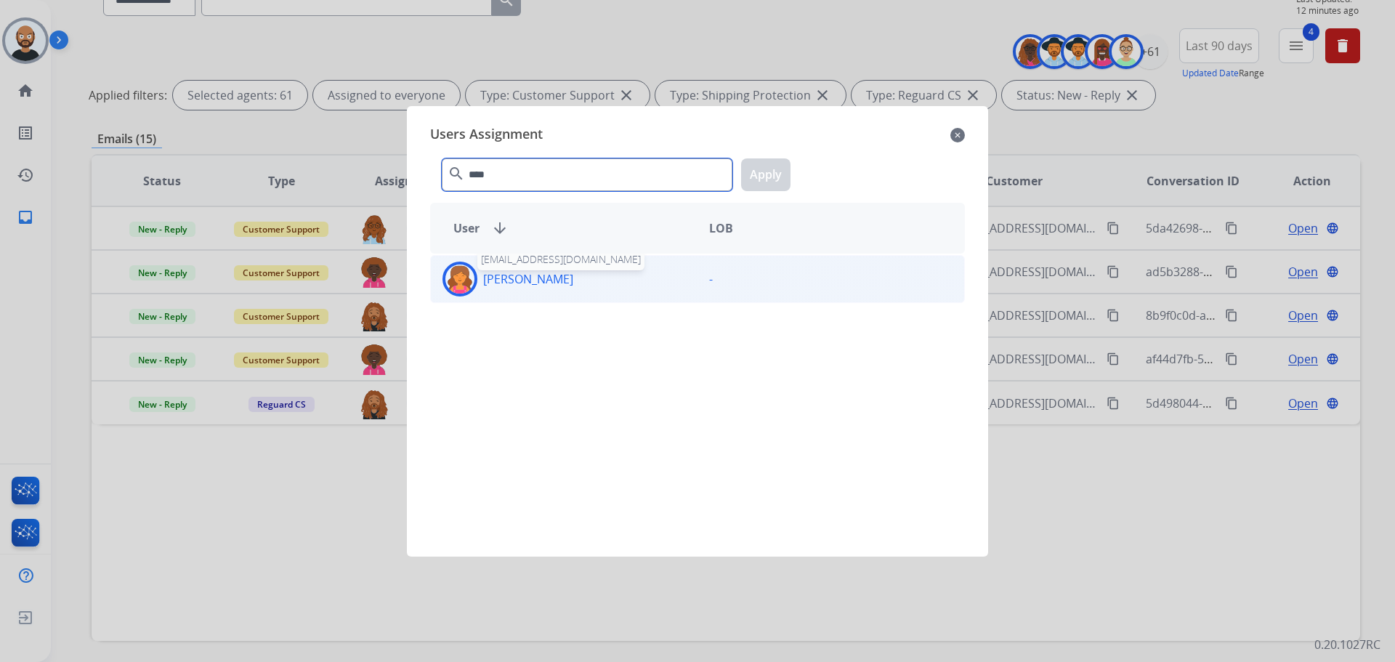
type input "****"
click at [573, 286] on p "[PERSON_NAME]" at bounding box center [528, 278] width 90 height 17
click at [758, 172] on button "Apply" at bounding box center [765, 174] width 49 height 33
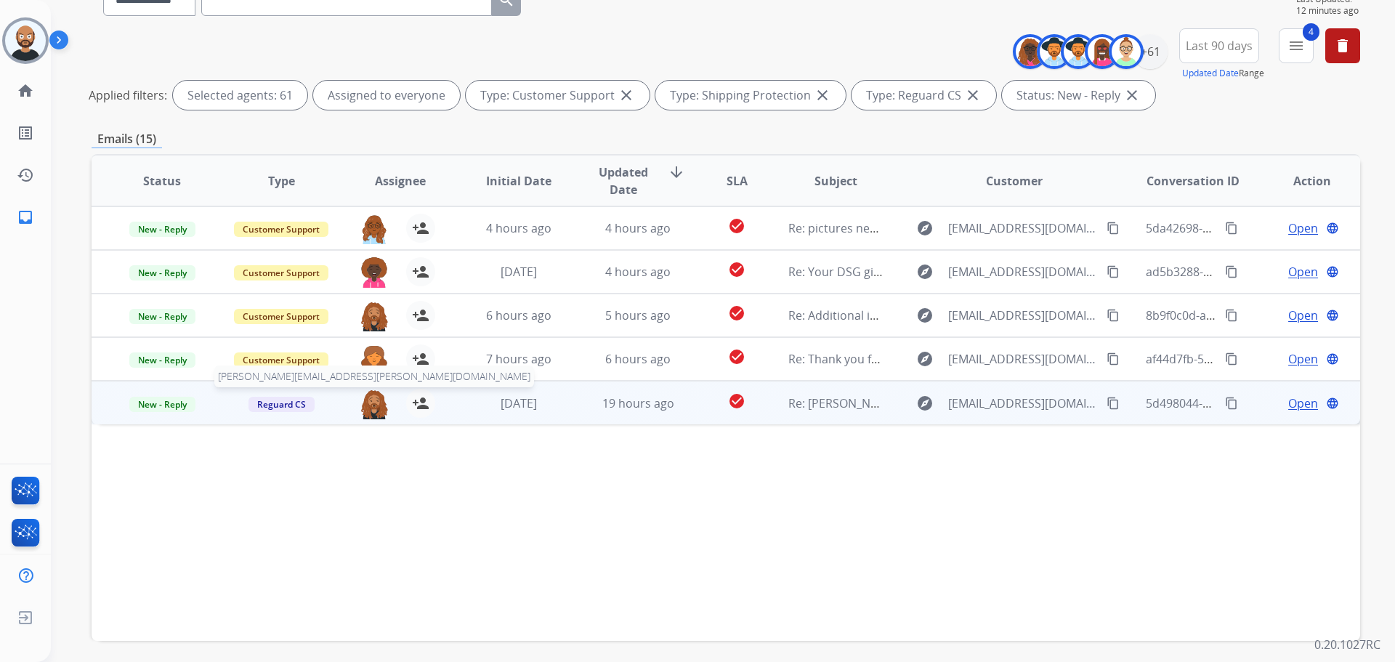
click at [373, 402] on img at bounding box center [374, 404] width 29 height 31
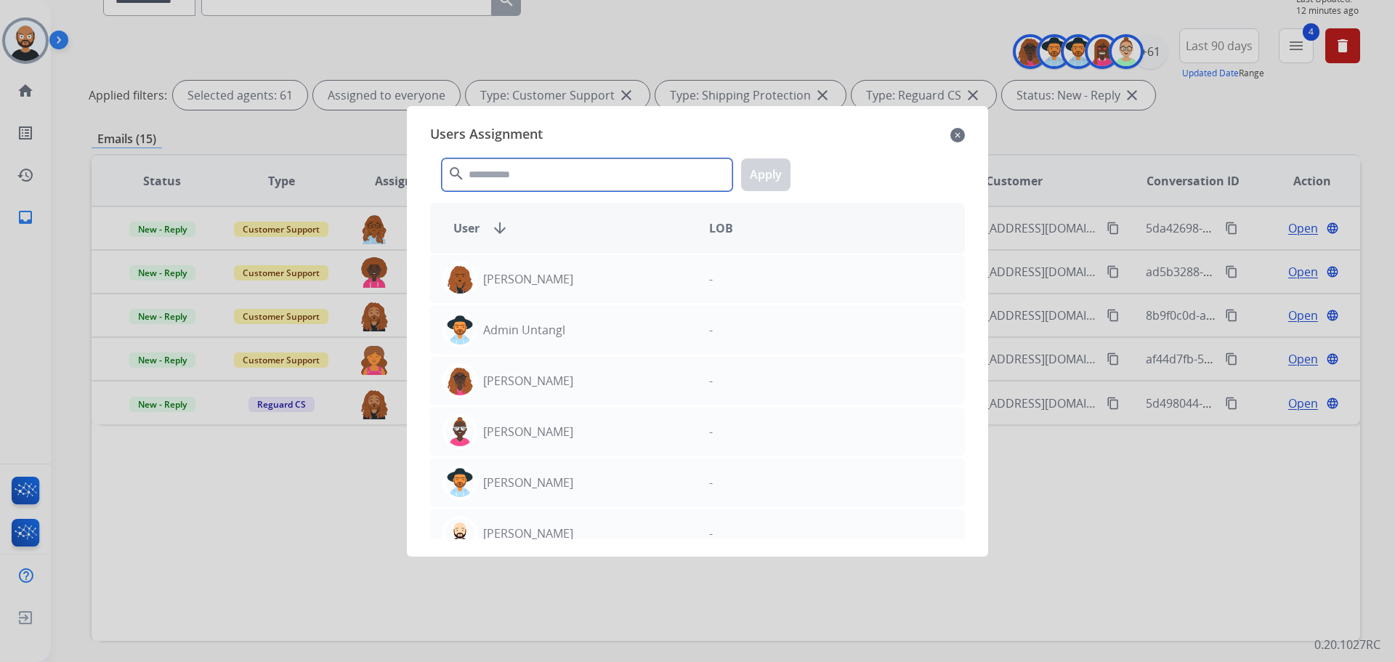
click at [584, 172] on input "text" at bounding box center [587, 174] width 291 height 33
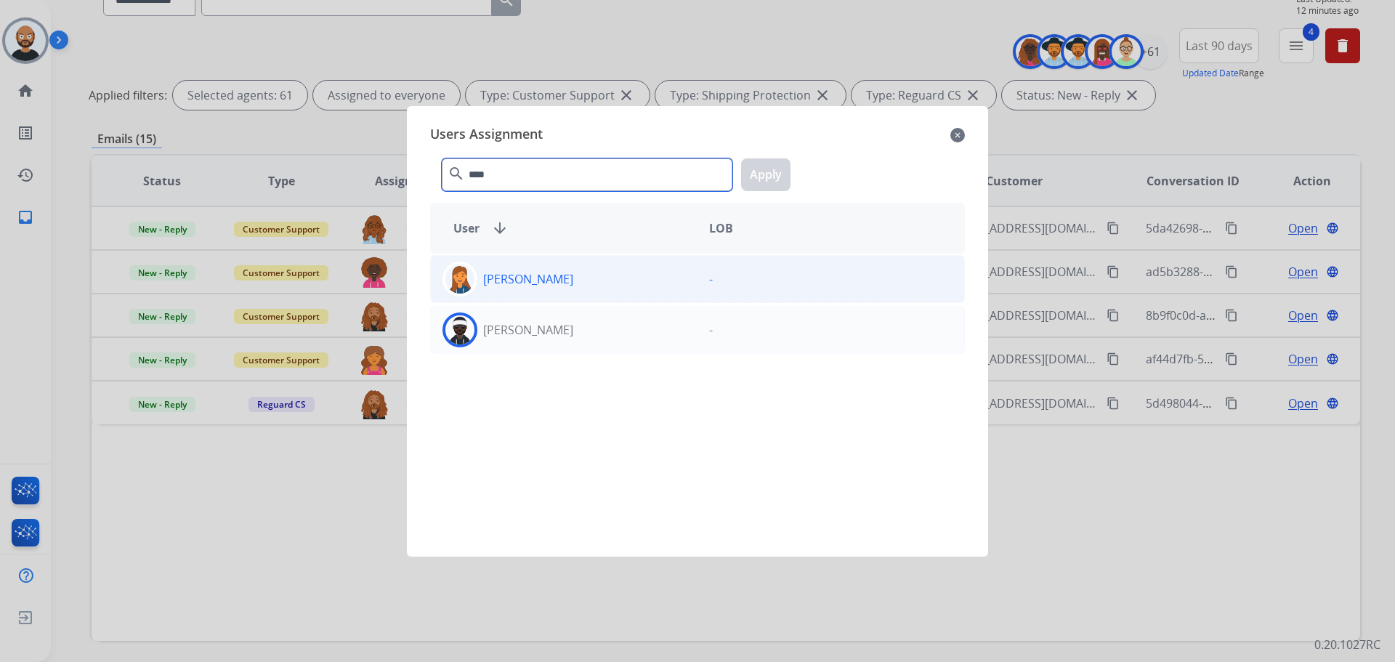
type input "****"
click at [657, 289] on div "[PERSON_NAME]" at bounding box center [564, 279] width 267 height 35
click at [769, 171] on button "Apply" at bounding box center [765, 174] width 49 height 33
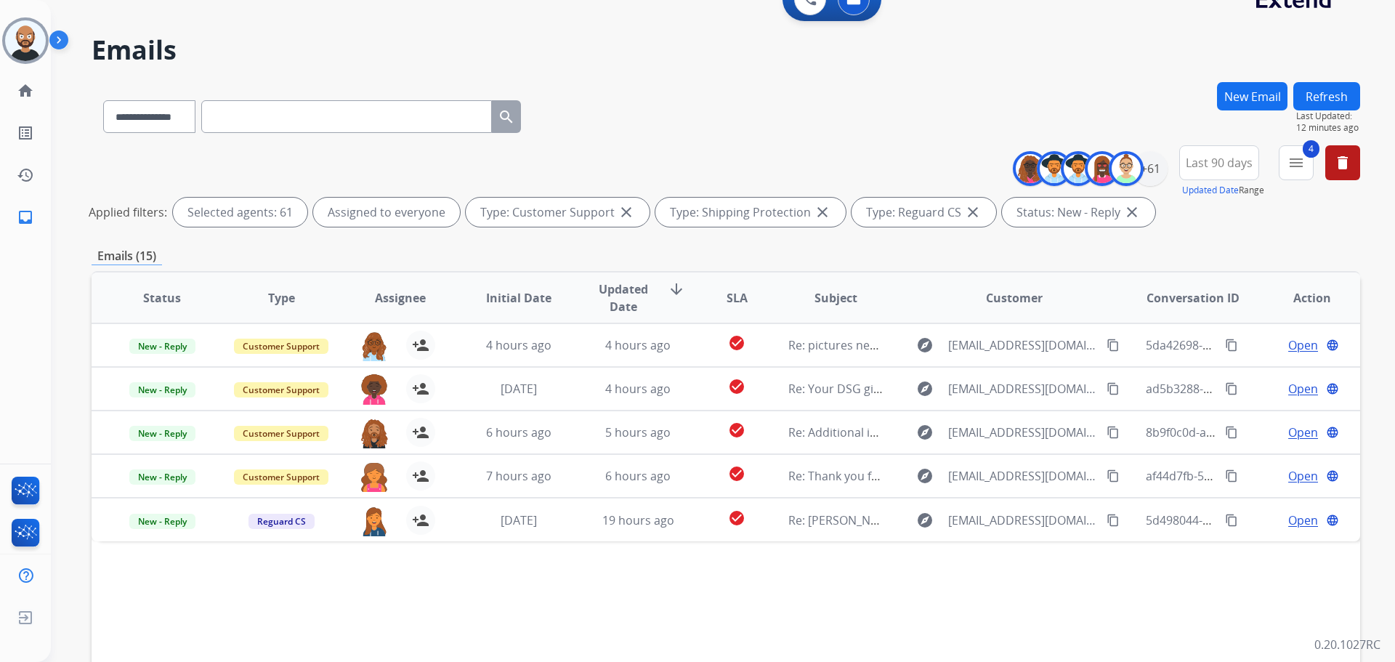
scroll to position [0, 0]
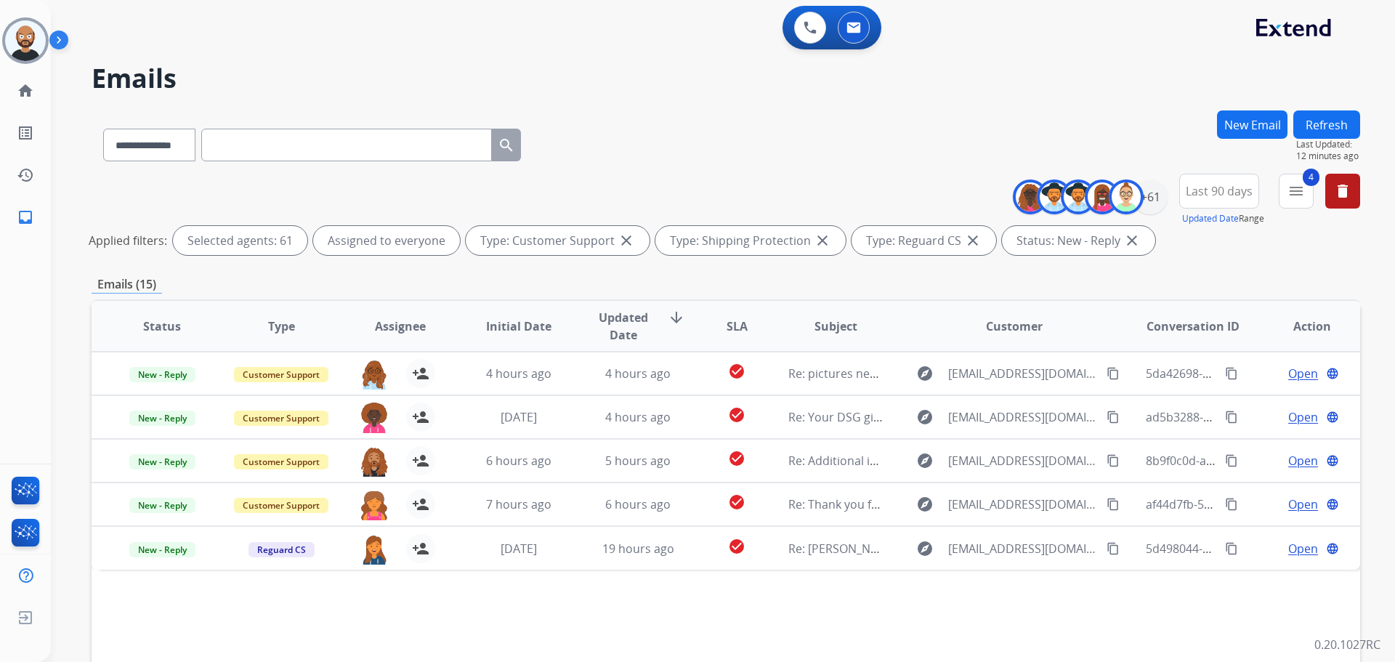
drag, startPoint x: 1307, startPoint y: 119, endPoint x: 1300, endPoint y: 128, distance: 10.9
click at [1307, 120] on button "Refresh" at bounding box center [1326, 124] width 67 height 28
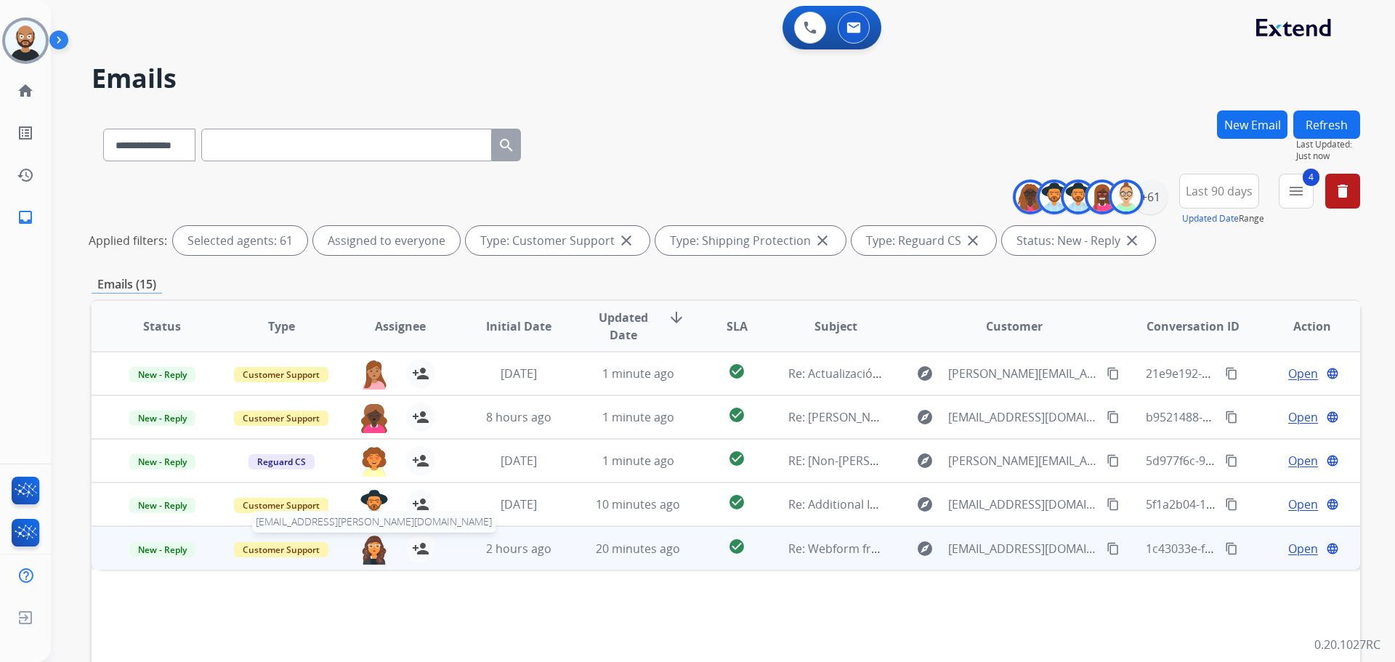
click at [376, 556] on img at bounding box center [374, 549] width 29 height 31
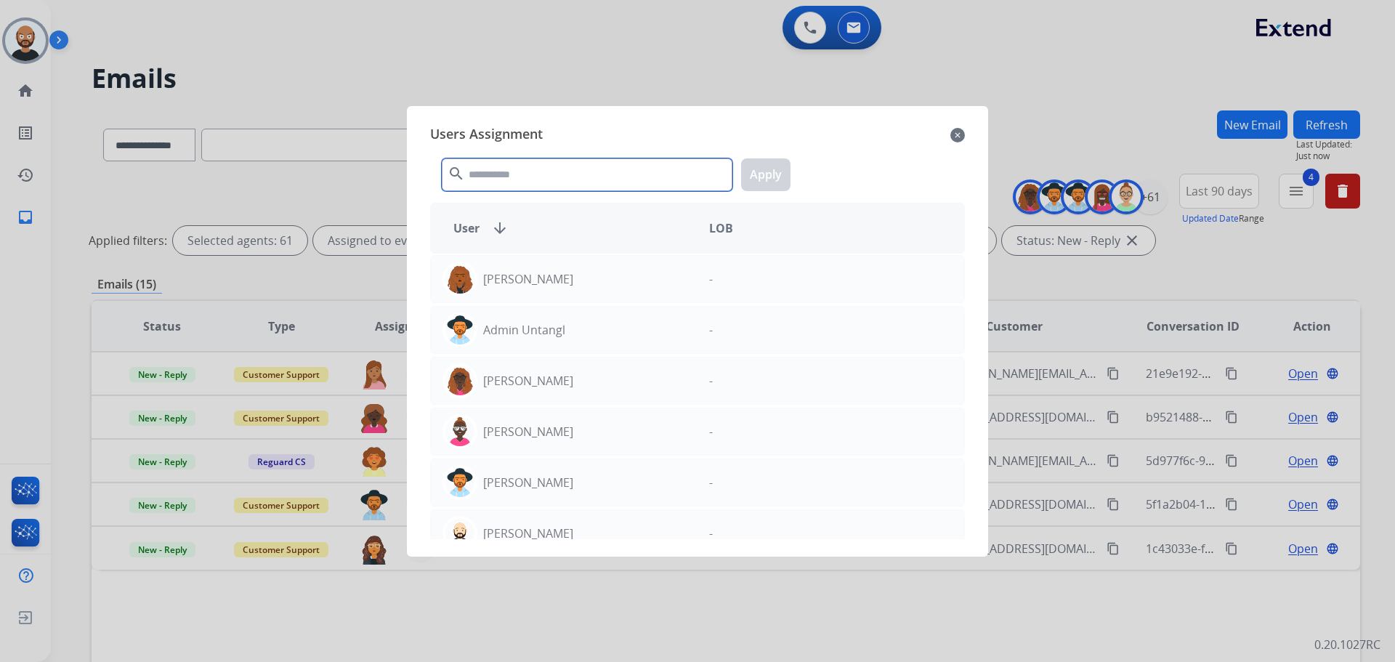
click at [669, 179] on input "text" at bounding box center [587, 174] width 291 height 33
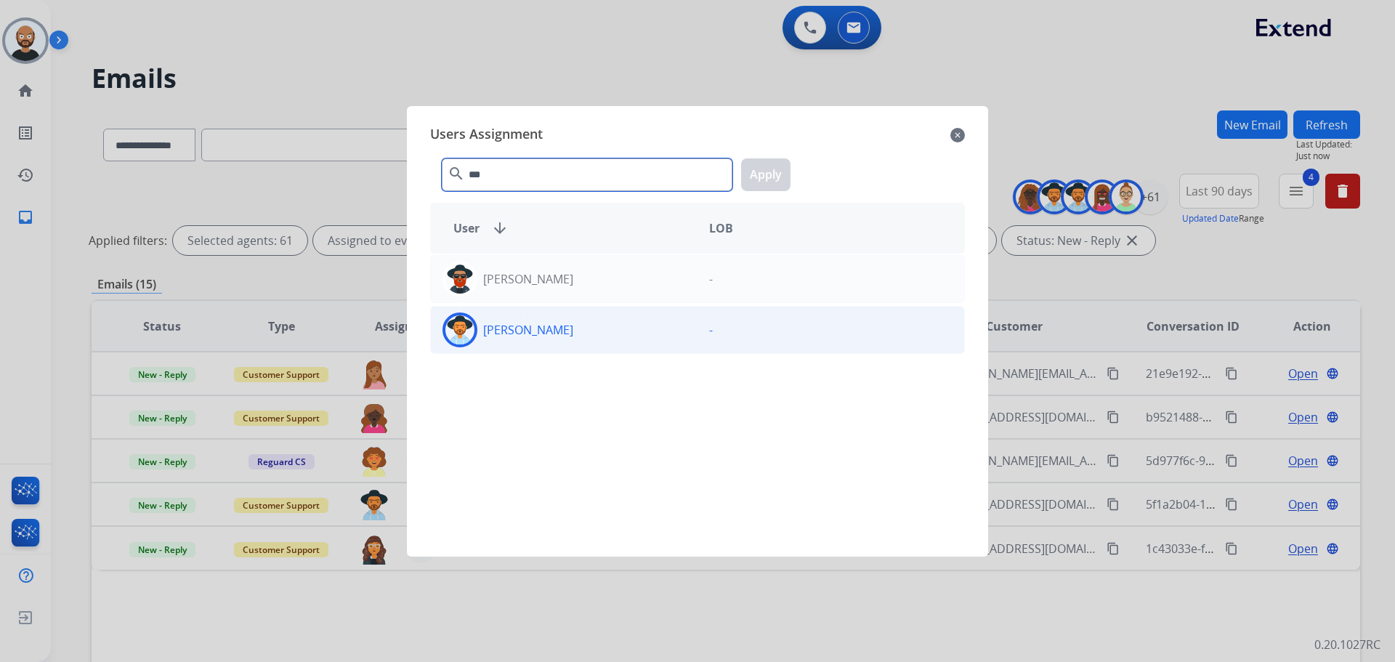
type input "***"
click at [649, 324] on div "[PERSON_NAME]" at bounding box center [564, 329] width 267 height 35
click at [759, 174] on button "Apply" at bounding box center [765, 174] width 49 height 33
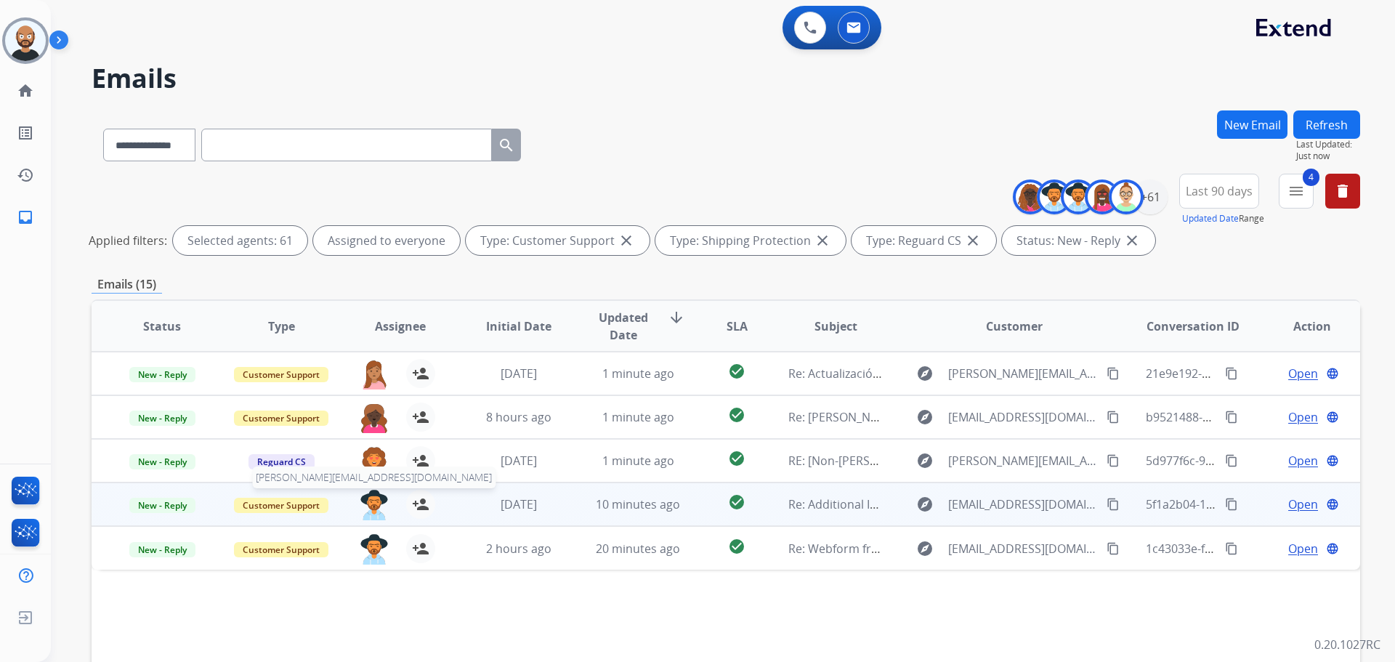
click at [373, 502] on img at bounding box center [374, 505] width 29 height 31
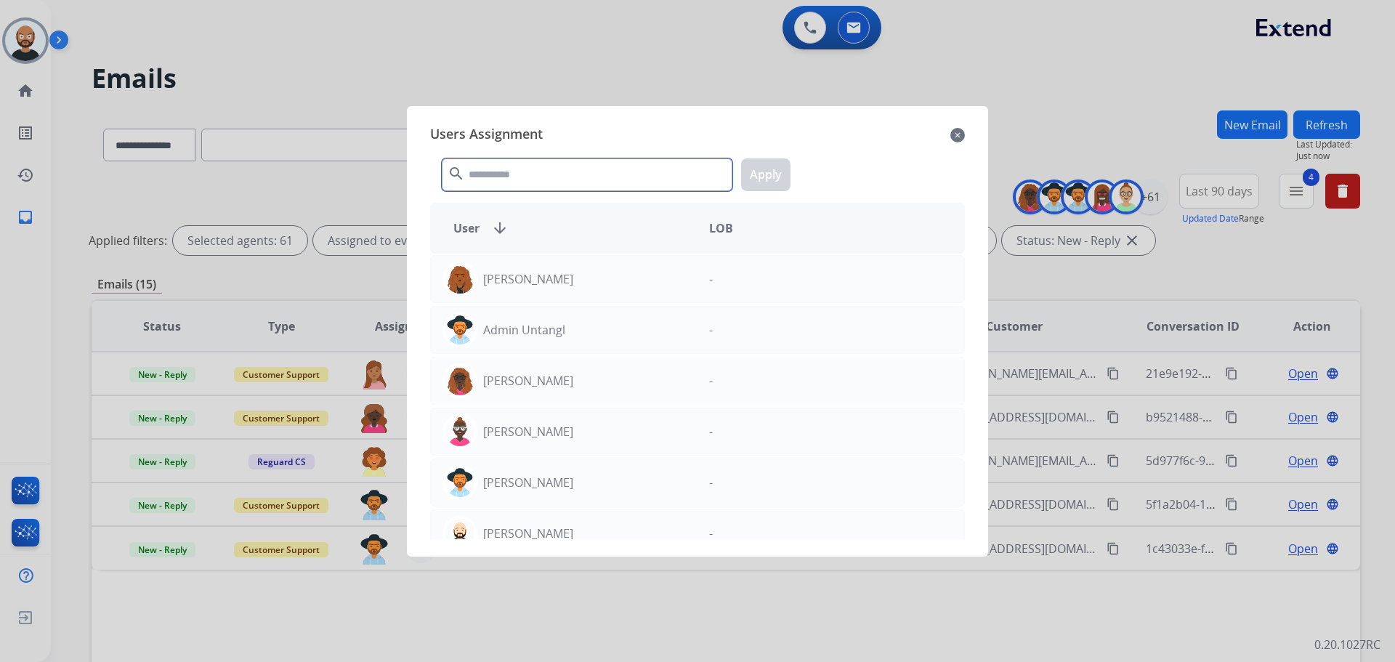
click at [590, 175] on input "text" at bounding box center [587, 174] width 291 height 33
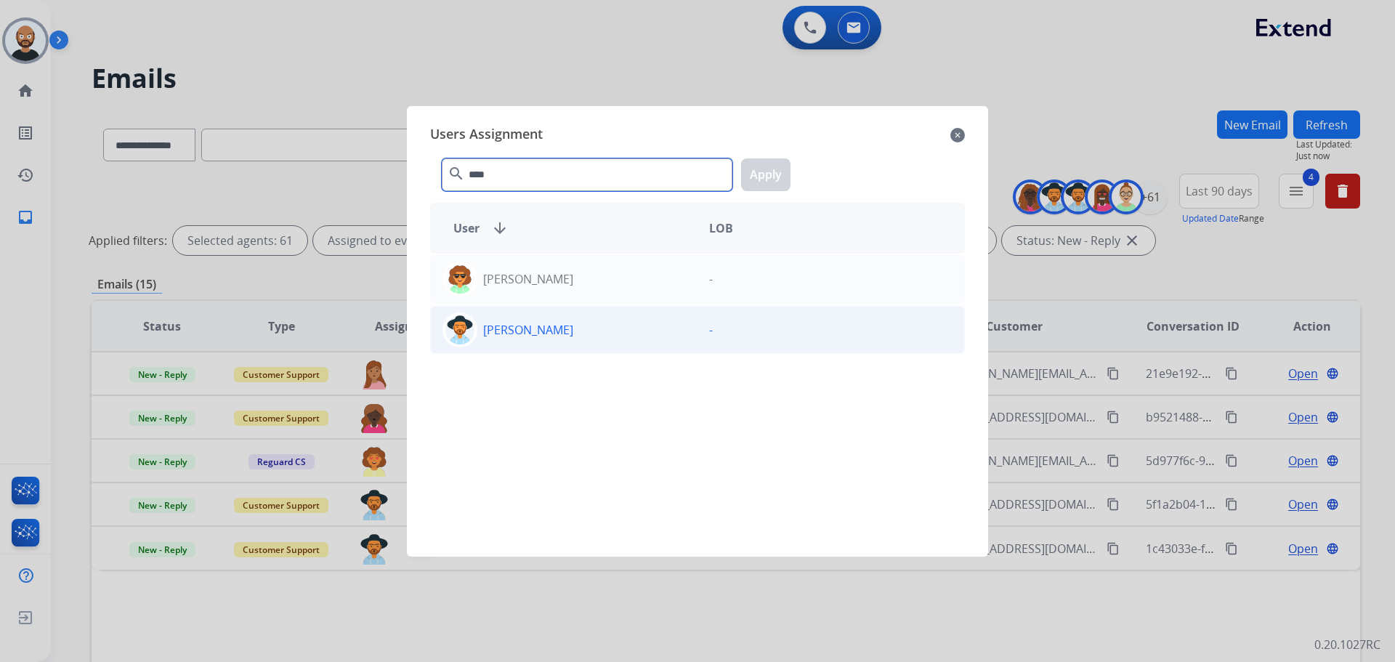
type input "****"
click at [648, 323] on div "[PERSON_NAME]" at bounding box center [564, 329] width 267 height 35
click at [779, 186] on button "Apply" at bounding box center [765, 174] width 49 height 33
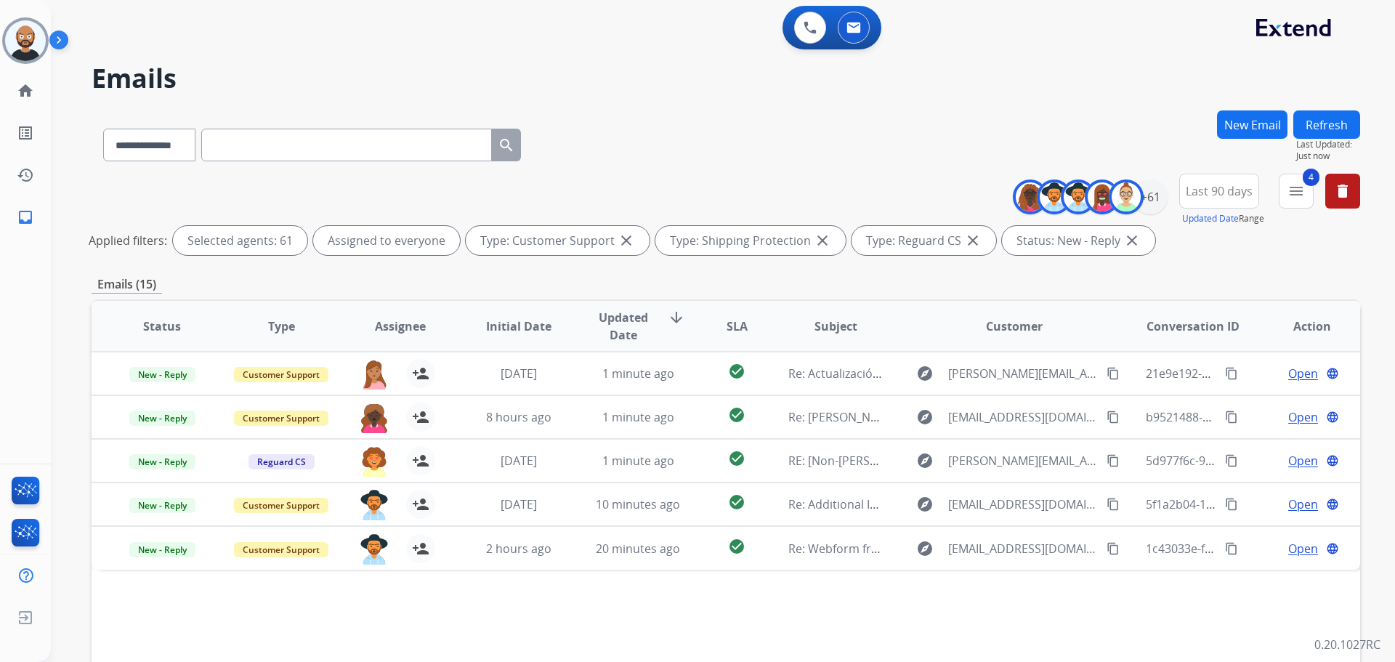
click at [1313, 123] on button "Refresh" at bounding box center [1326, 124] width 67 height 28
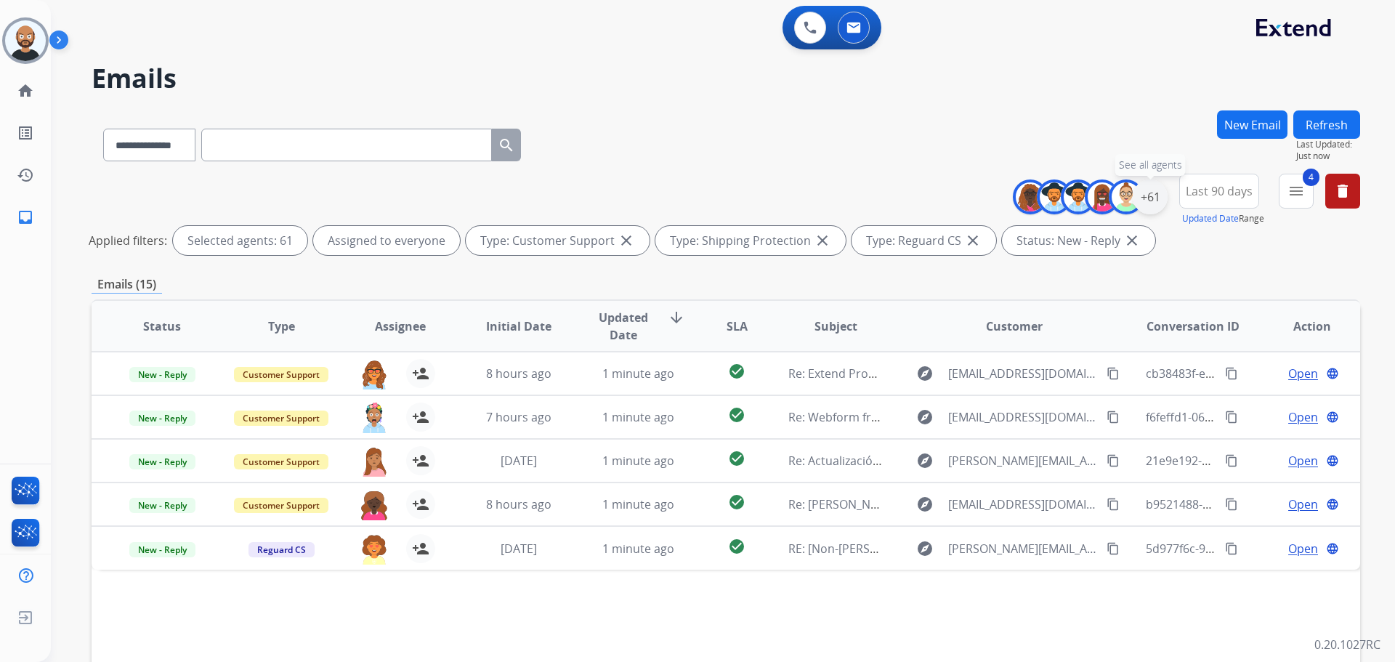
click at [1159, 196] on div "+61" at bounding box center [1149, 196] width 35 height 35
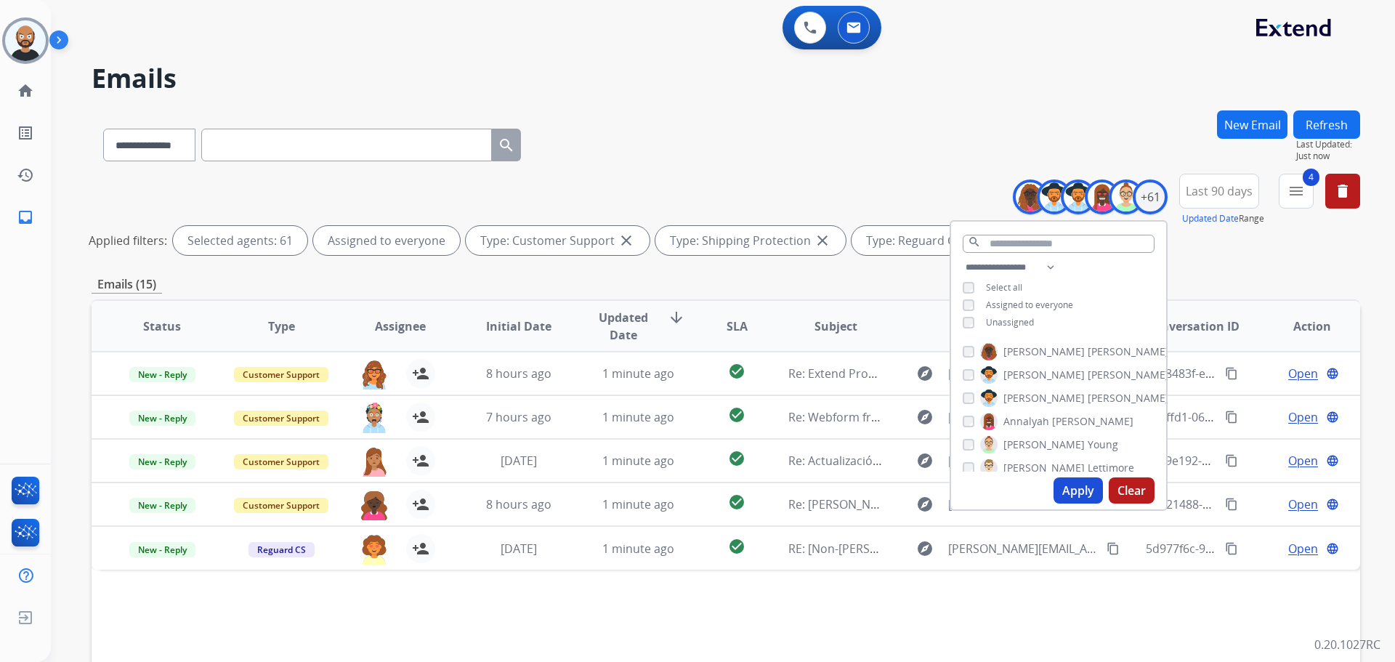
click at [1014, 303] on span "Assigned to everyone" at bounding box center [1029, 305] width 87 height 12
click at [1029, 259] on select "**********" at bounding box center [1013, 267] width 100 height 17
select select "***"
click at [963, 259] on select "**********" at bounding box center [1013, 267] width 100 height 17
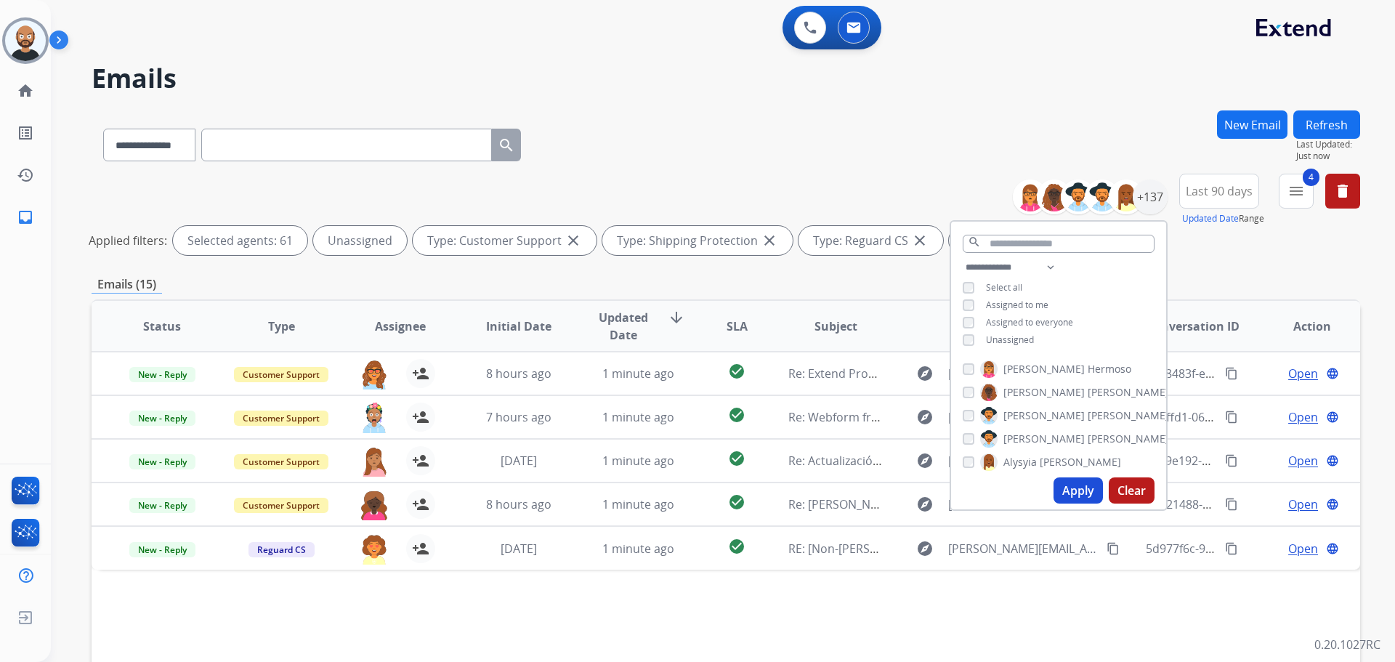
click at [1068, 483] on button "Apply" at bounding box center [1077, 490] width 49 height 26
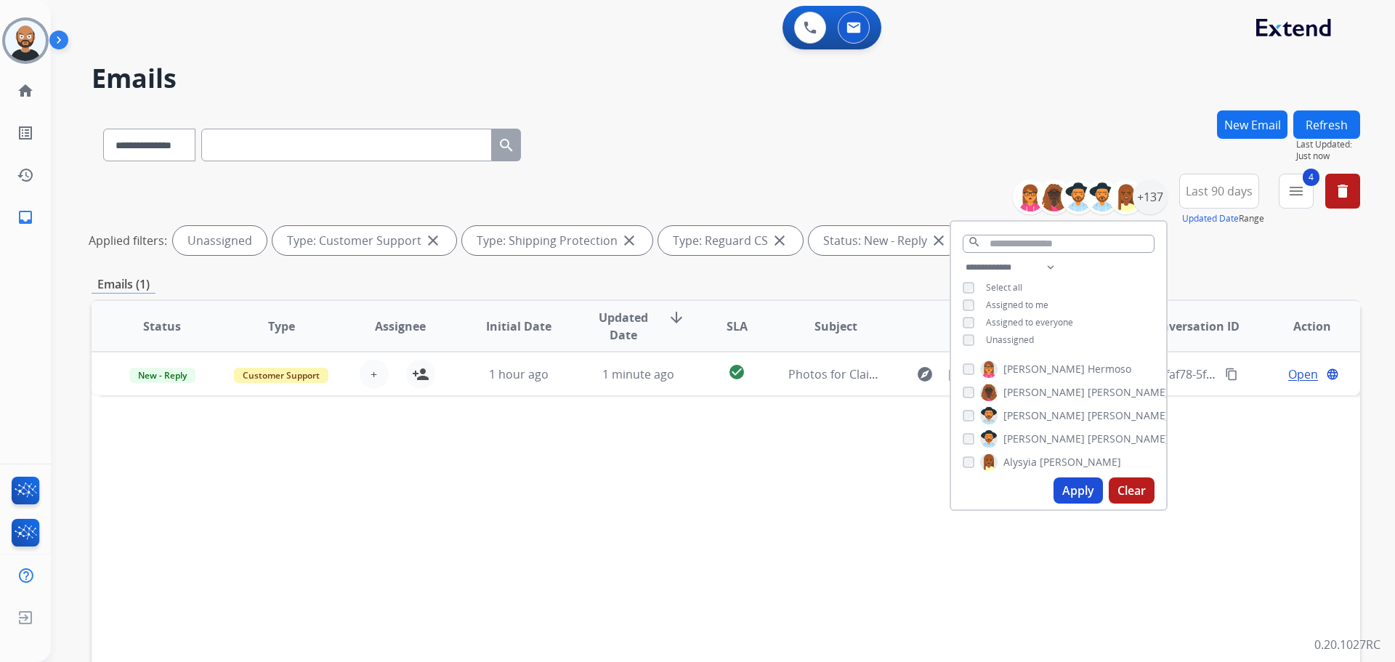
click at [844, 185] on div "**********" at bounding box center [726, 217] width 1268 height 87
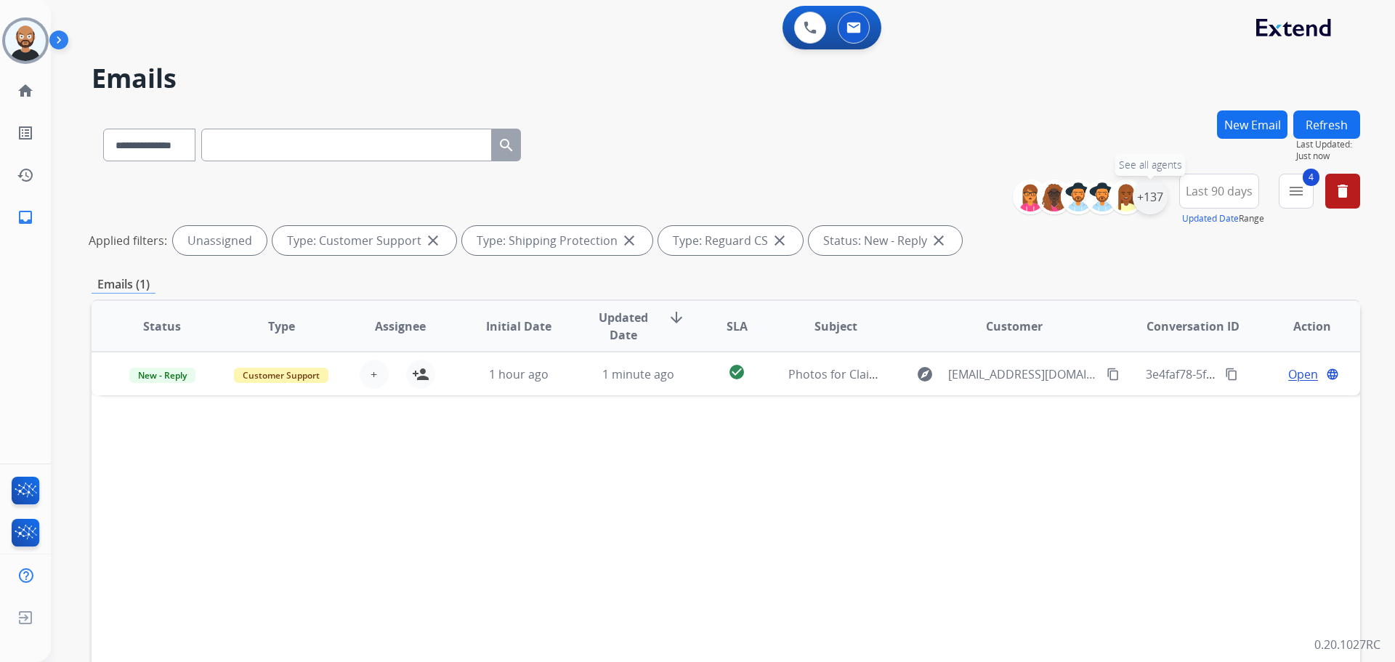
click at [1148, 200] on div "+137" at bounding box center [1149, 196] width 35 height 35
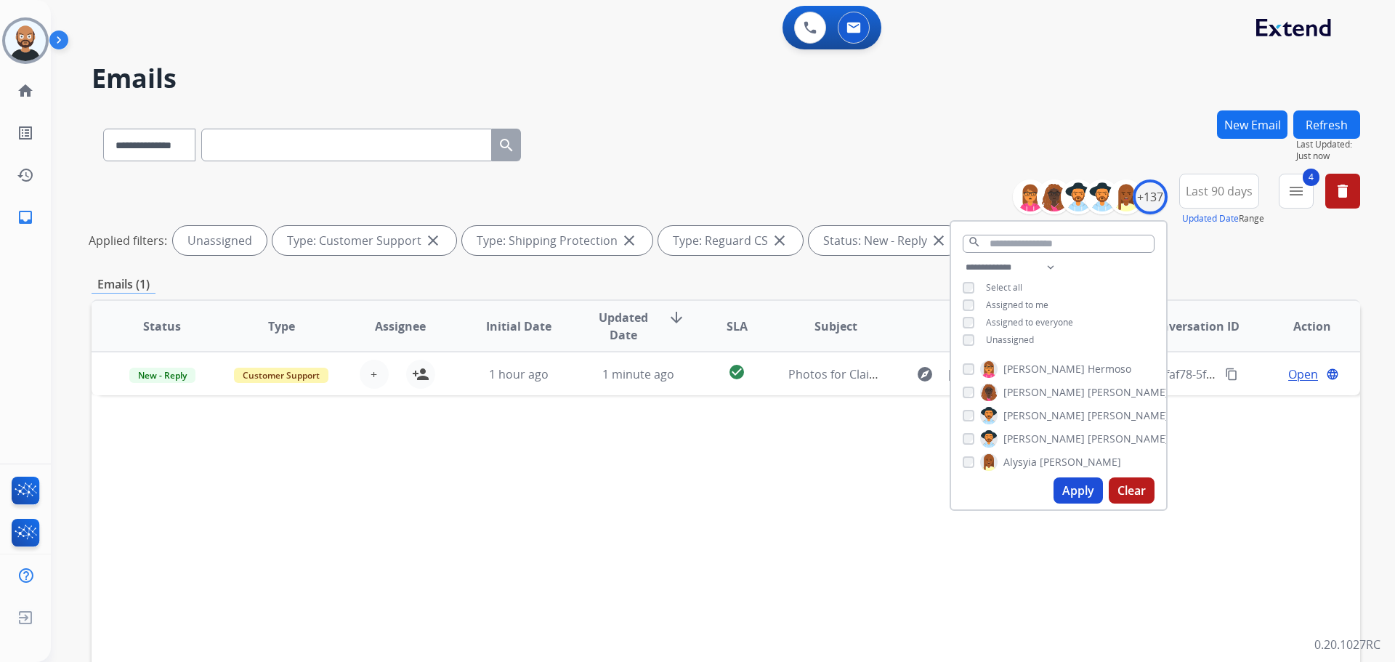
click at [1001, 341] on span "Unassigned" at bounding box center [1010, 339] width 48 height 12
drag, startPoint x: 1002, startPoint y: 337, endPoint x: 1025, endPoint y: 332, distance: 23.1
click at [1005, 337] on span "Unassigned" at bounding box center [1010, 339] width 48 height 12
click at [1292, 193] on mat-icon "menu" at bounding box center [1295, 190] width 17 height 17
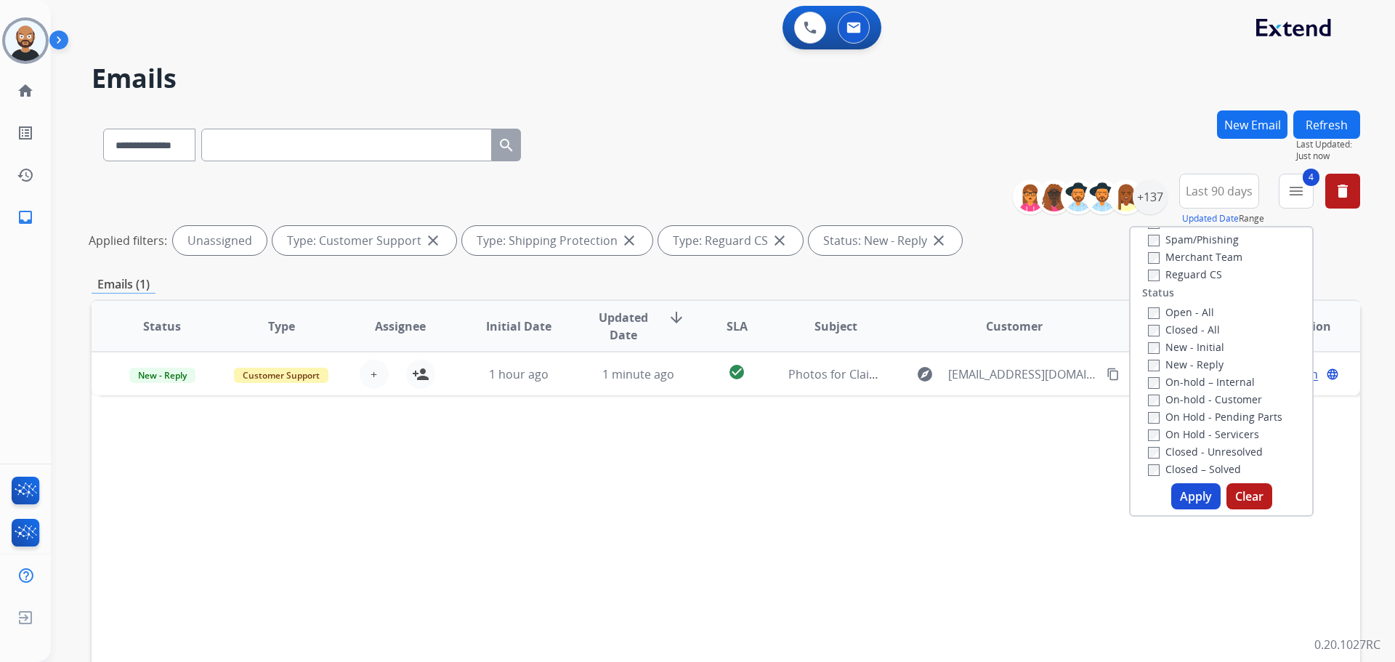
click at [1181, 364] on label "New - Reply" at bounding box center [1186, 364] width 76 height 14
click at [1181, 347] on label "New - Initial" at bounding box center [1186, 347] width 76 height 14
click at [1179, 490] on button "Apply" at bounding box center [1195, 496] width 49 height 26
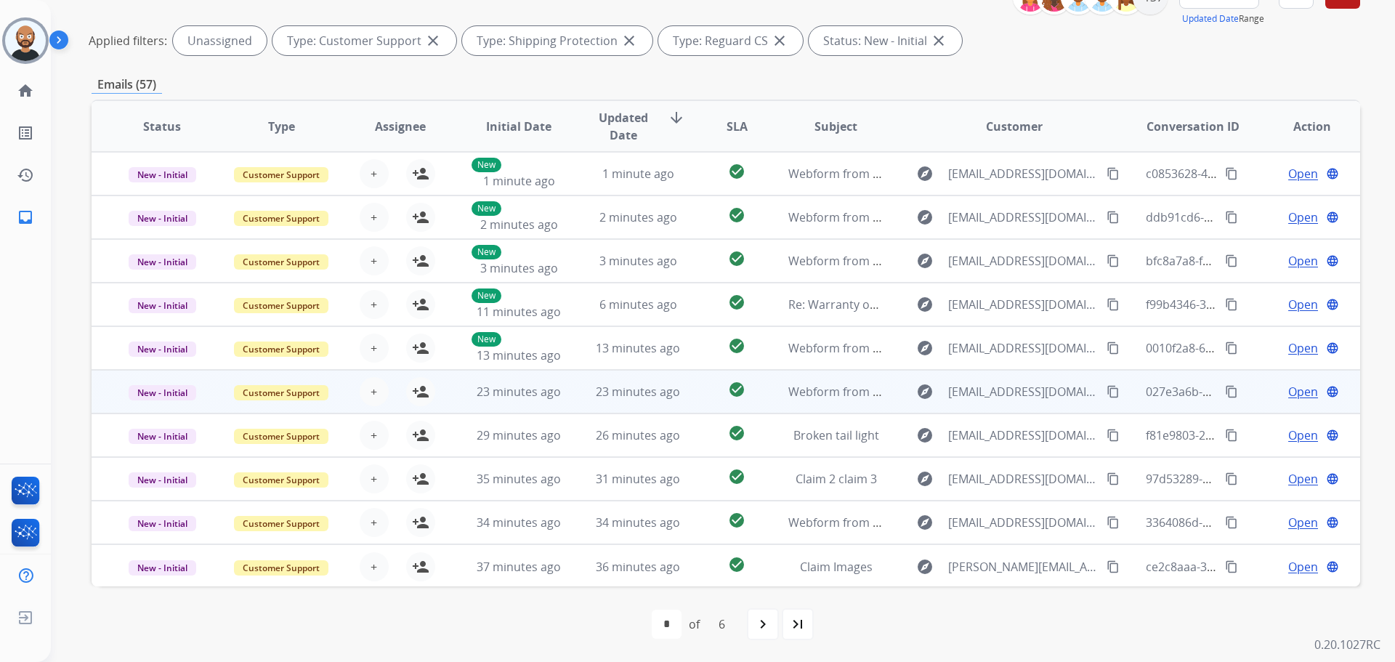
scroll to position [1, 0]
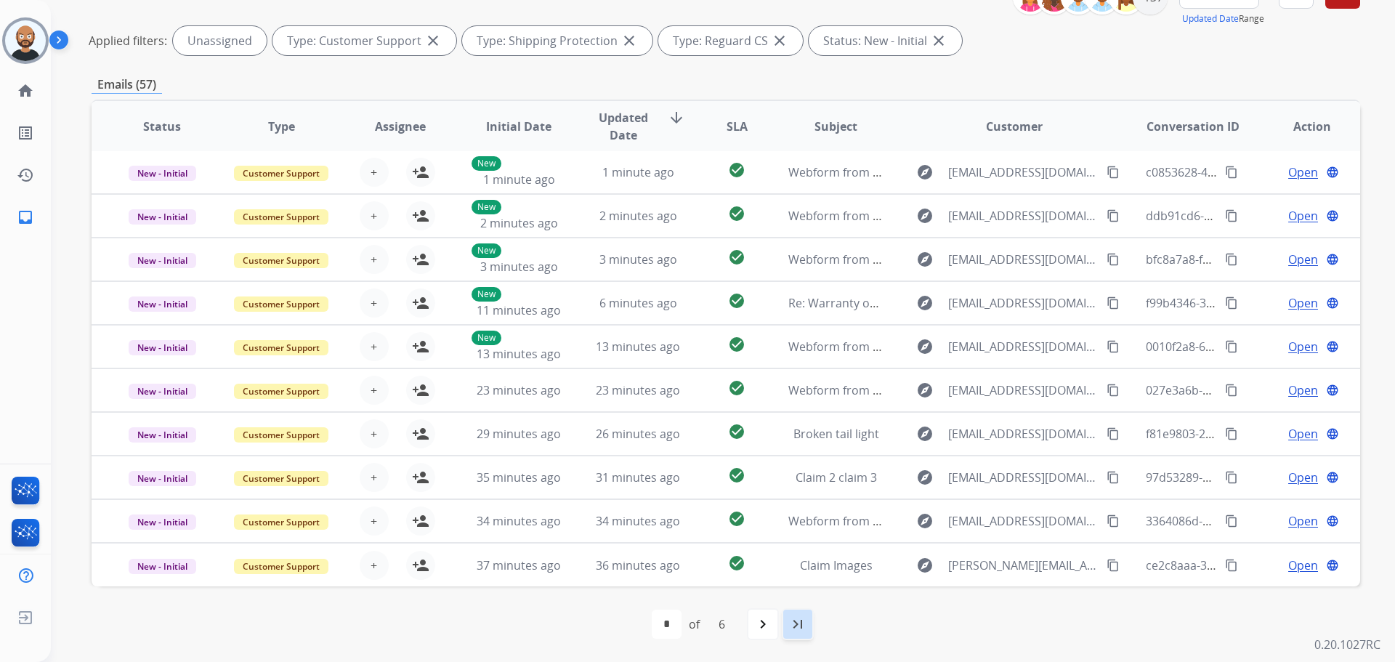
click at [801, 634] on div "last_page" at bounding box center [798, 624] width 32 height 32
select select "*"
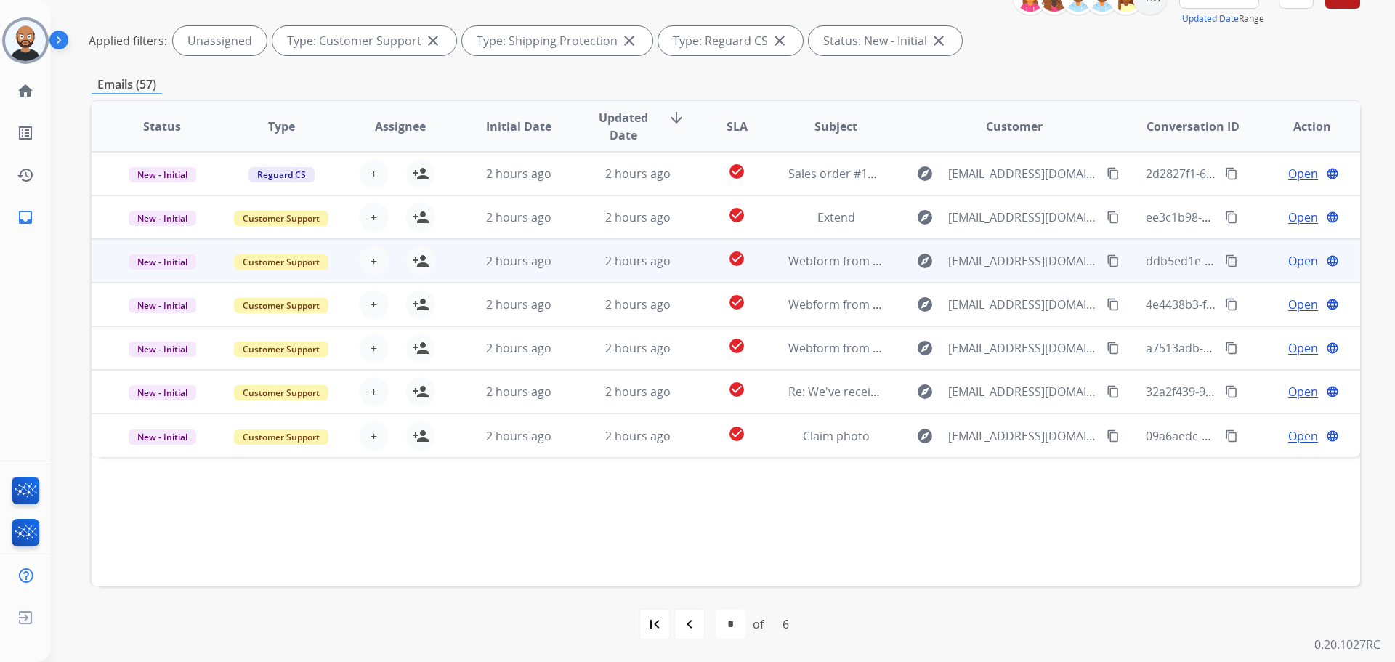
scroll to position [0, 0]
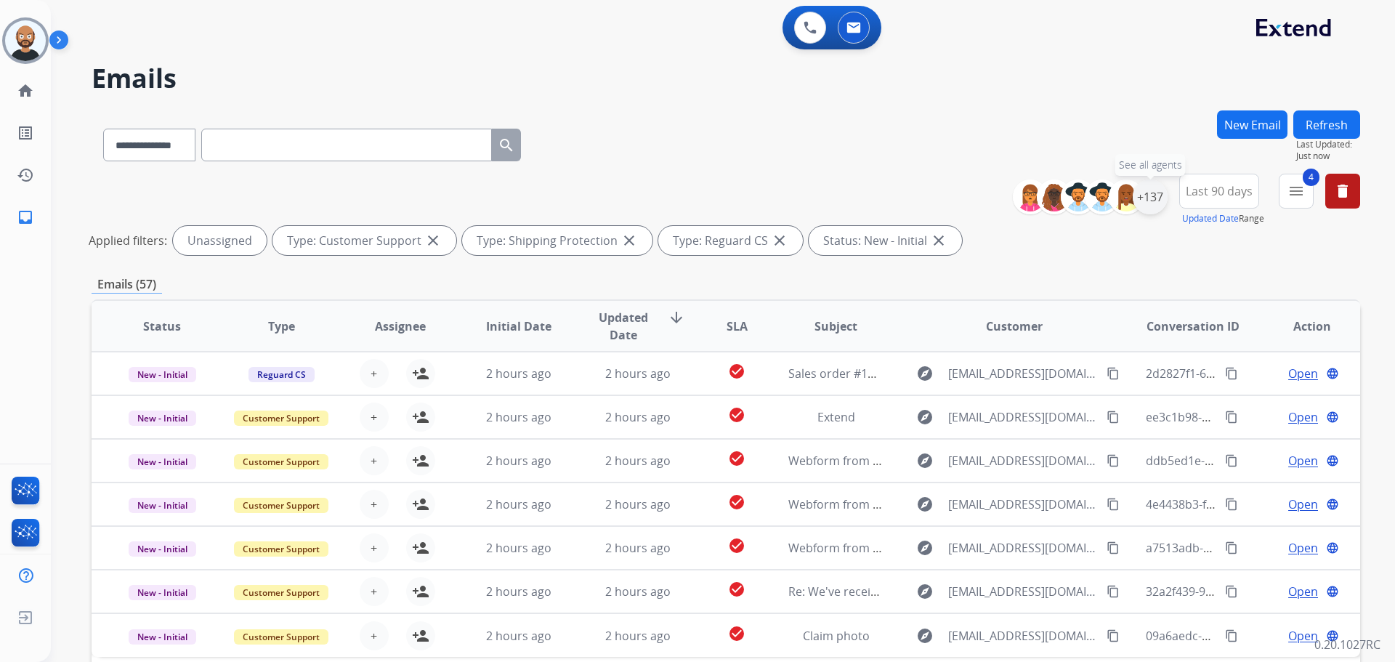
click at [1157, 203] on div "+137" at bounding box center [1149, 196] width 35 height 35
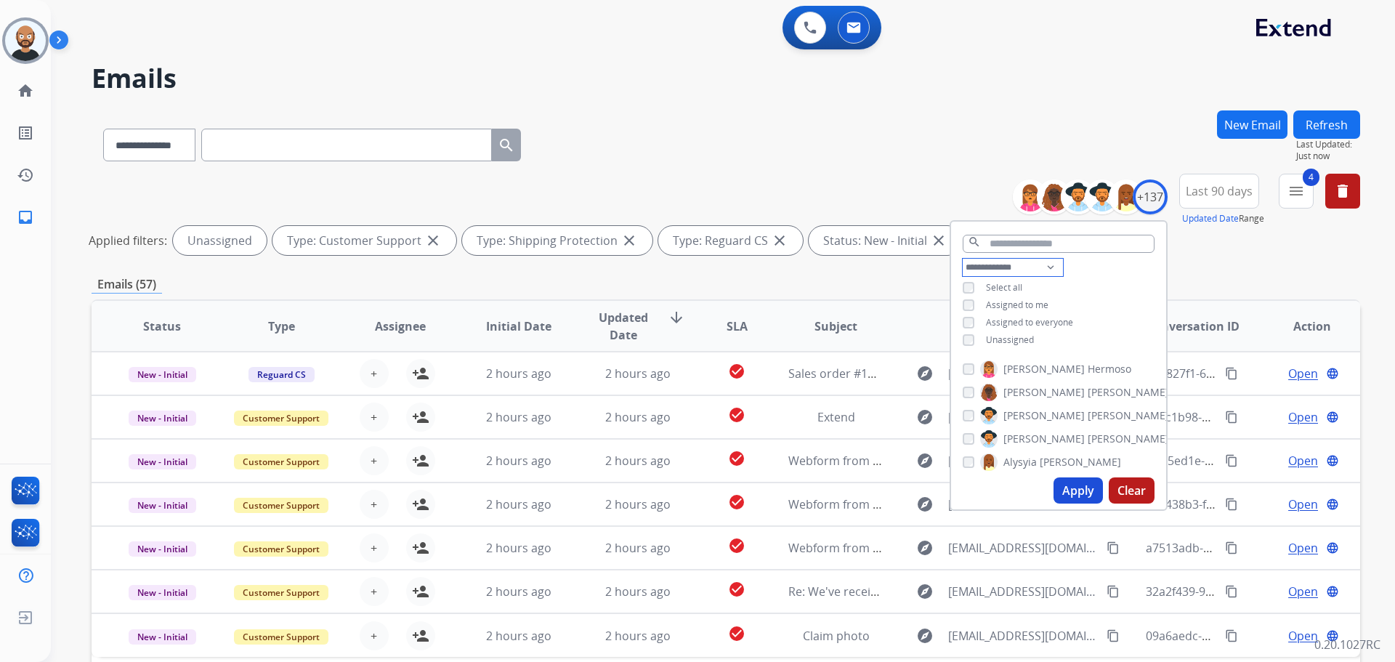
click at [1008, 267] on select "**********" at bounding box center [1013, 267] width 100 height 17
select select "**********"
click at [963, 259] on select "**********" at bounding box center [1013, 267] width 100 height 17
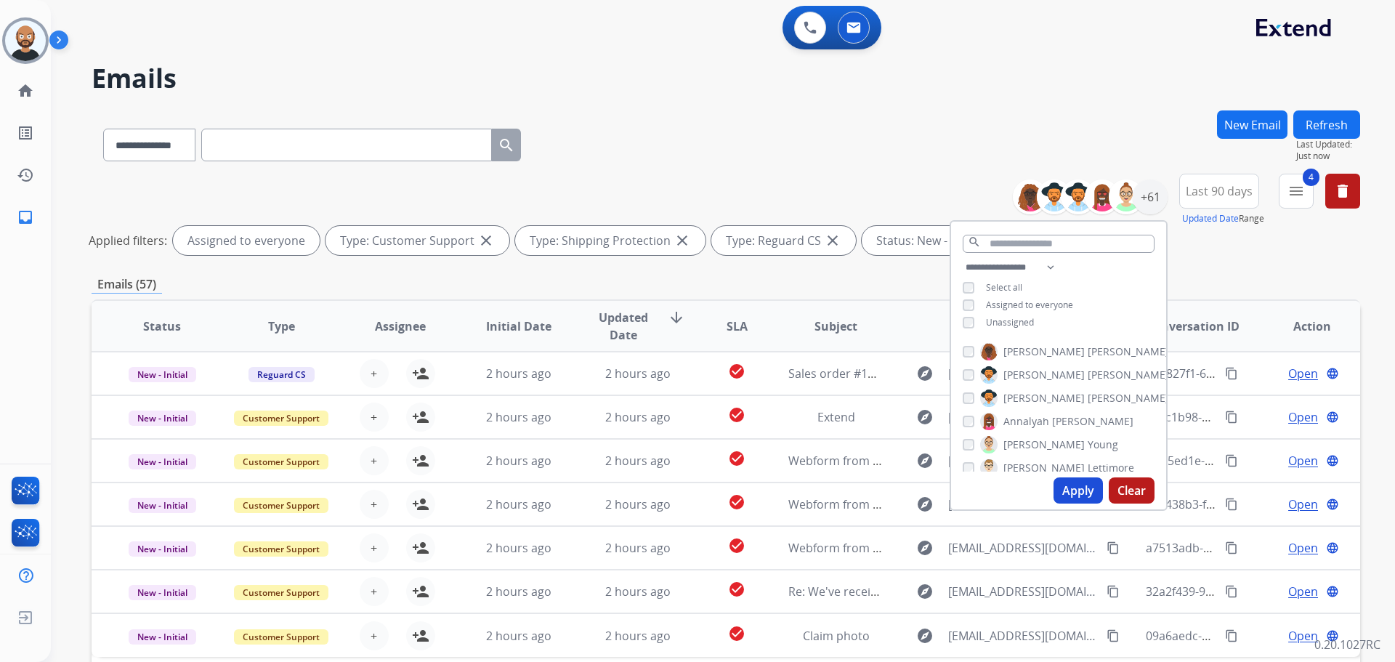
click at [1066, 487] on button "Apply" at bounding box center [1077, 490] width 49 height 26
select select "*"
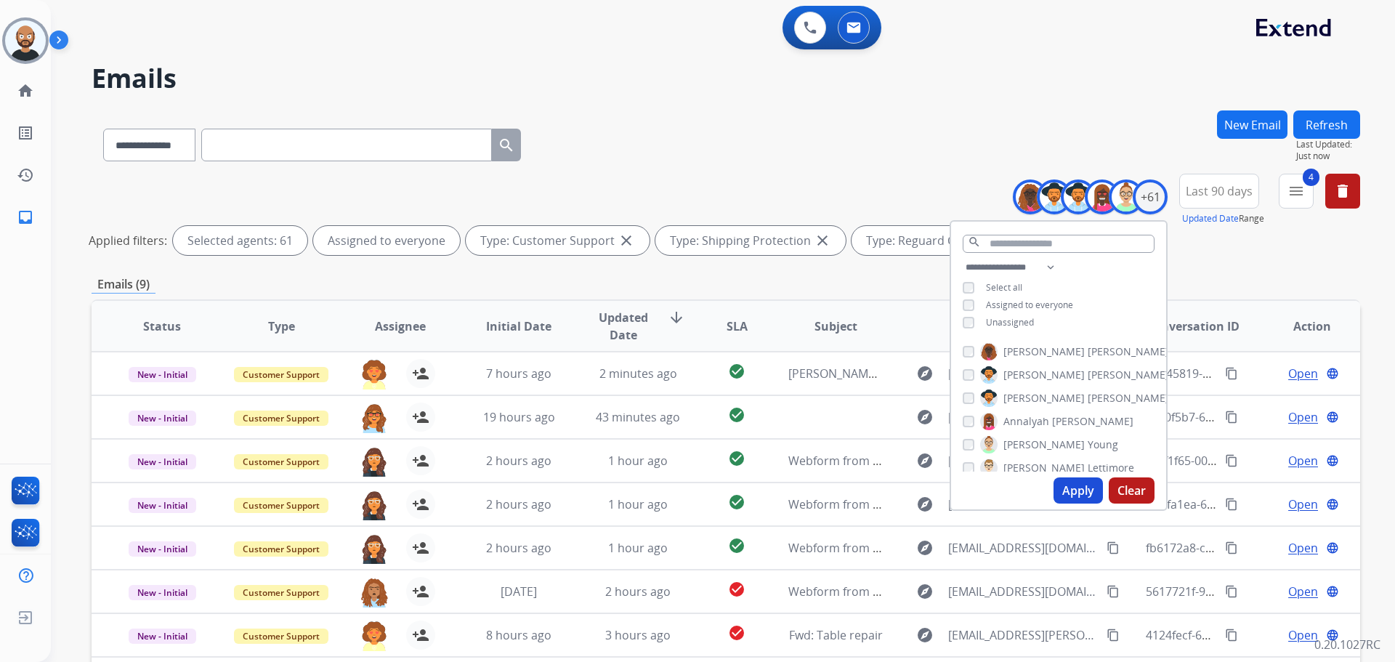
click at [774, 281] on div "Emails (9)" at bounding box center [726, 284] width 1268 height 18
